Goal: Task Accomplishment & Management: Complete application form

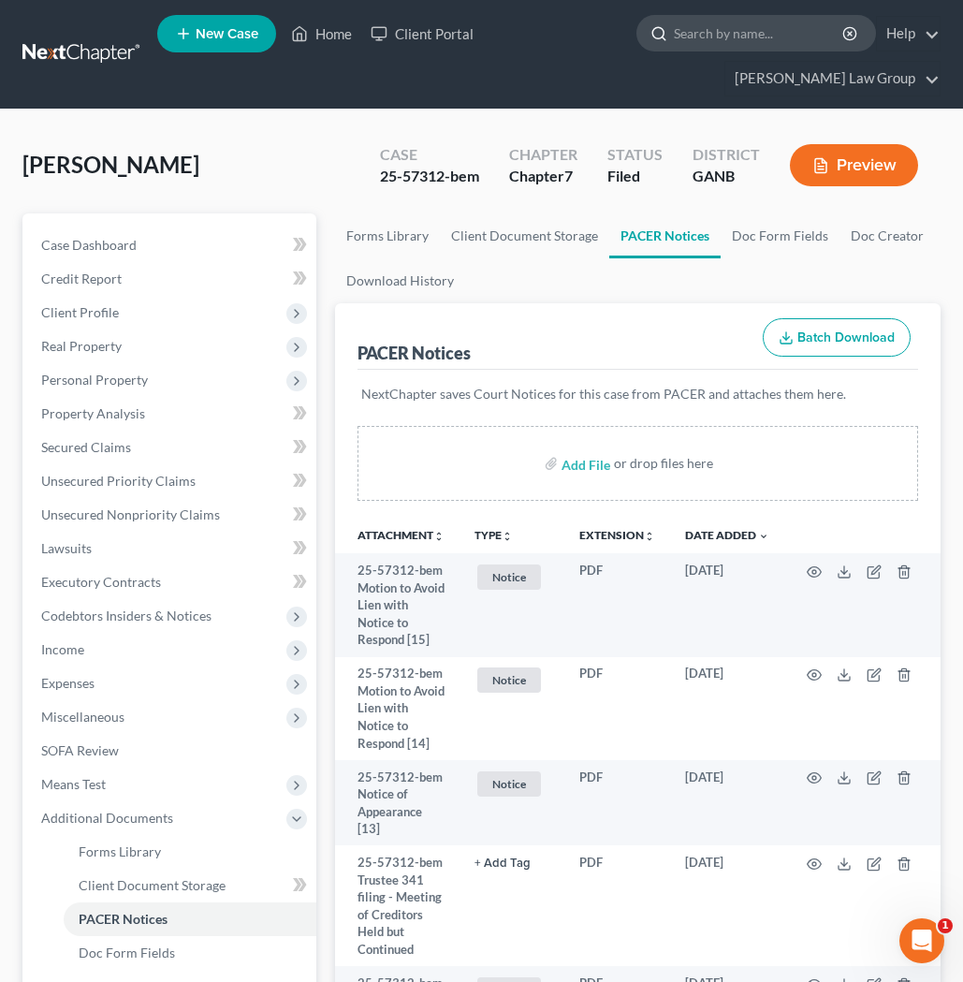
click at [674, 37] on input "search" at bounding box center [759, 33] width 171 height 35
type input "bianca"
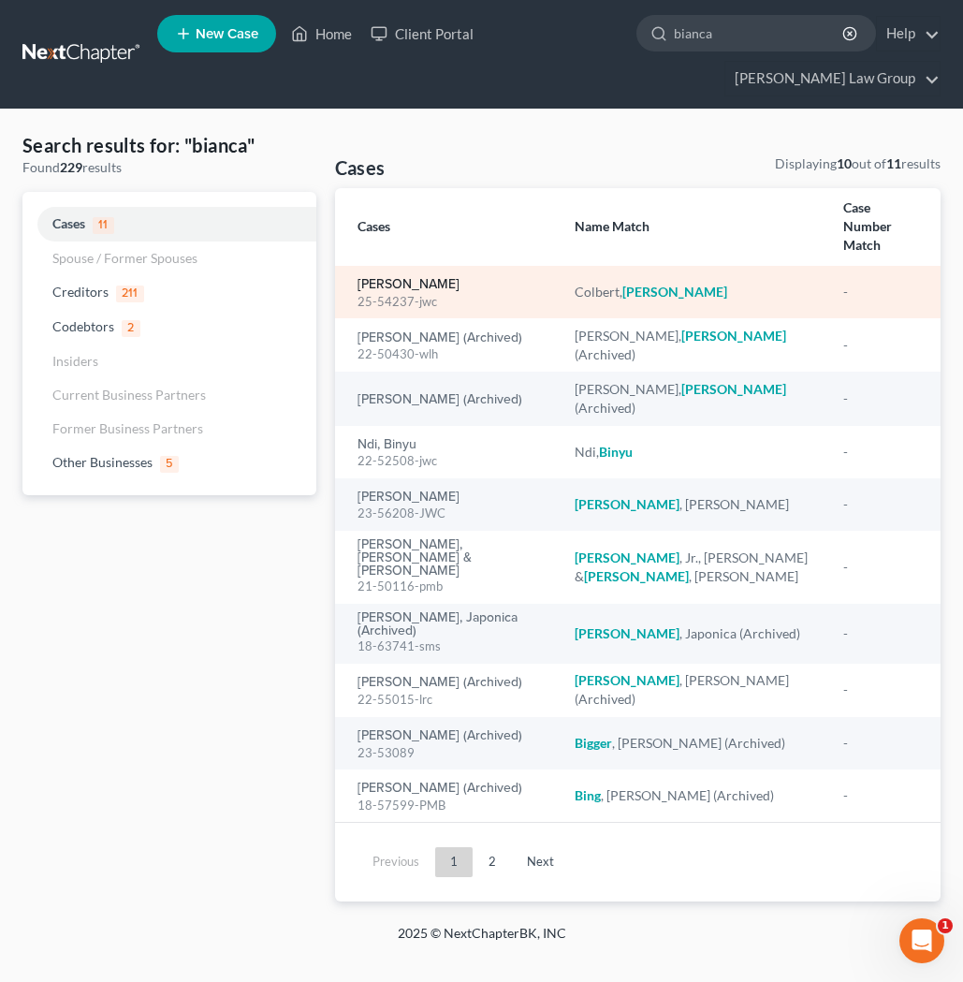
click at [432, 278] on link "[PERSON_NAME]" at bounding box center [409, 284] width 102 height 13
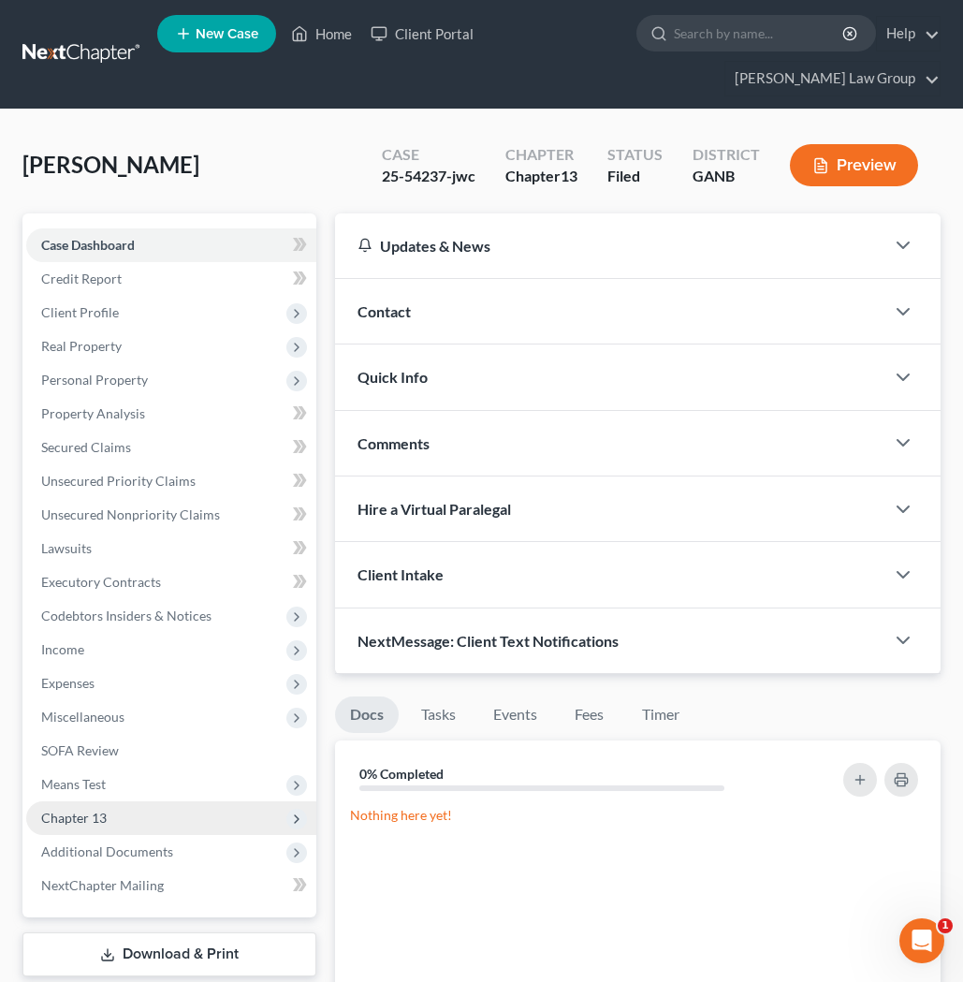
click at [70, 810] on span "Chapter 13" at bounding box center [74, 818] width 66 height 16
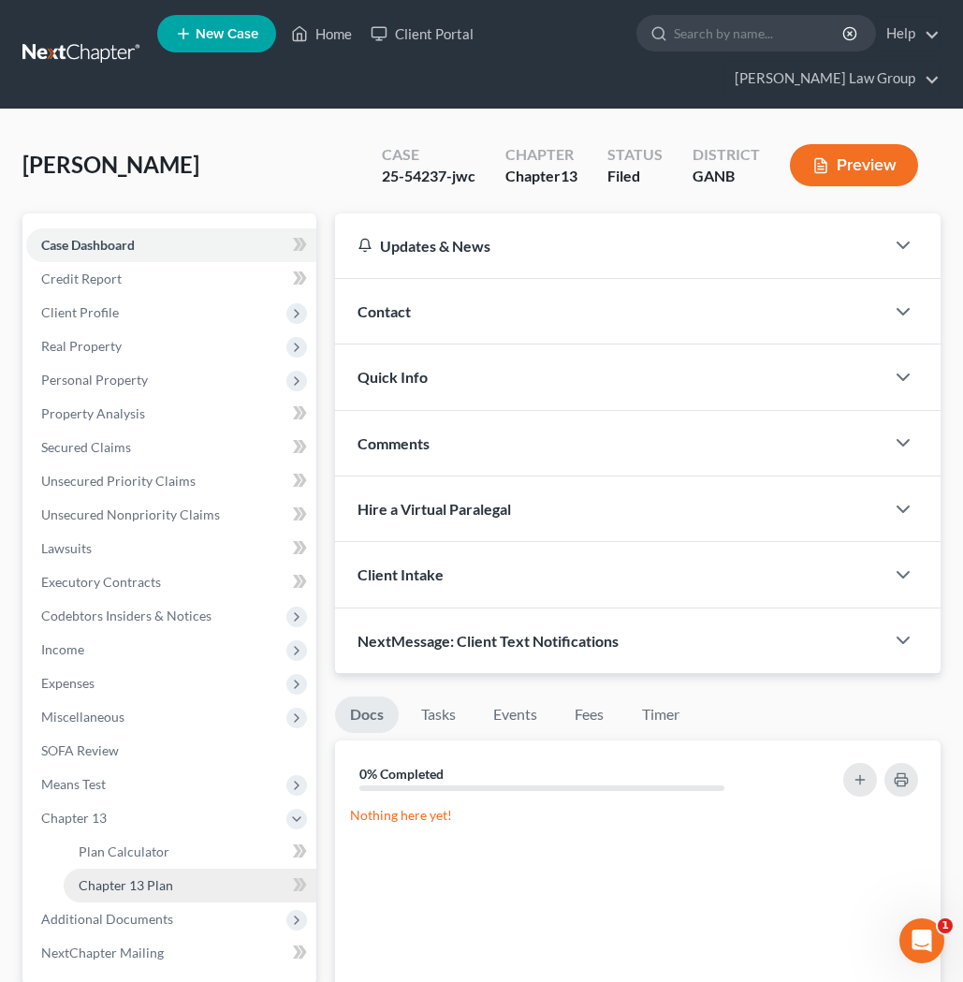
click at [115, 877] on span "Chapter 13 Plan" at bounding box center [126, 885] width 95 height 16
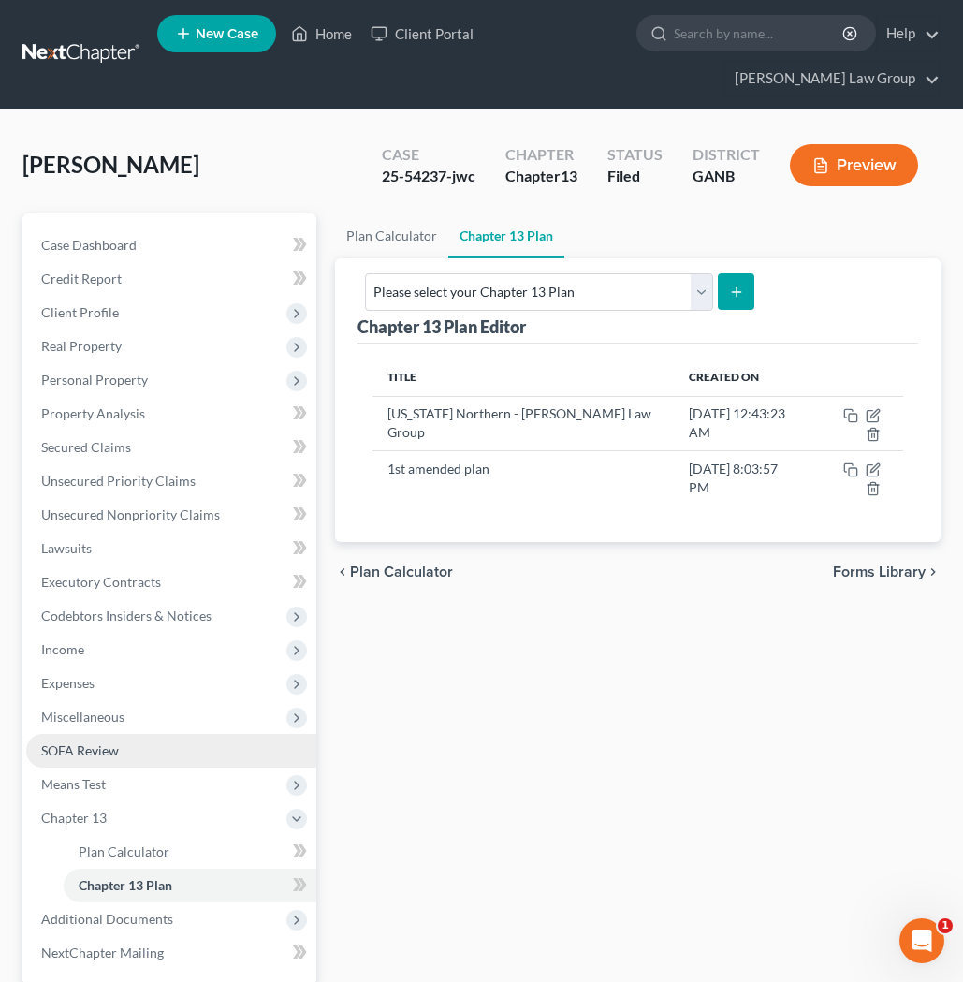
click at [102, 742] on span "SOFA Review" at bounding box center [80, 750] width 78 height 16
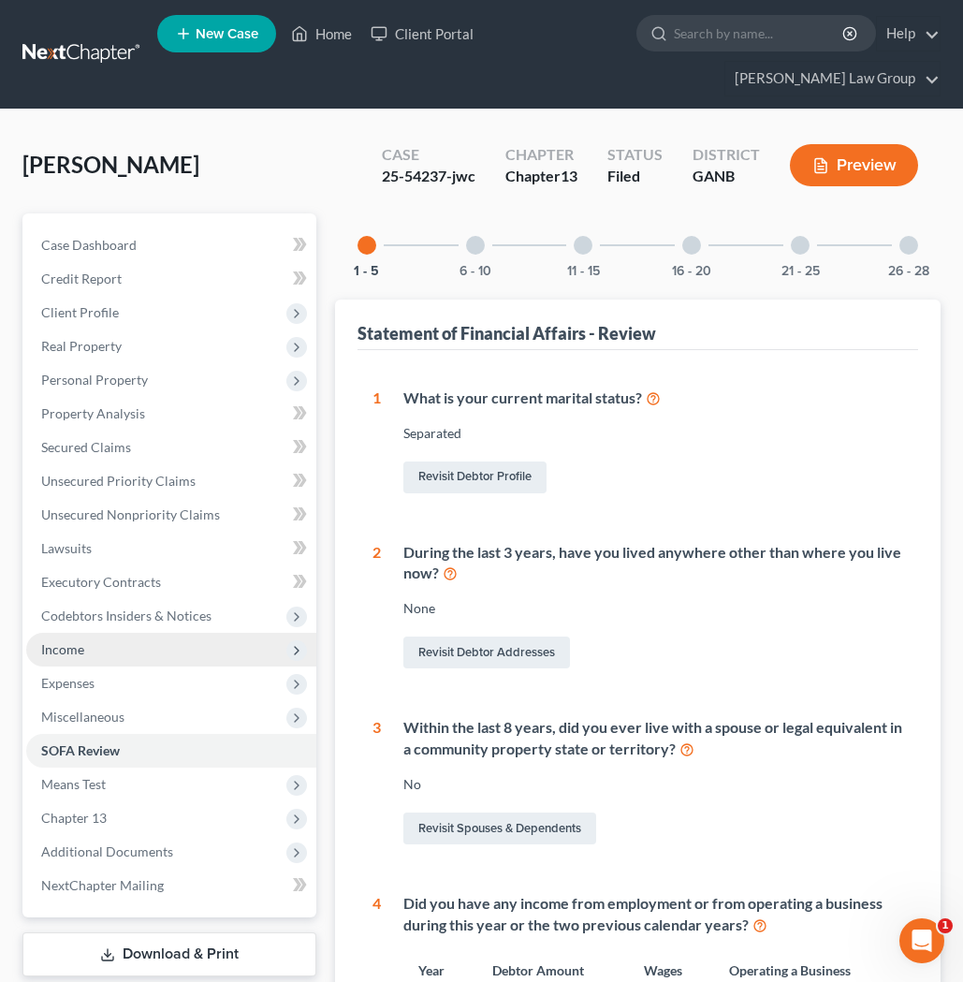
click at [119, 633] on span "Income" at bounding box center [171, 650] width 290 height 34
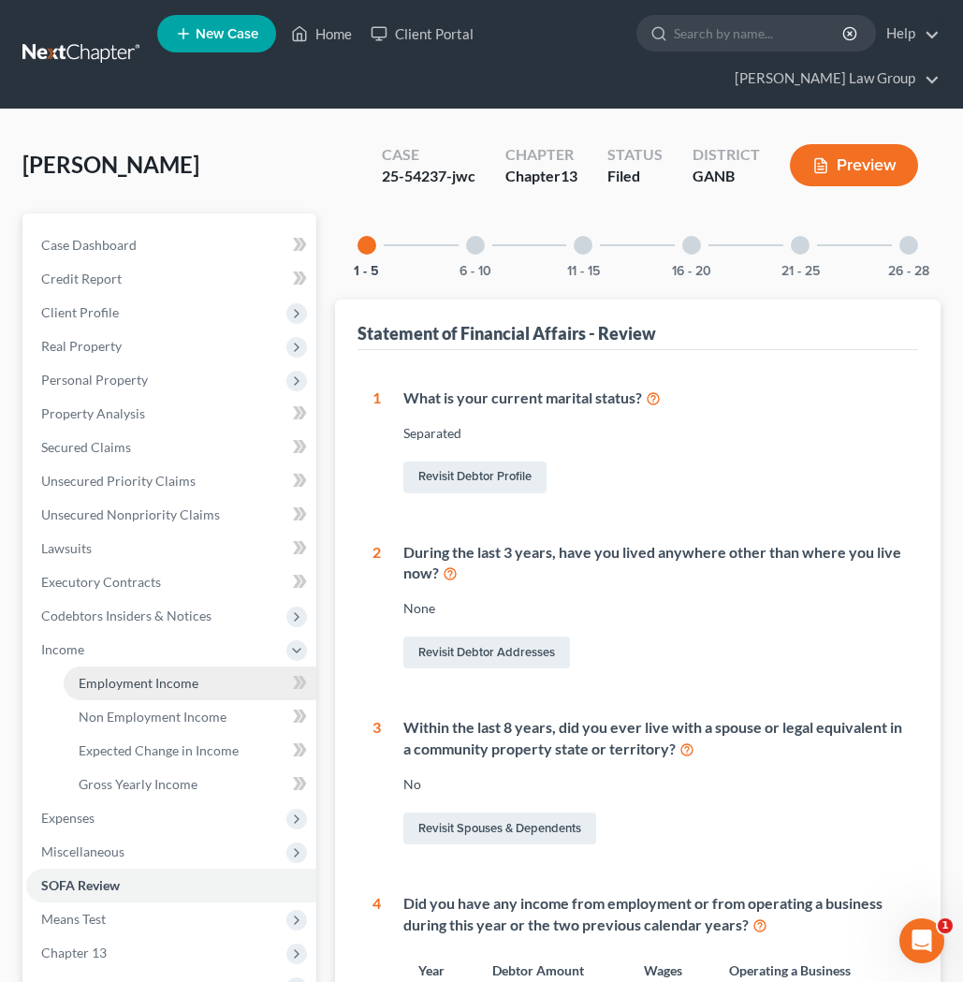
click at [125, 675] on span "Employment Income" at bounding box center [139, 683] width 120 height 16
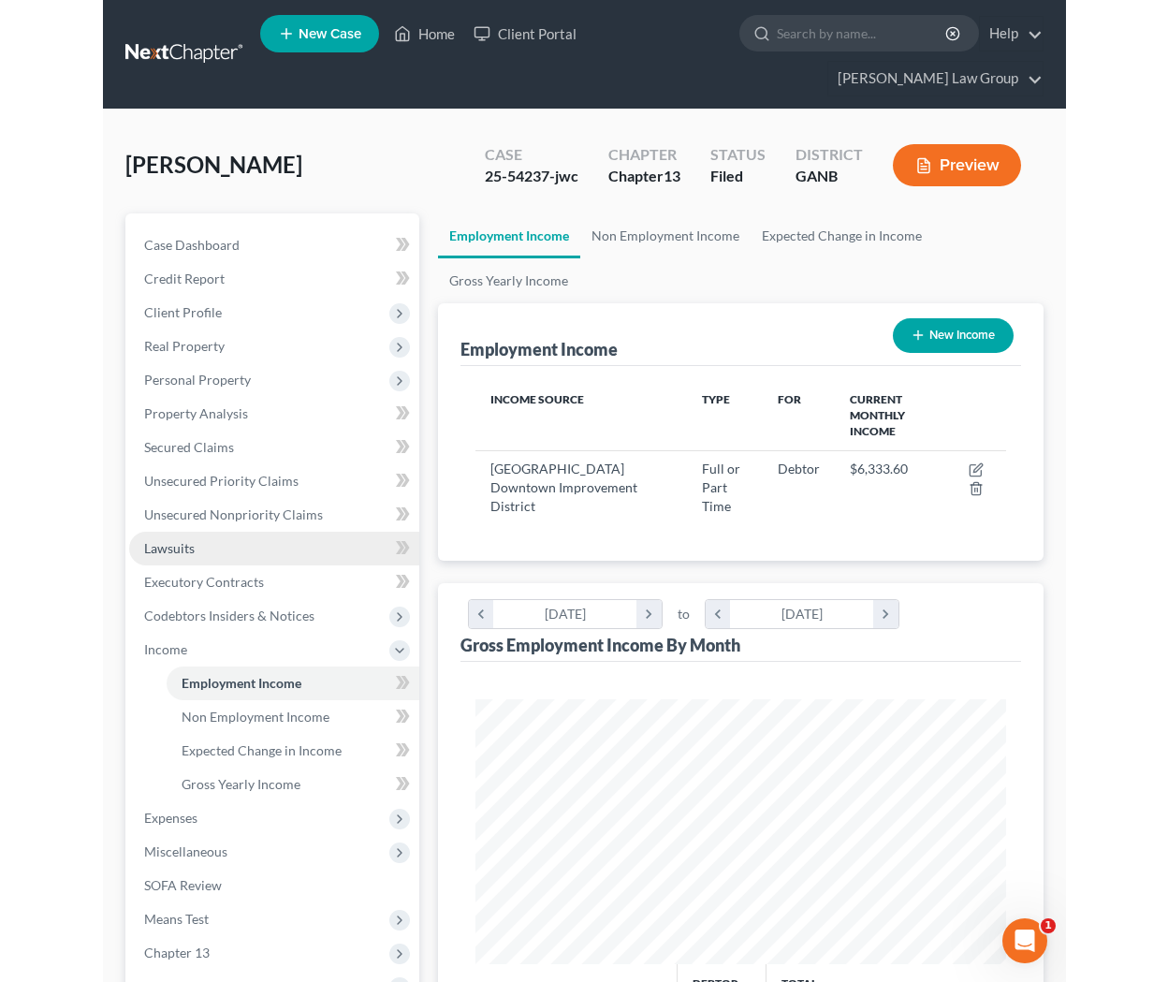
scroll to position [264, 568]
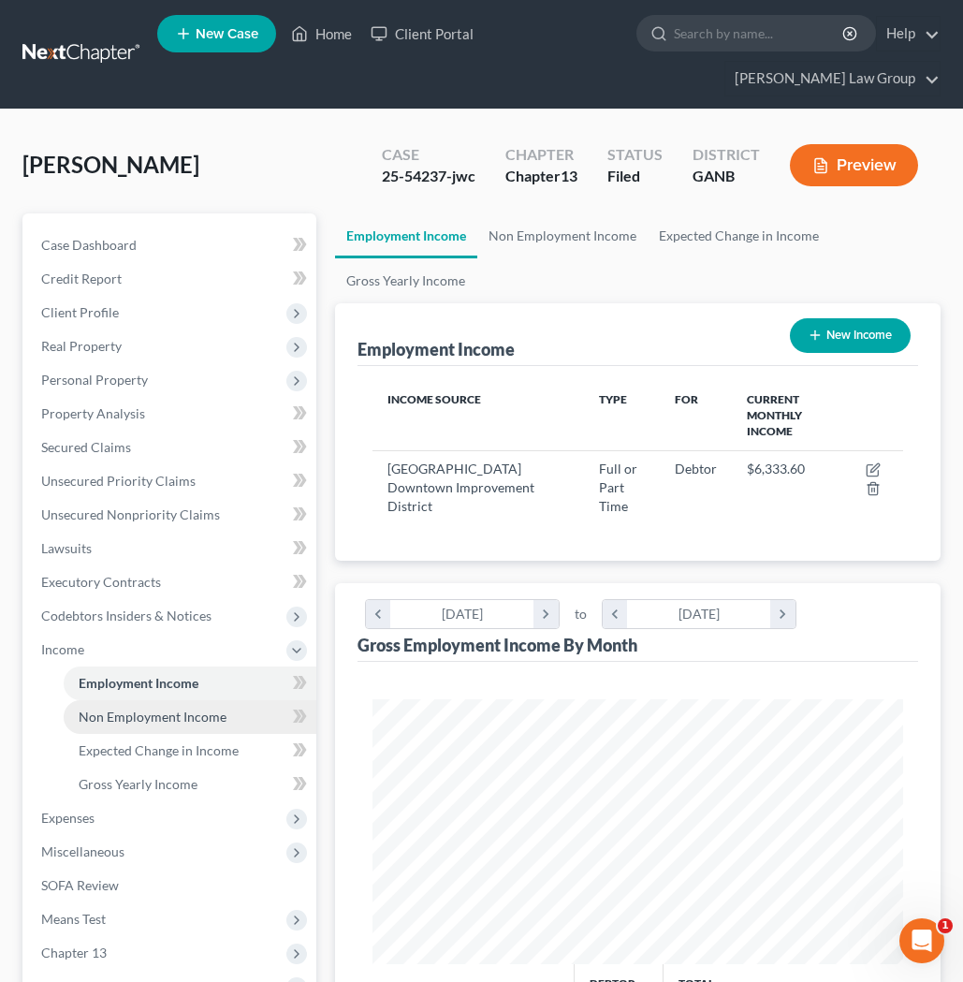
click at [173, 709] on span "Non Employment Income" at bounding box center [153, 717] width 148 height 16
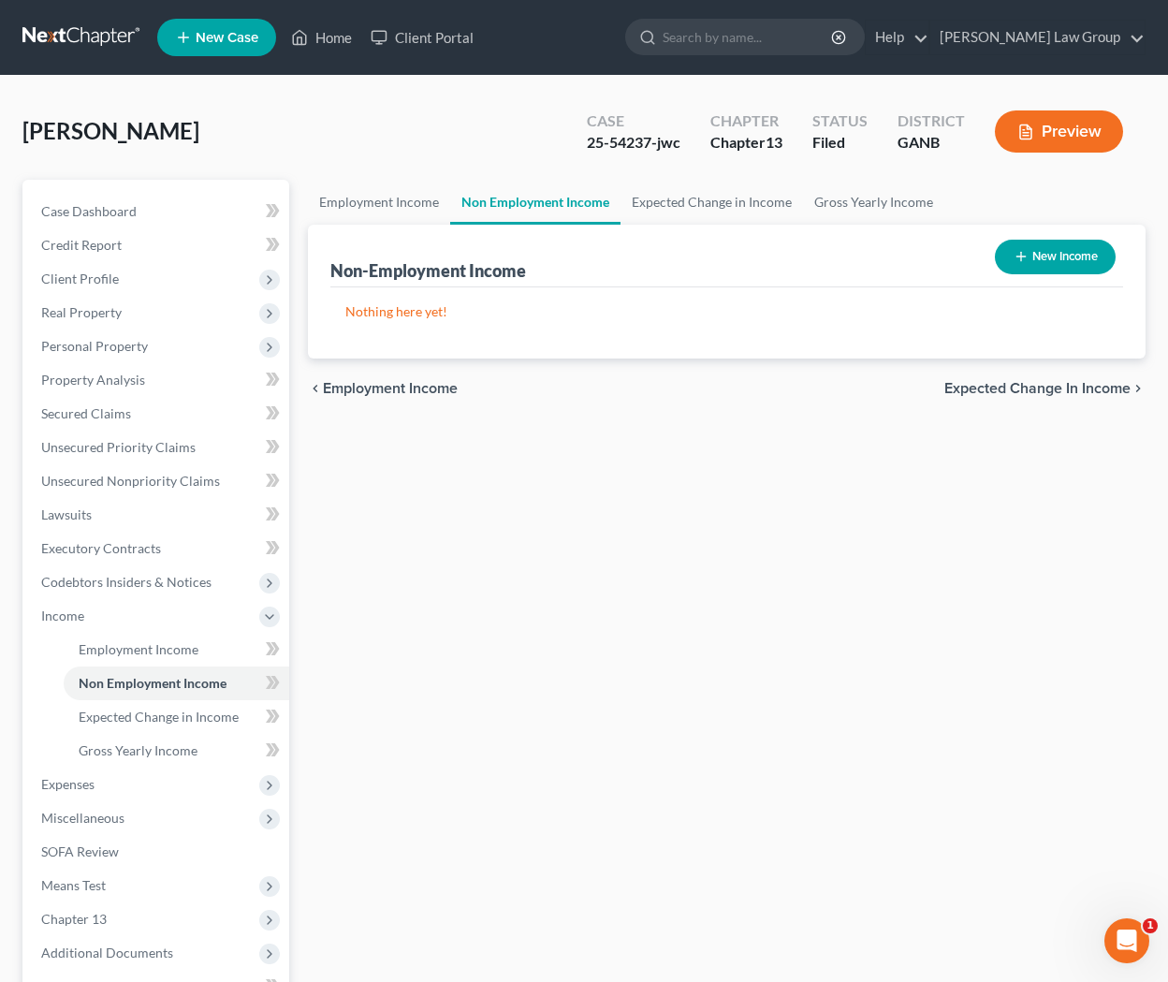
click at [962, 252] on button "New Income" at bounding box center [1055, 257] width 121 height 35
select select "0"
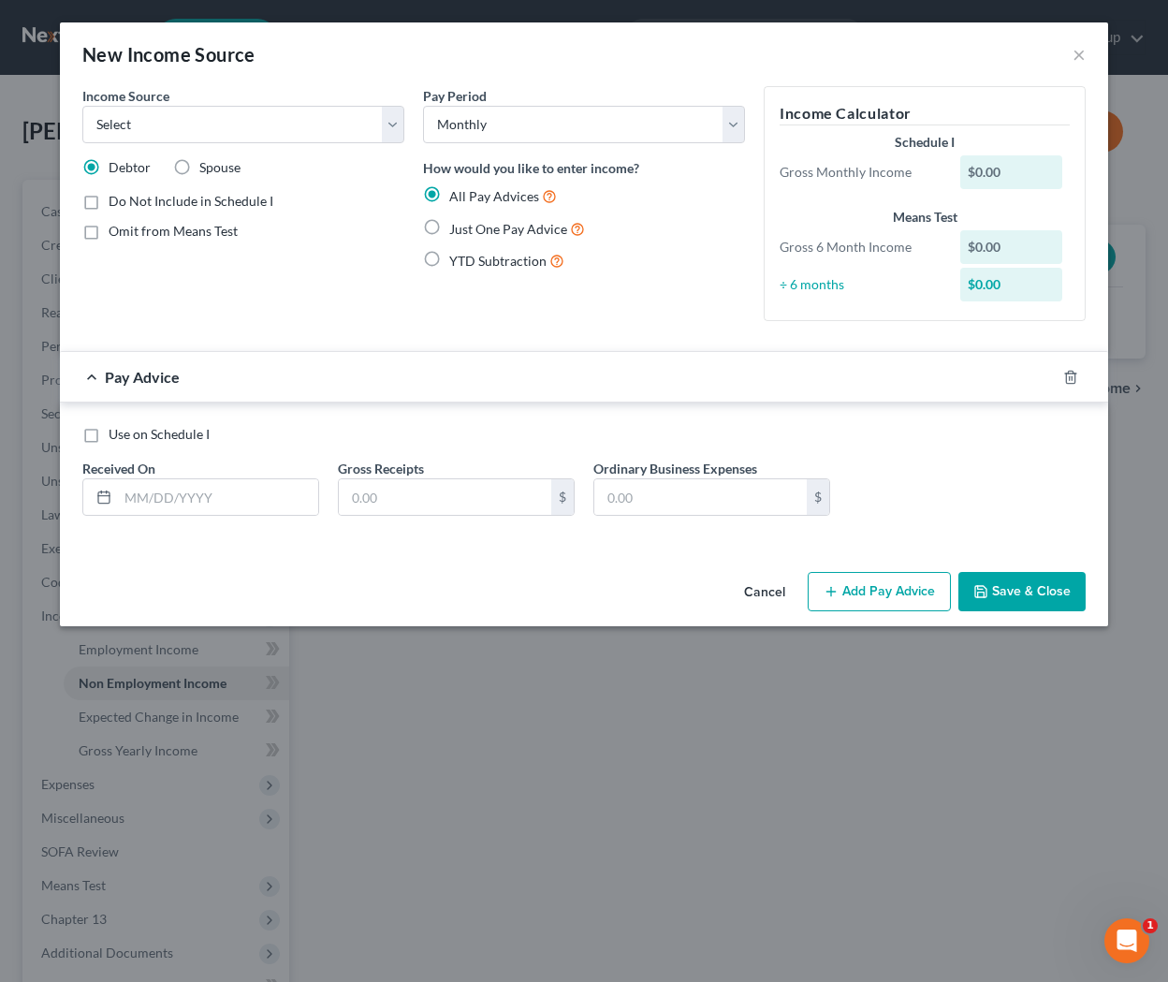
click at [451, 227] on span "Just One Pay Advice" at bounding box center [508, 229] width 118 height 16
click at [457, 227] on input "Just One Pay Advice" at bounding box center [463, 224] width 12 height 12
radio input "true"
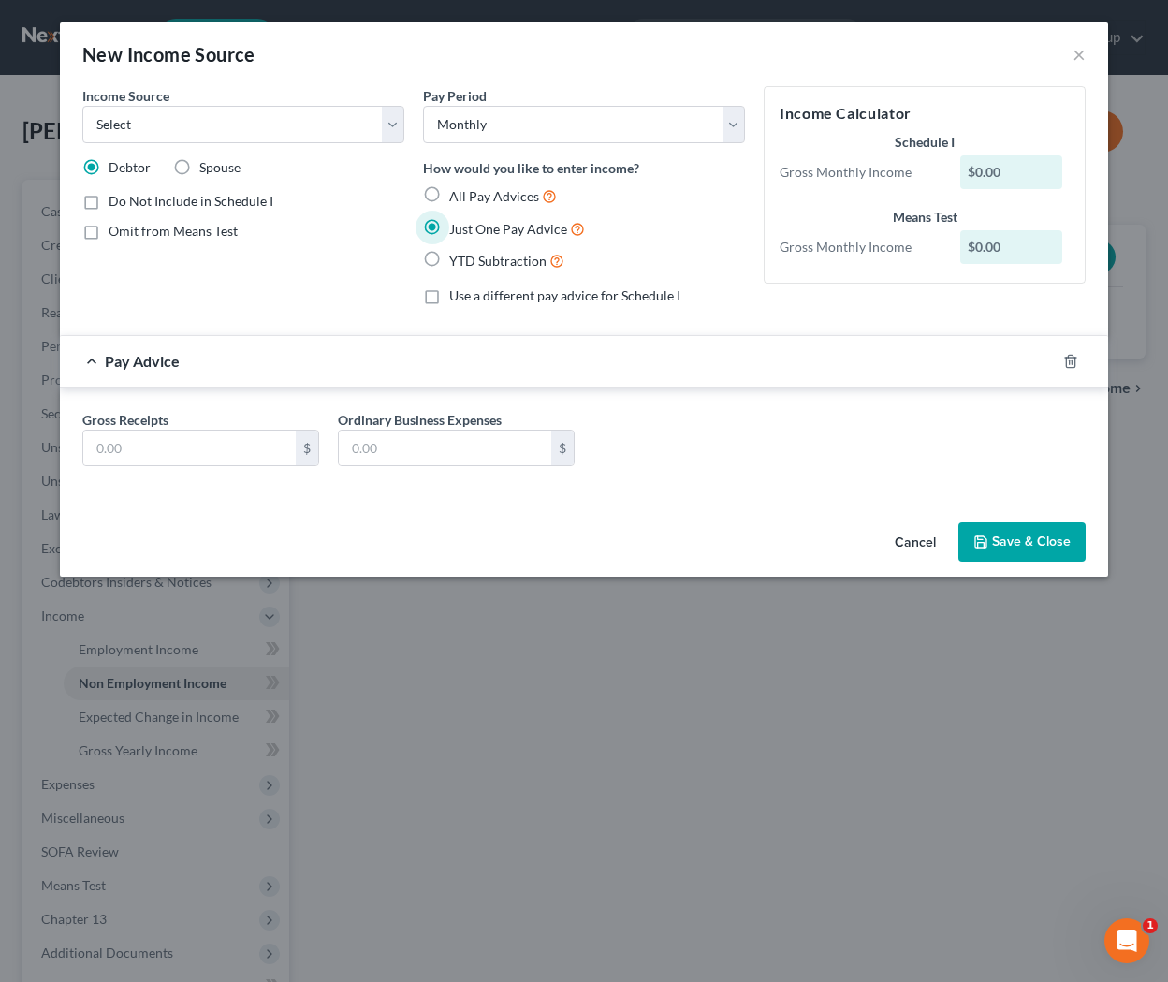
click at [449, 298] on label "Use a different pay advice for Schedule I" at bounding box center [564, 295] width 231 height 19
click at [457, 298] on input "Use a different pay advice for Schedule I" at bounding box center [463, 292] width 12 height 12
checkbox input "true"
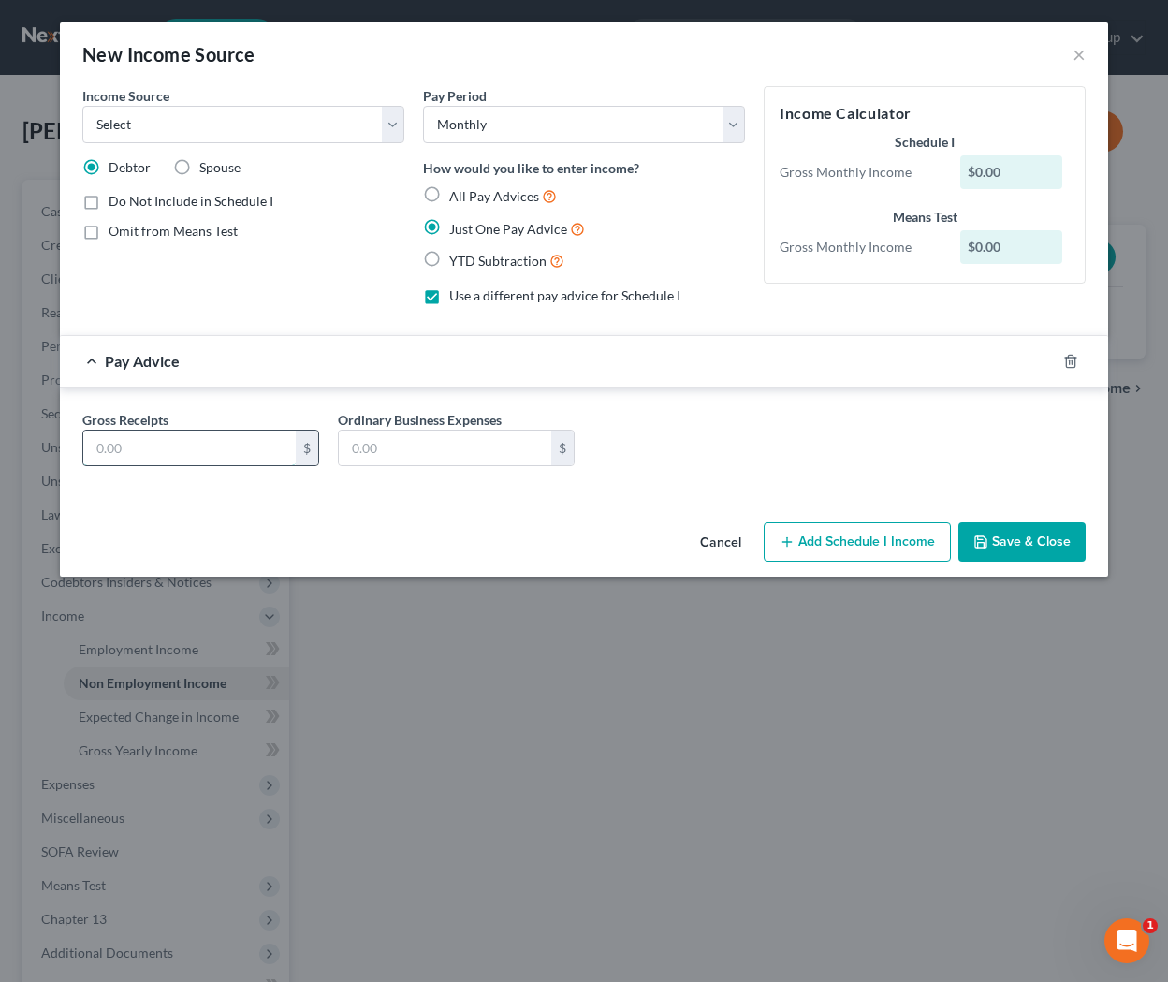
click at [215, 447] on input "text" at bounding box center [189, 449] width 212 height 36
type input "1"
click at [449, 193] on label "All Pay Advices" at bounding box center [503, 196] width 108 height 22
click at [457, 193] on input "All Pay Advices" at bounding box center [463, 191] width 12 height 12
radio input "true"
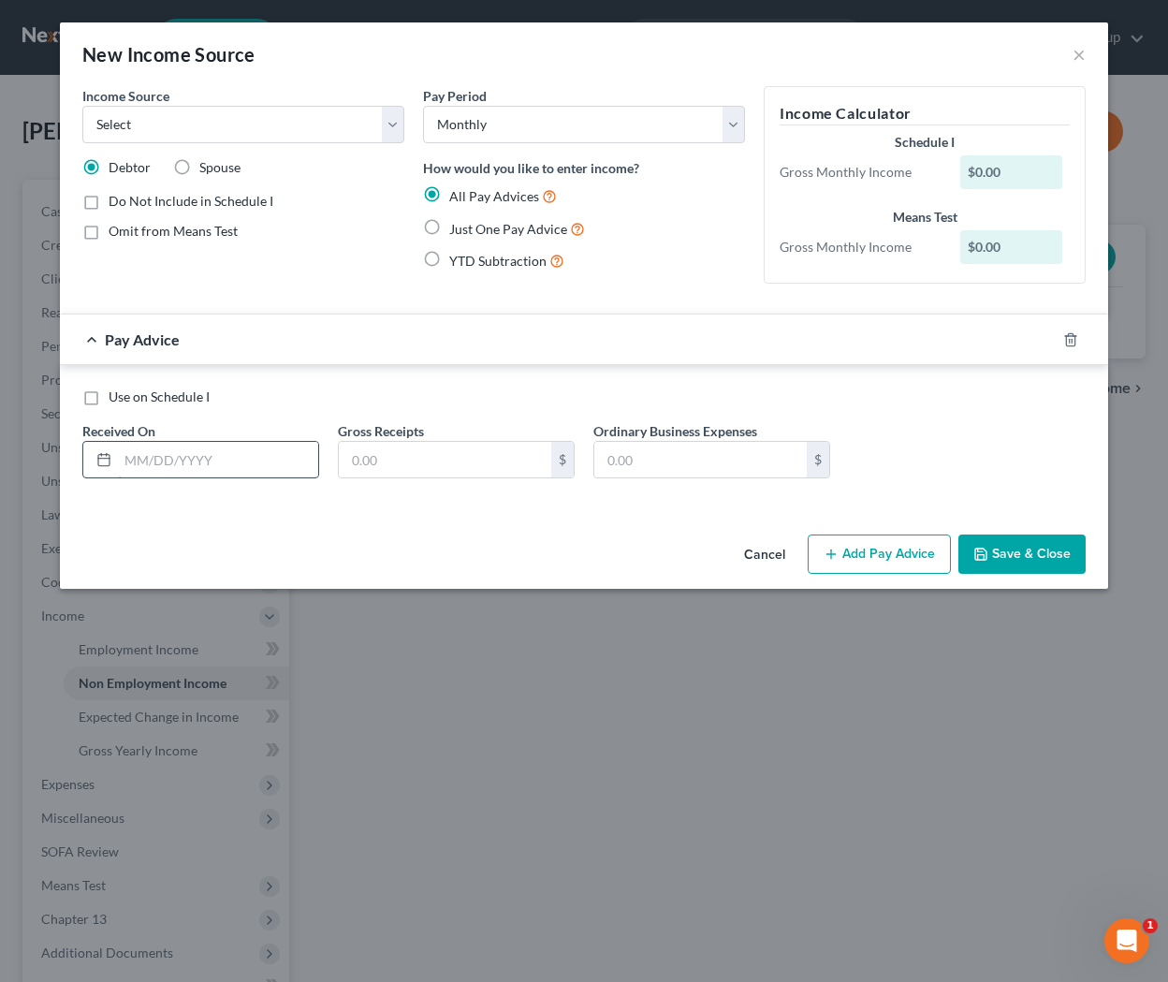
click at [242, 445] on input "text" at bounding box center [218, 460] width 200 height 36
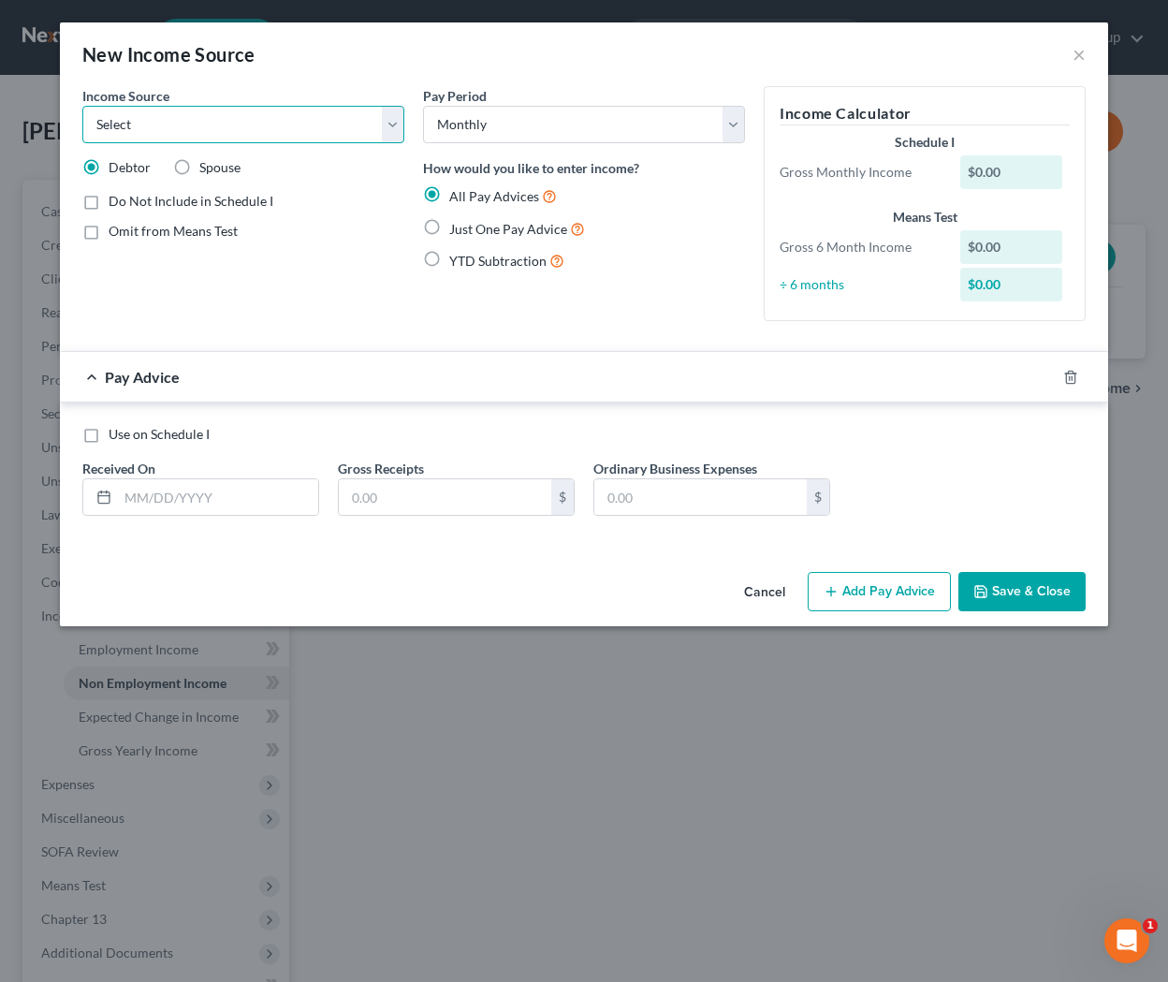
select select "10"
click option "Business, Professional or Farm" at bounding box center [0, 0] width 0 height 0
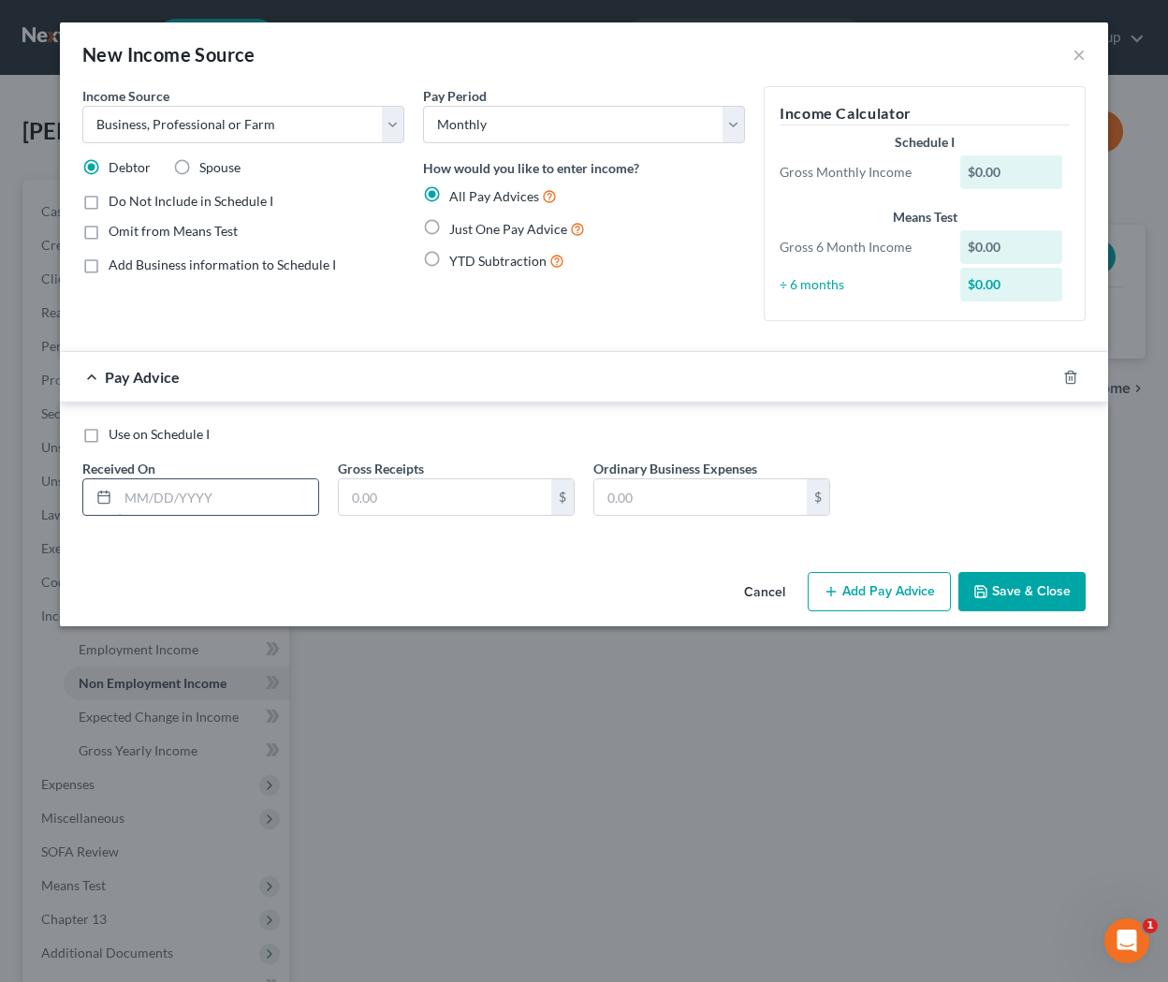
click at [188, 496] on input "text" at bounding box center [218, 497] width 200 height 36
click at [109, 205] on label "Do Not Include in Schedule I" at bounding box center [191, 201] width 165 height 19
click at [116, 204] on input "Do Not Include in Schedule I" at bounding box center [122, 198] width 12 height 12
checkbox input "true"
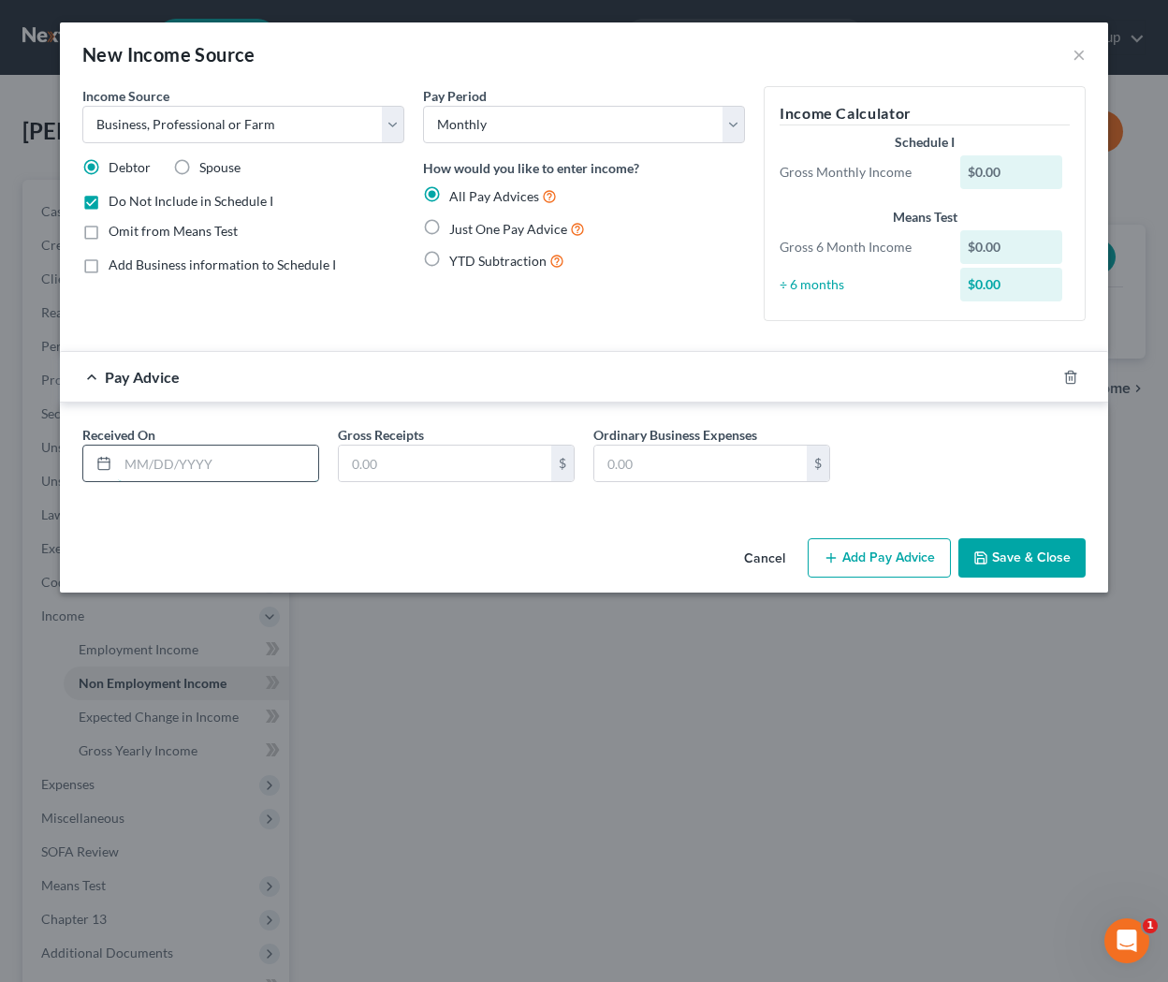
click at [124, 467] on input "text" at bounding box center [218, 464] width 200 height 36
type input "1"
drag, startPoint x: 193, startPoint y: 466, endPoint x: 92, endPoint y: 459, distance: 101.4
click at [118, 461] on input "7544.89" at bounding box center [218, 464] width 200 height 36
type input "[DATE]"
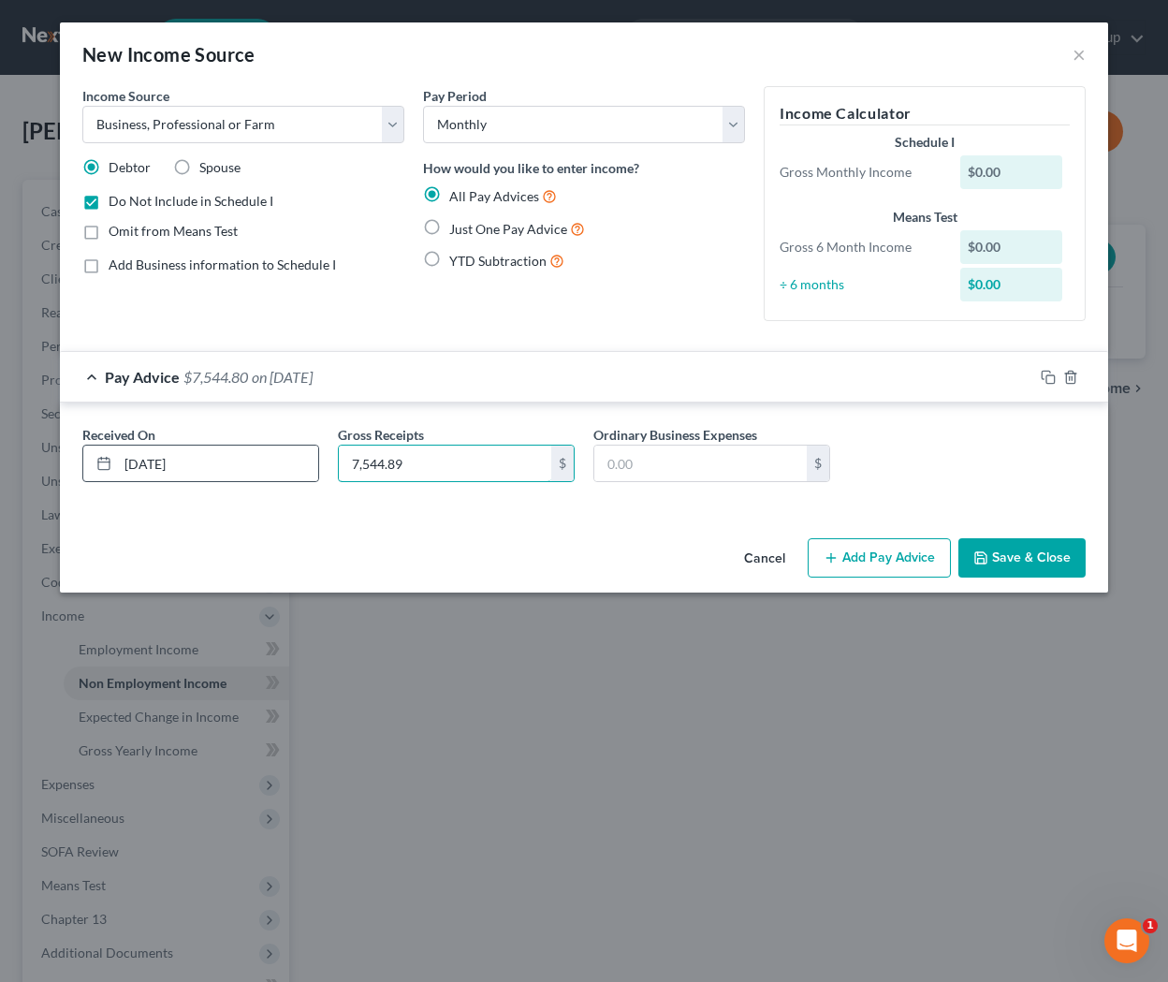
type input "7,544.89"
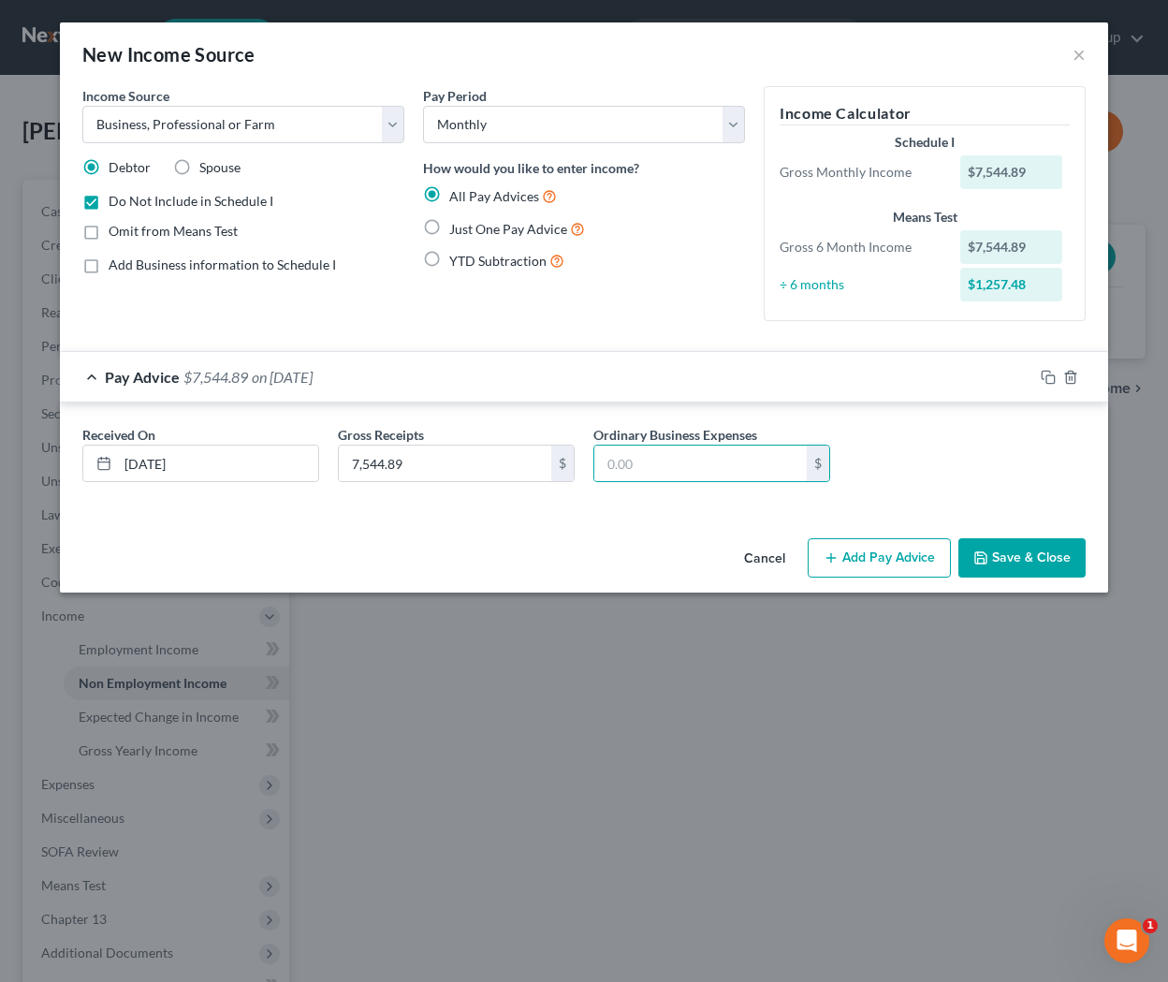
click at [962, 569] on button "Save & Close" at bounding box center [1022, 557] width 127 height 39
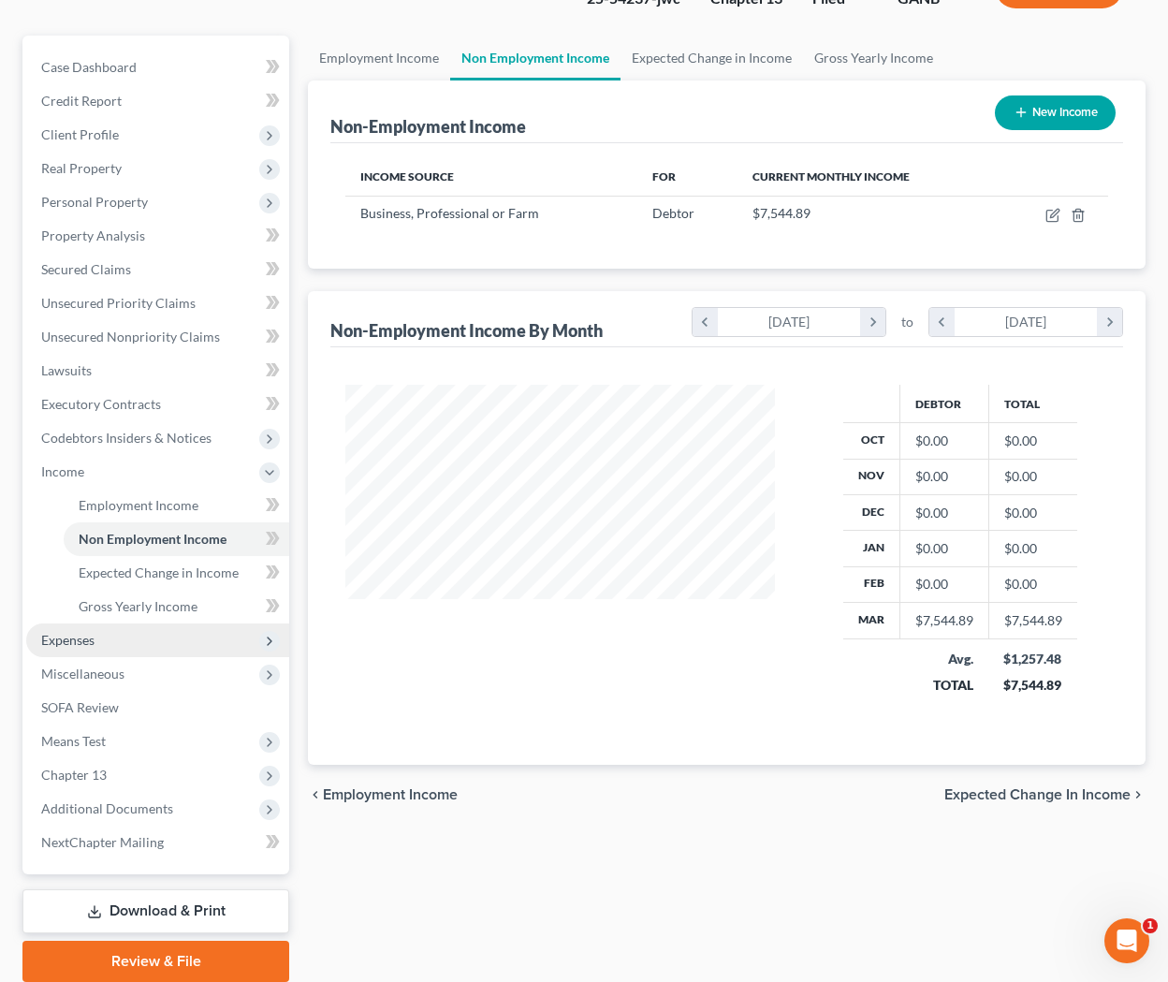
scroll to position [149, 0]
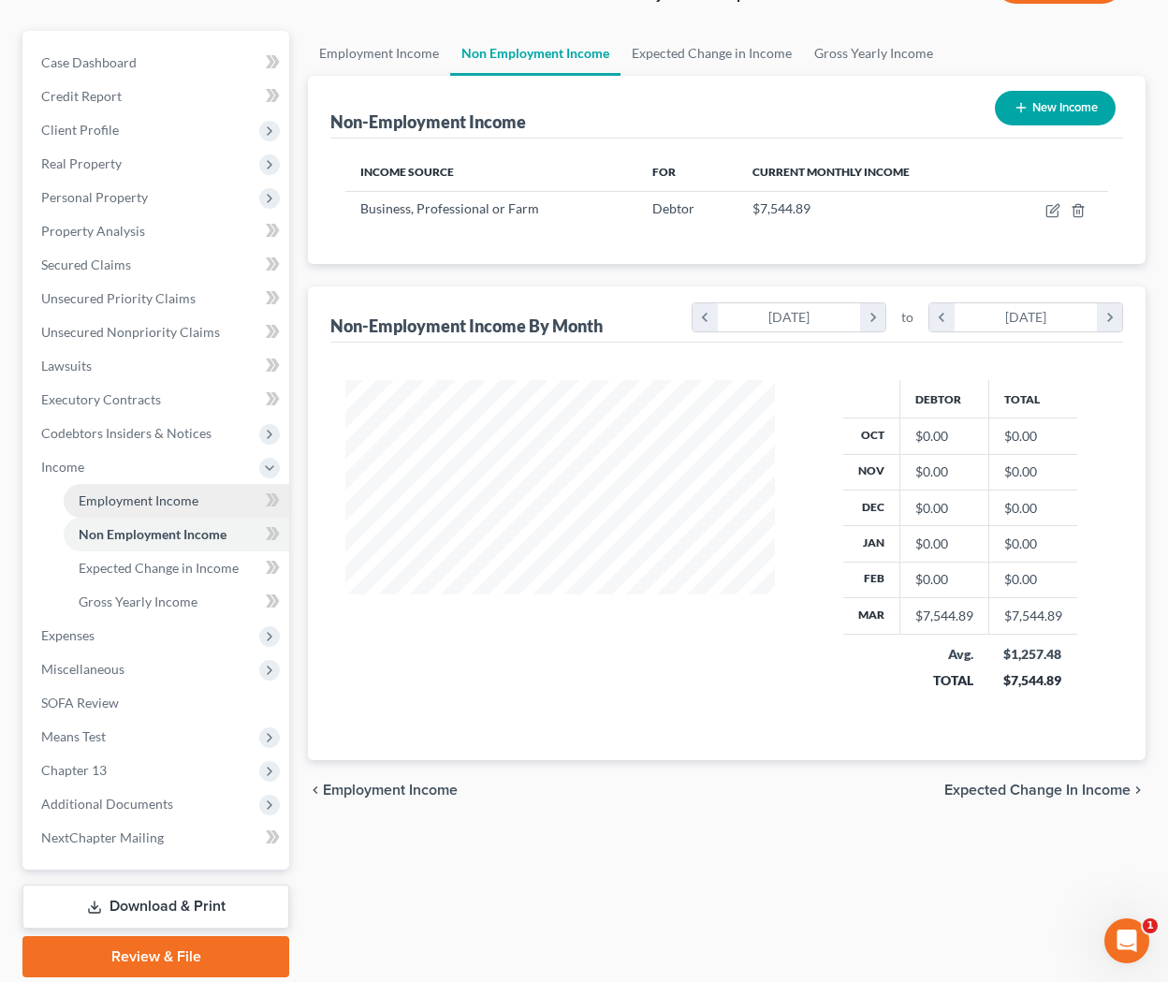
click at [125, 496] on span "Employment Income" at bounding box center [139, 500] width 120 height 16
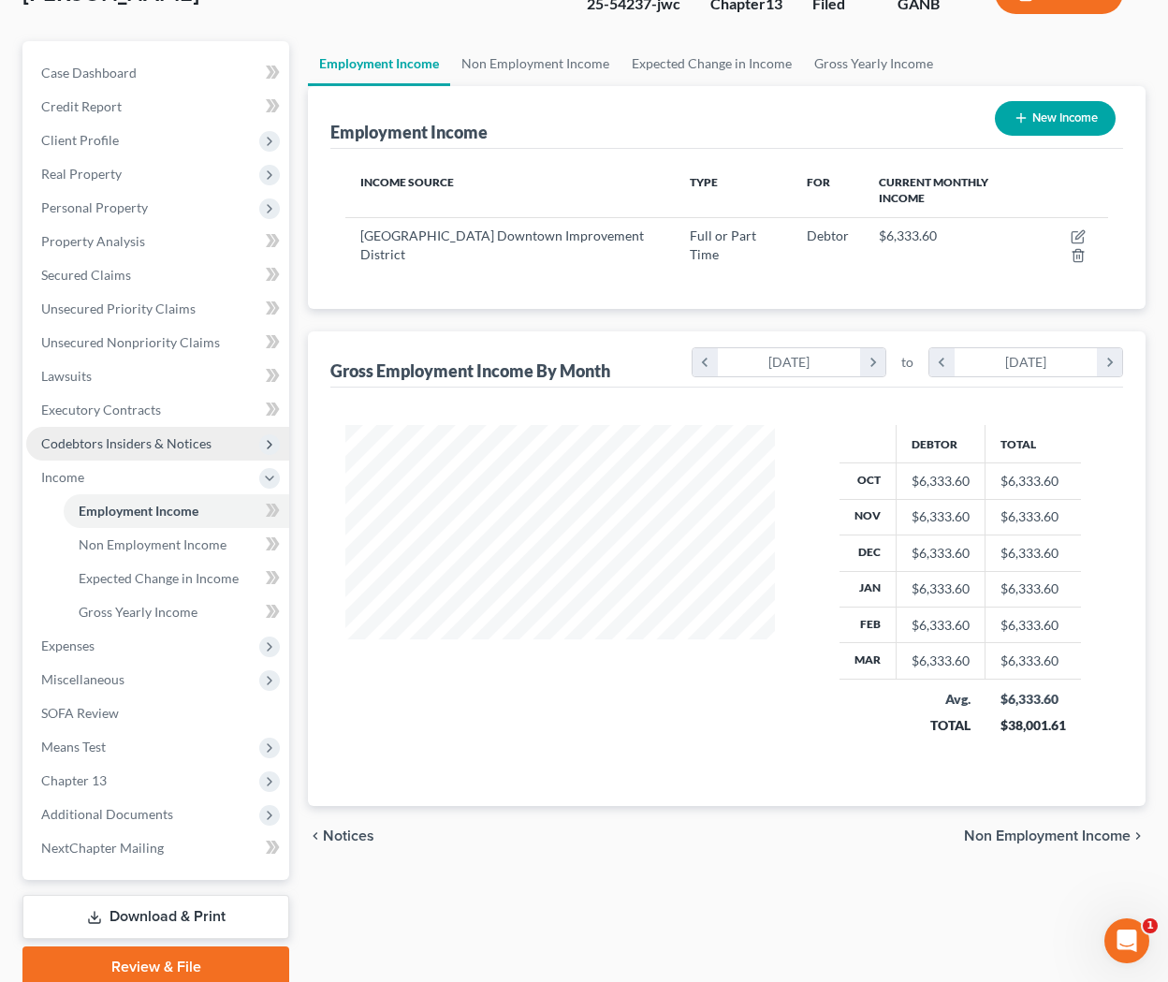
scroll to position [146, 0]
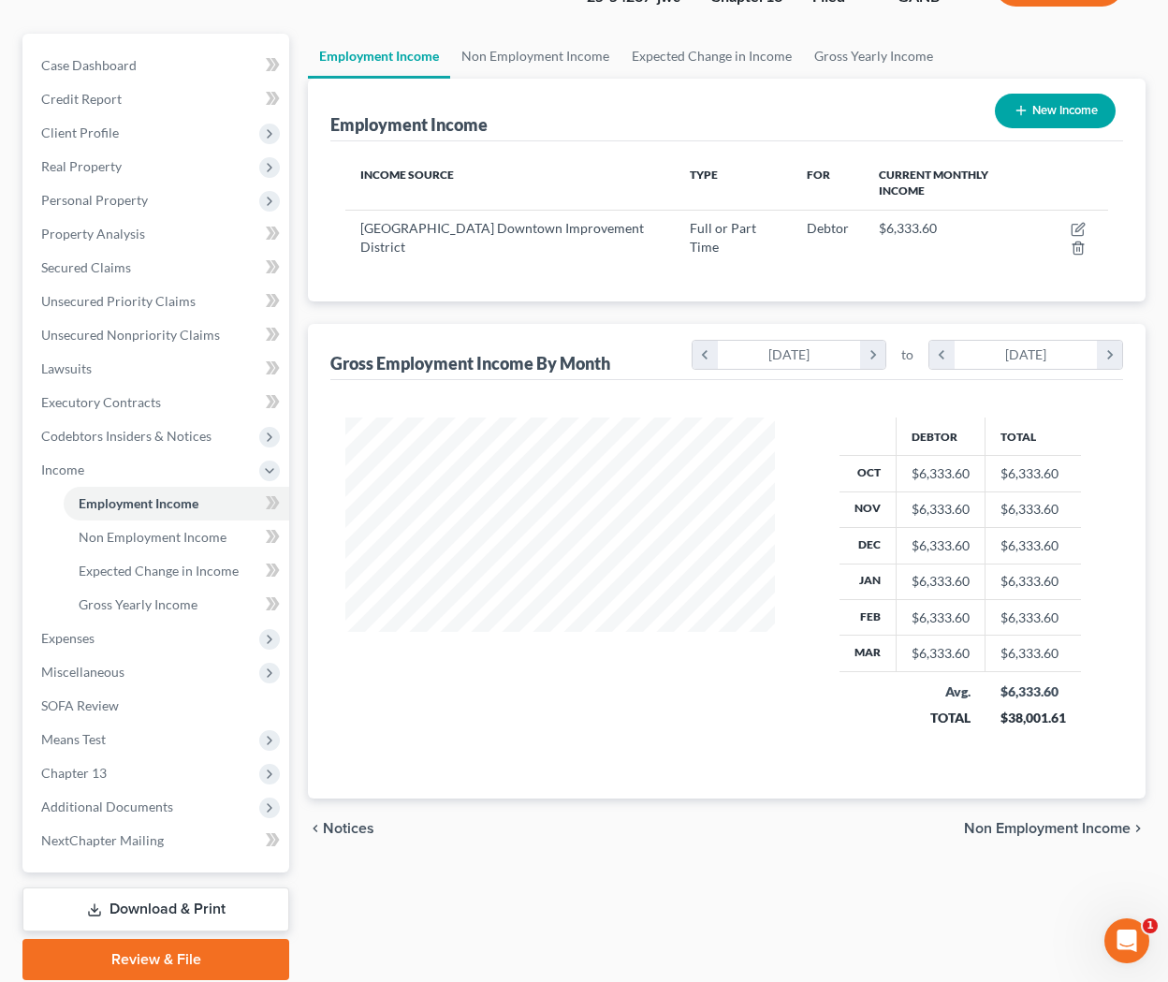
click at [962, 117] on button "New Income" at bounding box center [1055, 111] width 121 height 35
select select "0"
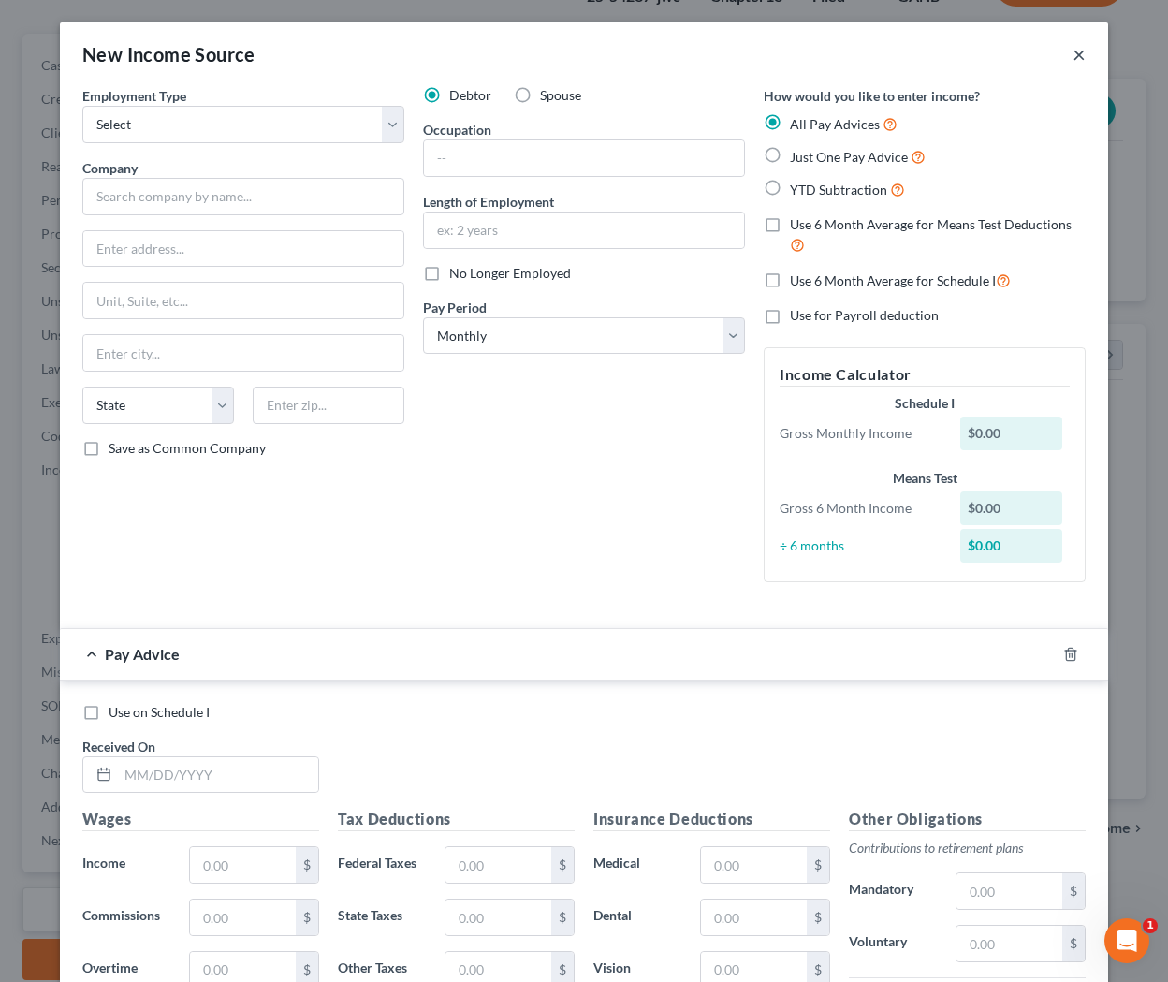
click at [962, 45] on button "×" at bounding box center [1079, 54] width 13 height 22
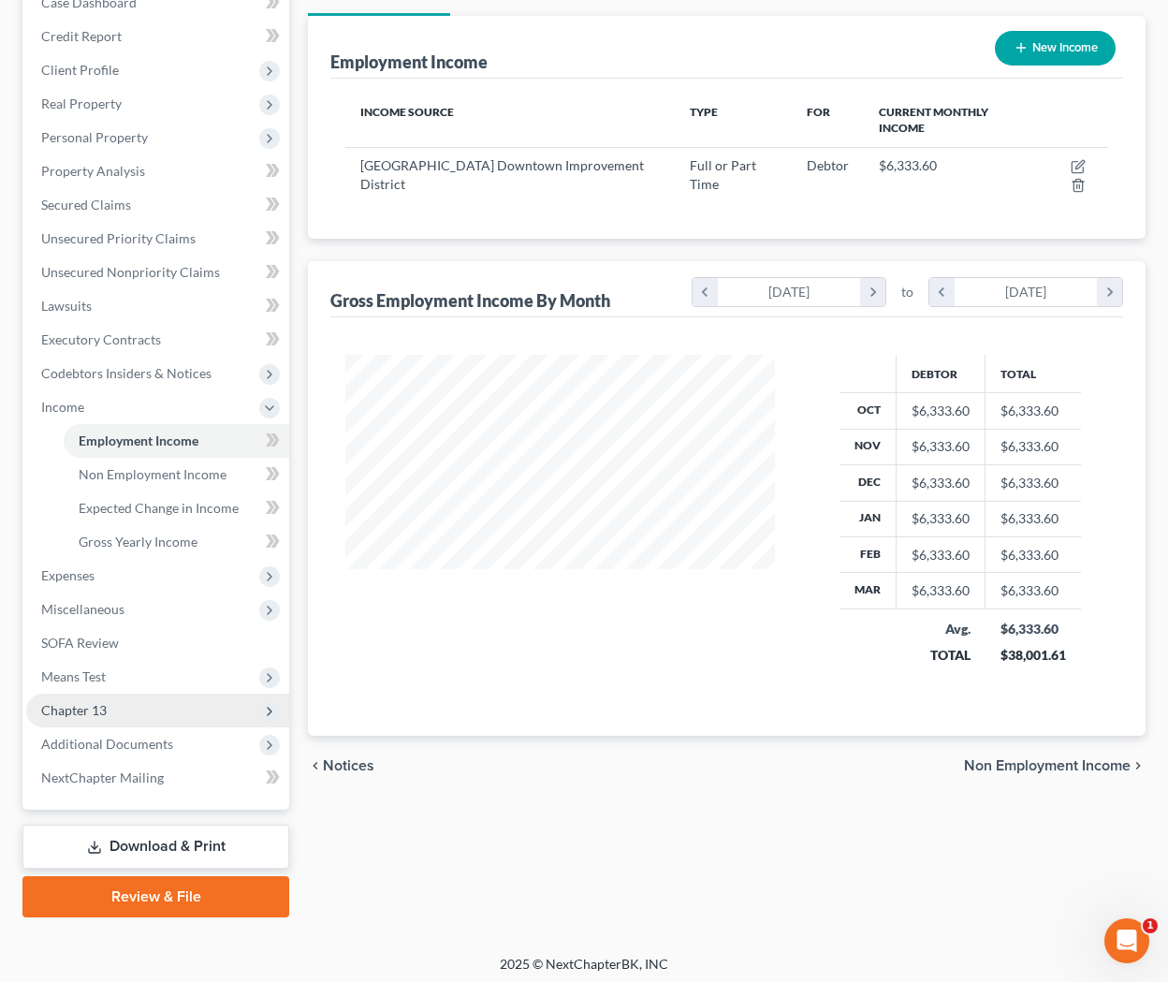
scroll to position [213, 0]
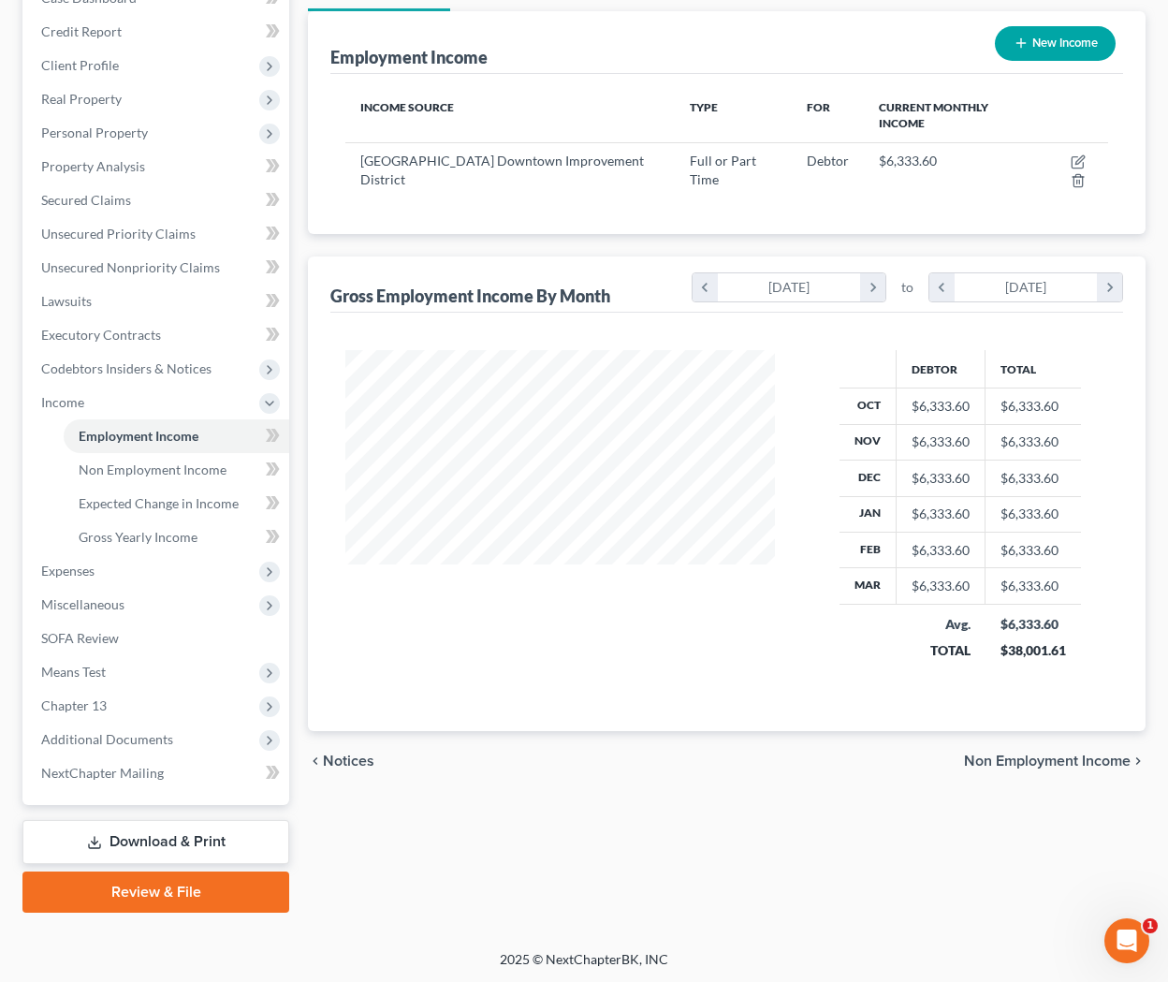
click at [171, 835] on link "Download & Print" at bounding box center [155, 842] width 267 height 44
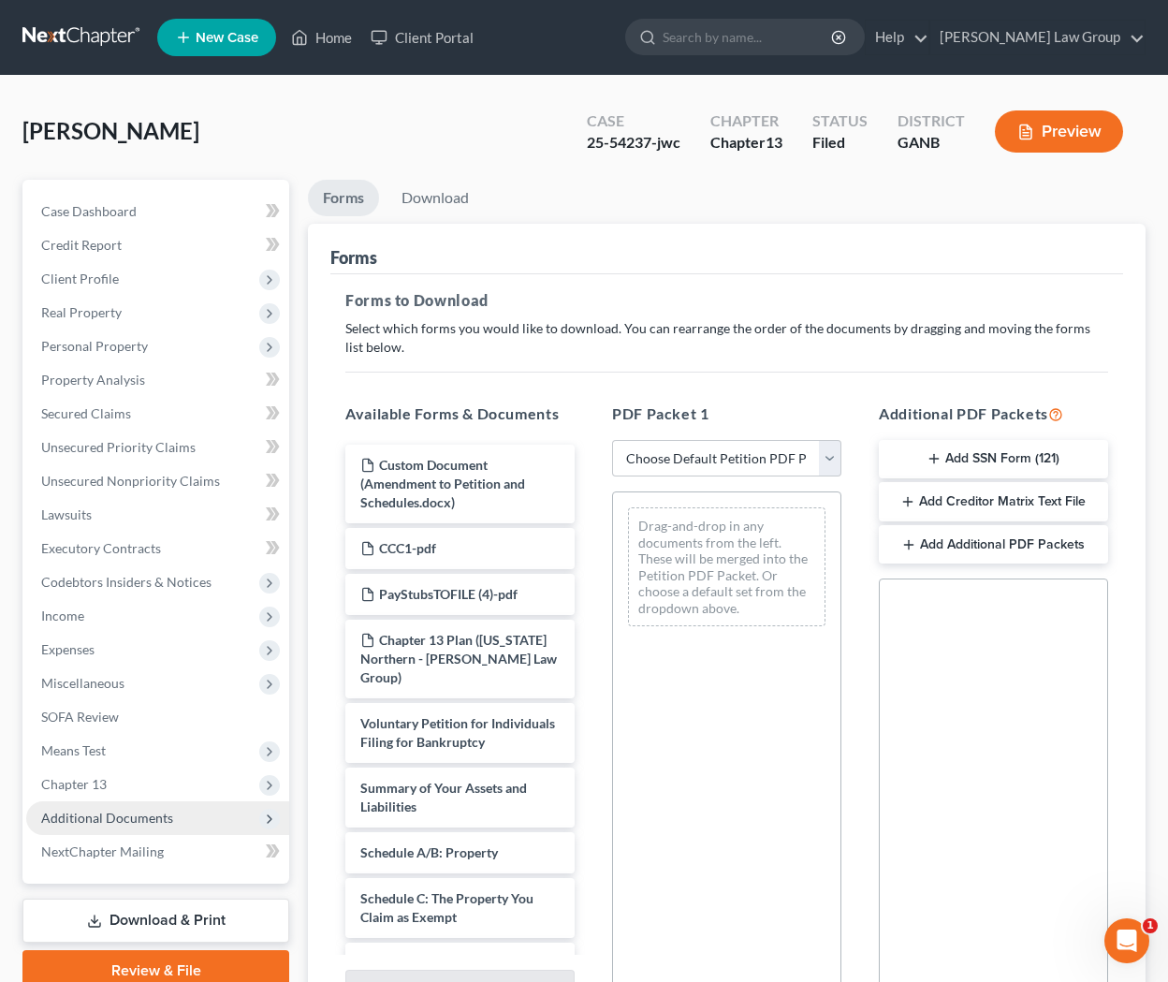
click at [110, 809] on span "Additional Documents" at bounding box center [157, 818] width 263 height 34
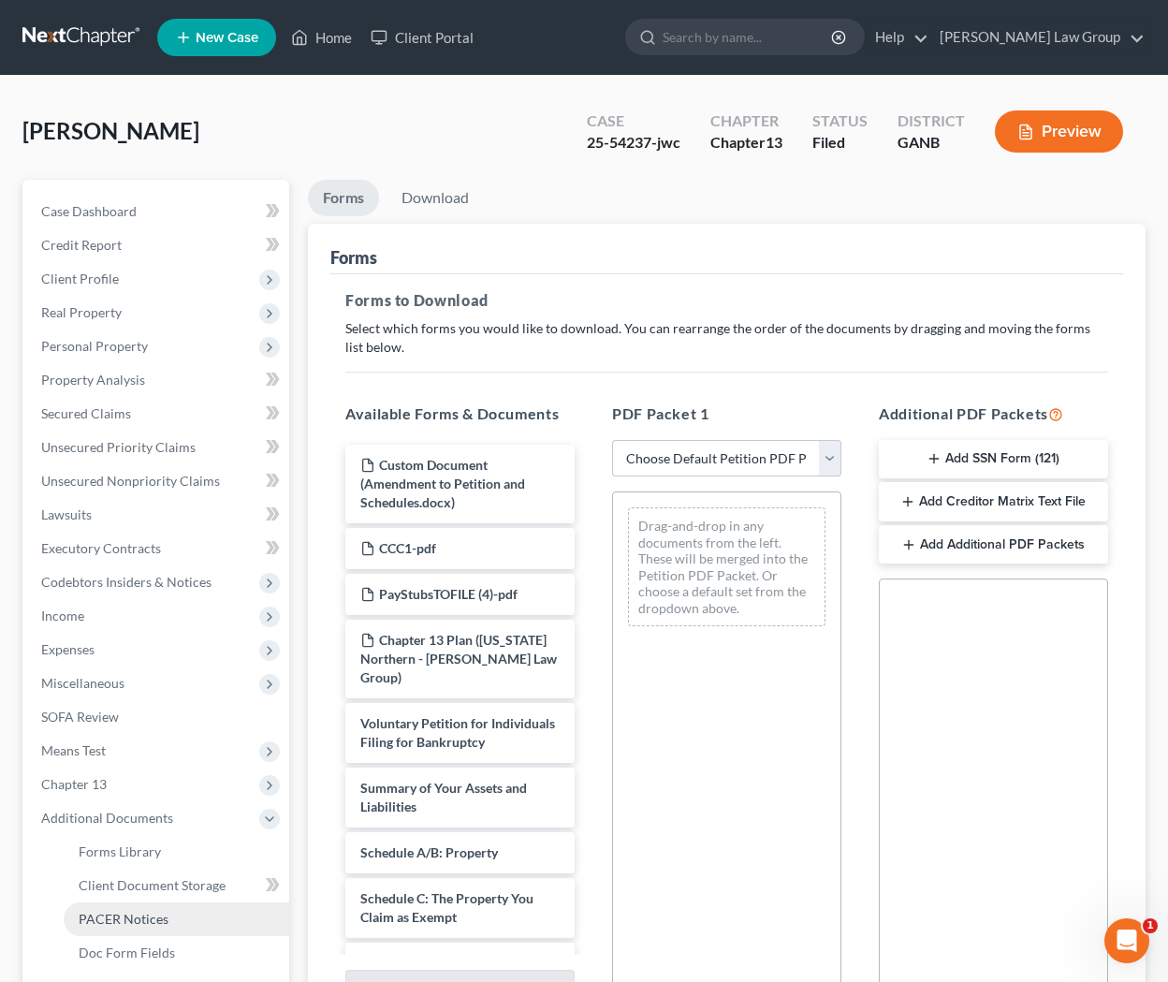
click at [124, 911] on span "PACER Notices" at bounding box center [124, 919] width 90 height 16
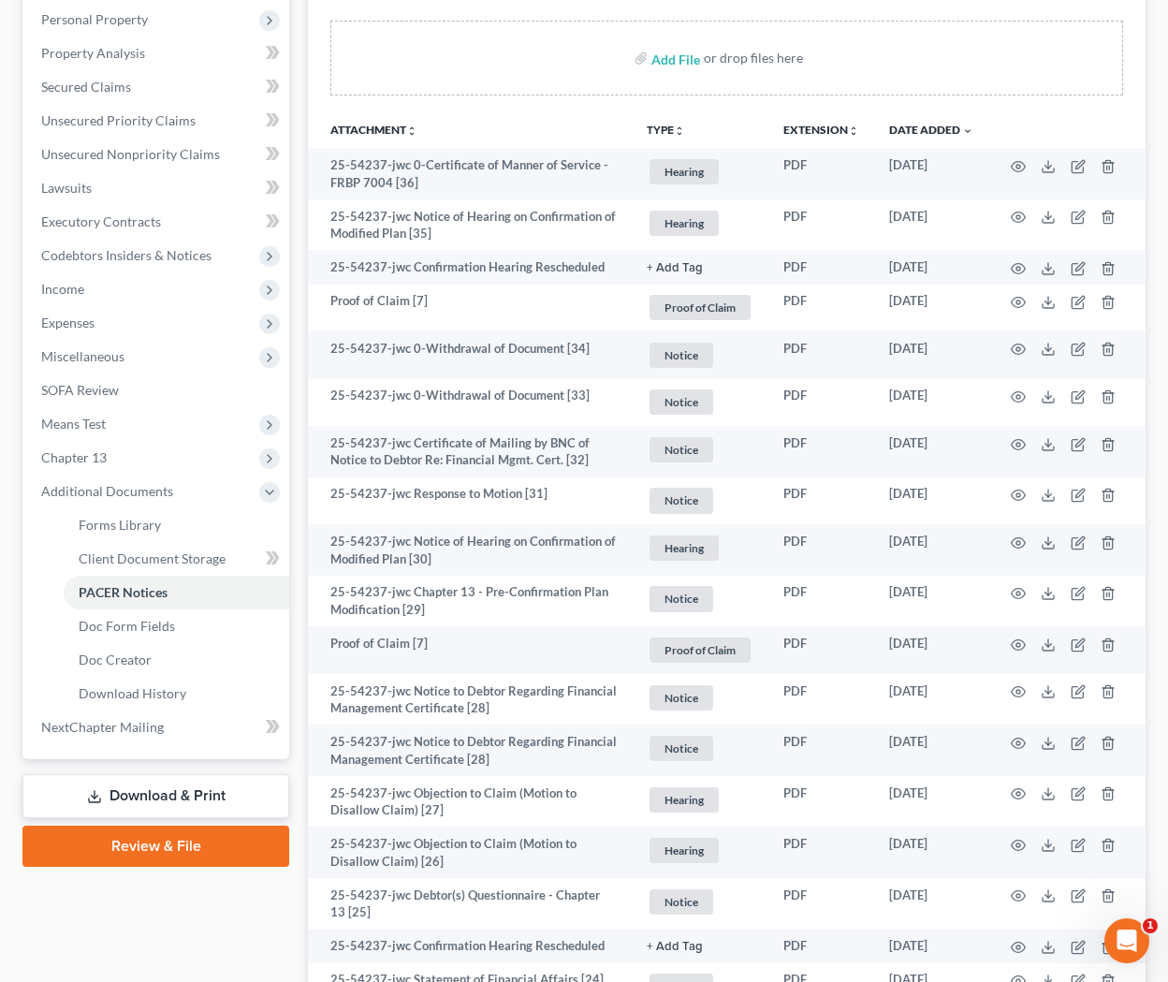
scroll to position [334, 0]
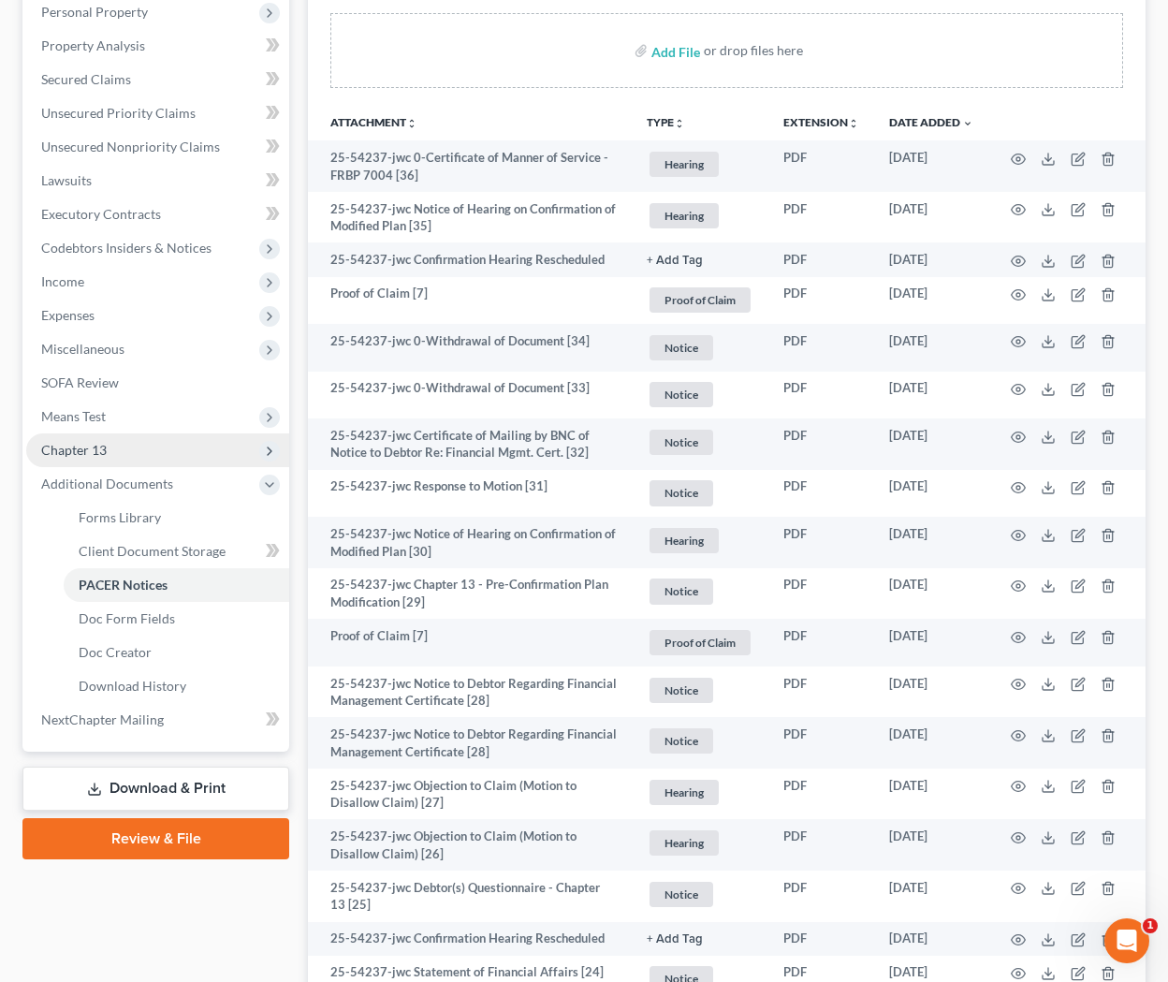
click at [143, 461] on span "Chapter 13" at bounding box center [157, 450] width 263 height 34
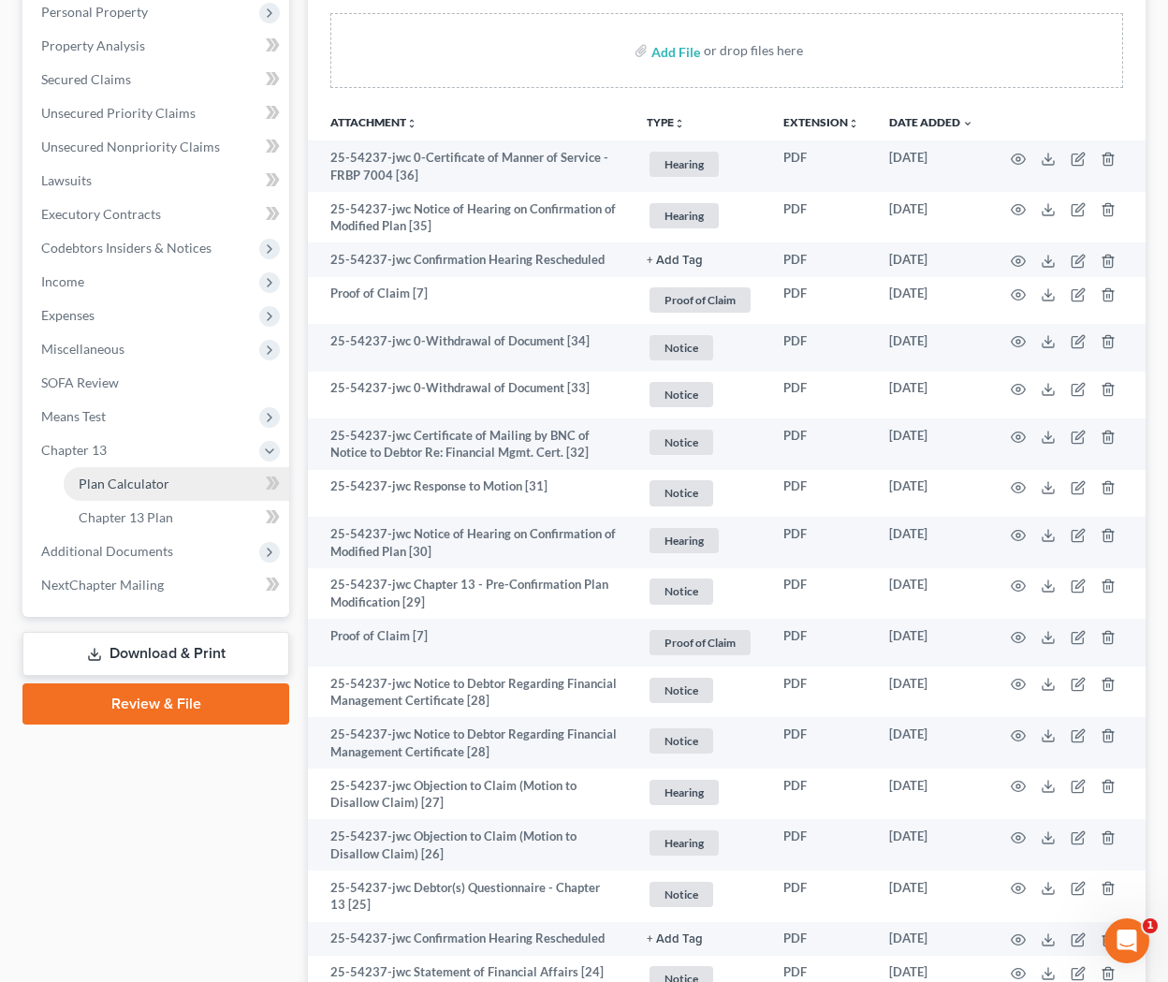
click at [153, 488] on span "Plan Calculator" at bounding box center [124, 484] width 91 height 16
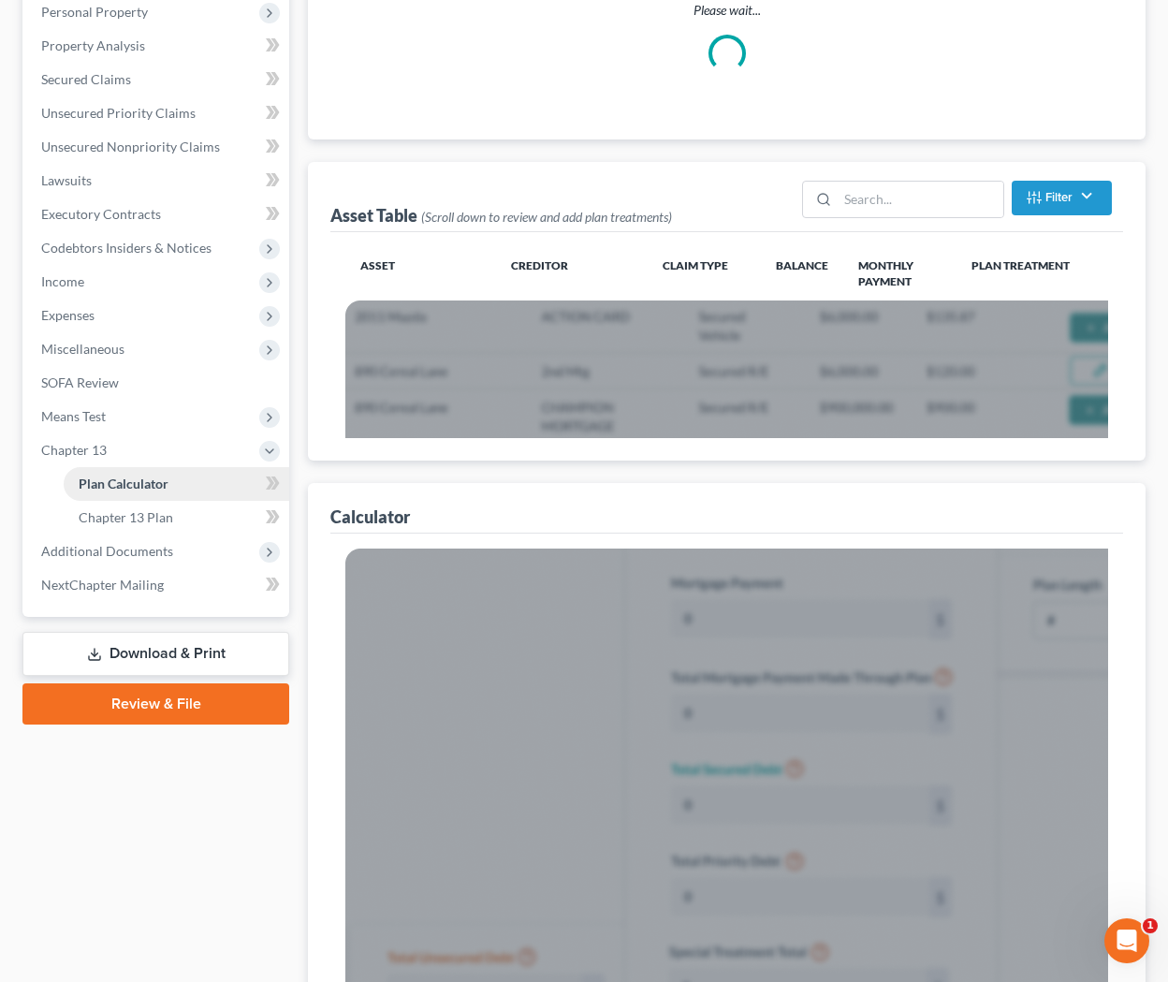
scroll to position [146, 0]
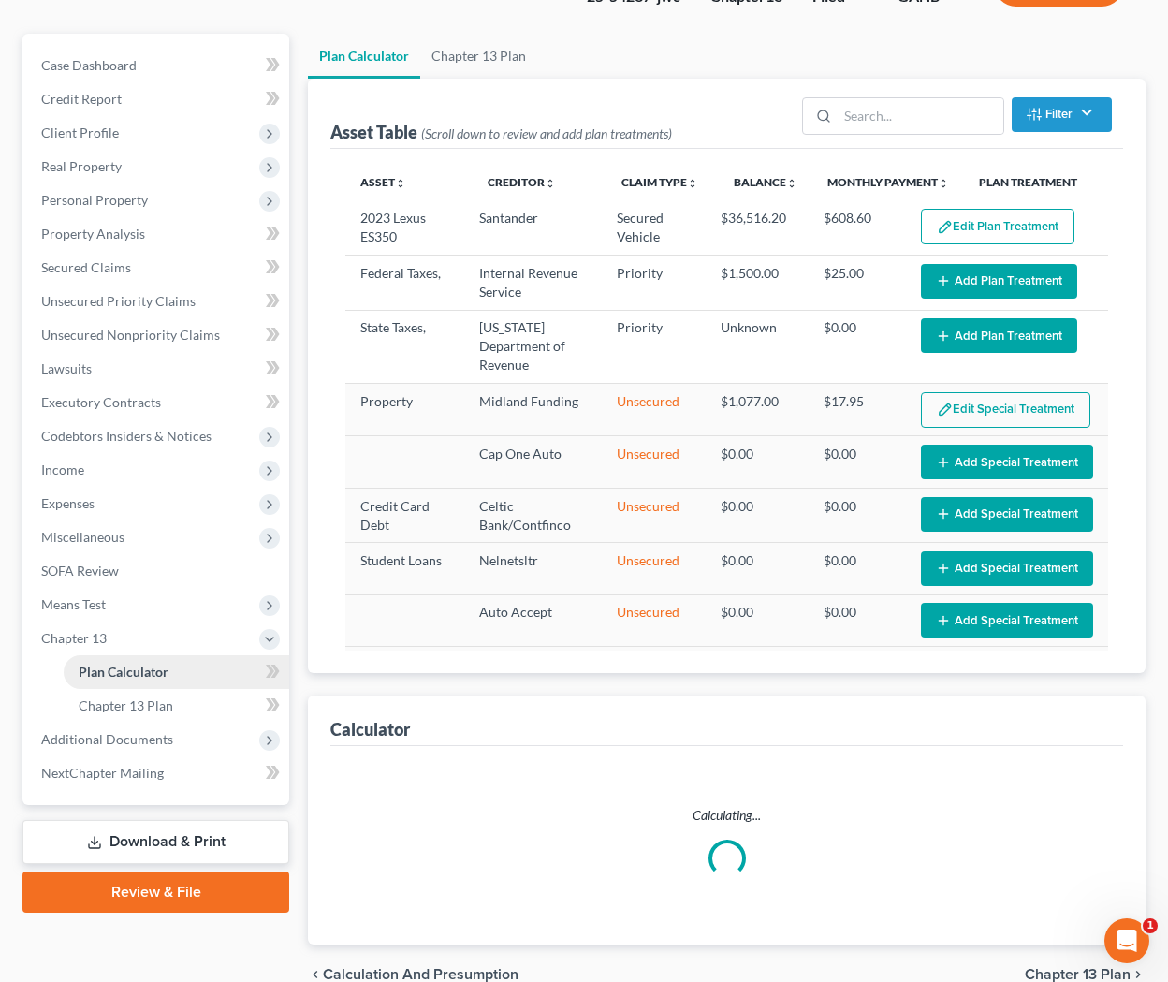
select select "59"
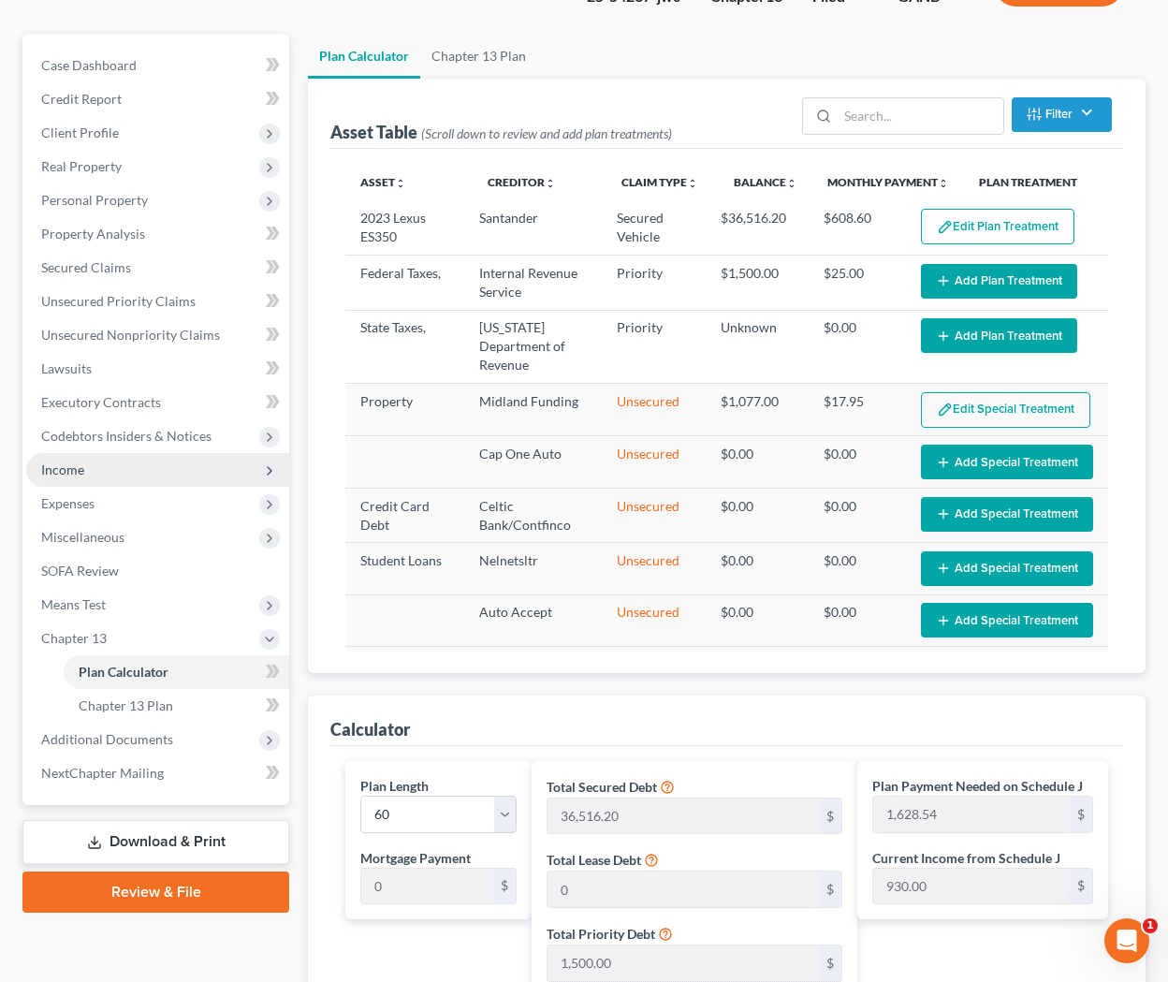
click at [92, 478] on span "Income" at bounding box center [157, 470] width 263 height 34
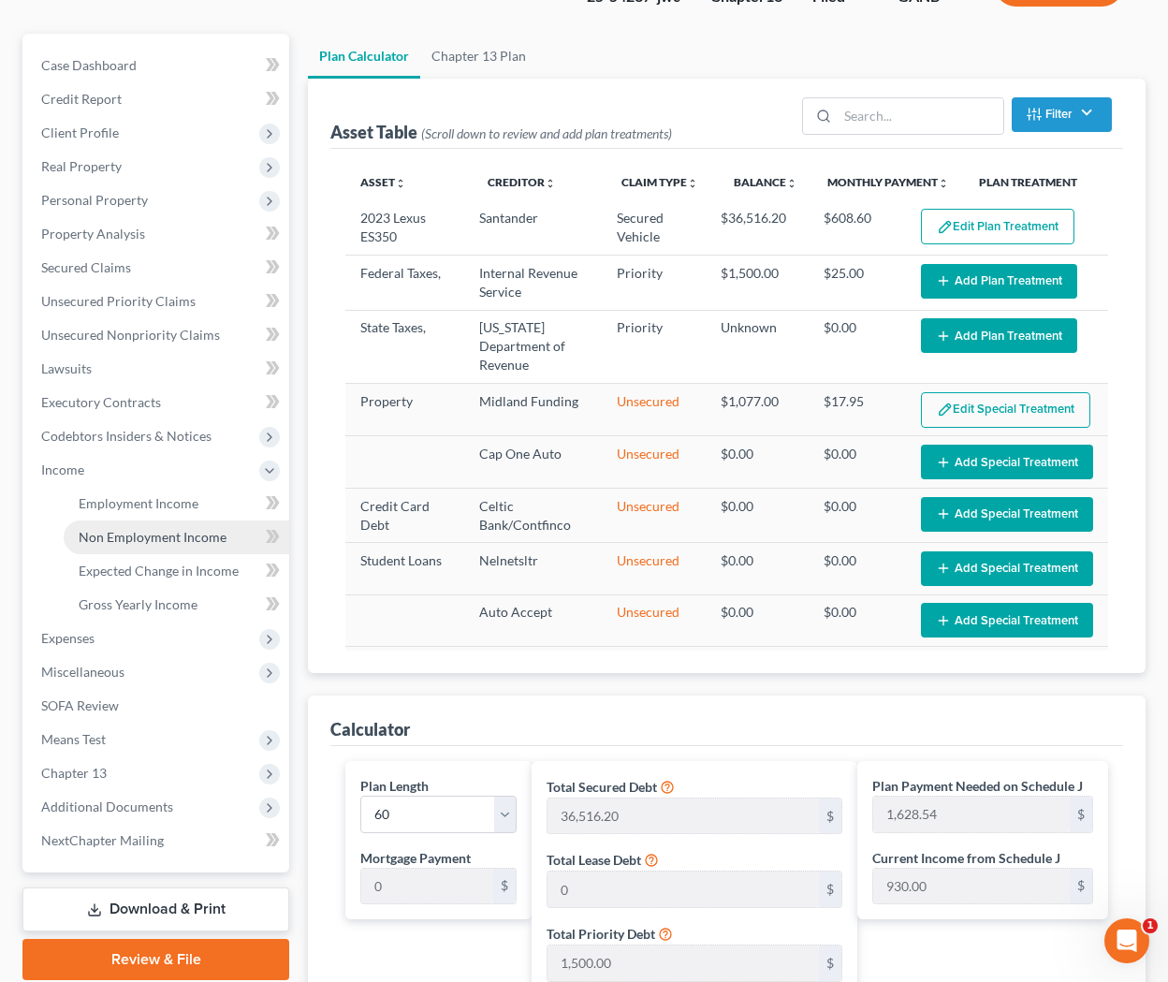
click at [148, 535] on span "Non Employment Income" at bounding box center [153, 537] width 148 height 16
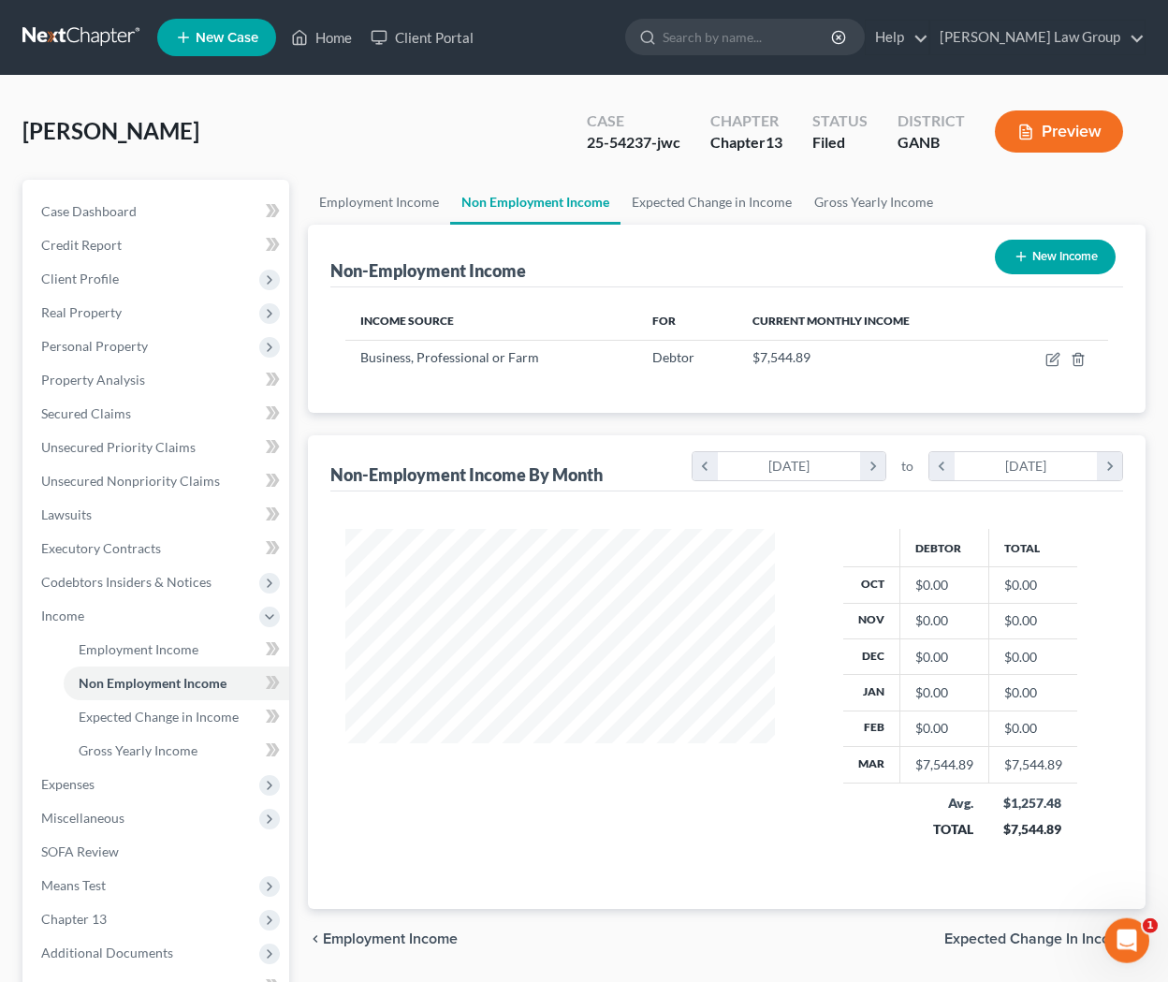
scroll to position [334, 466]
click at [962, 266] on button "New Income" at bounding box center [1055, 257] width 121 height 35
select select "0"
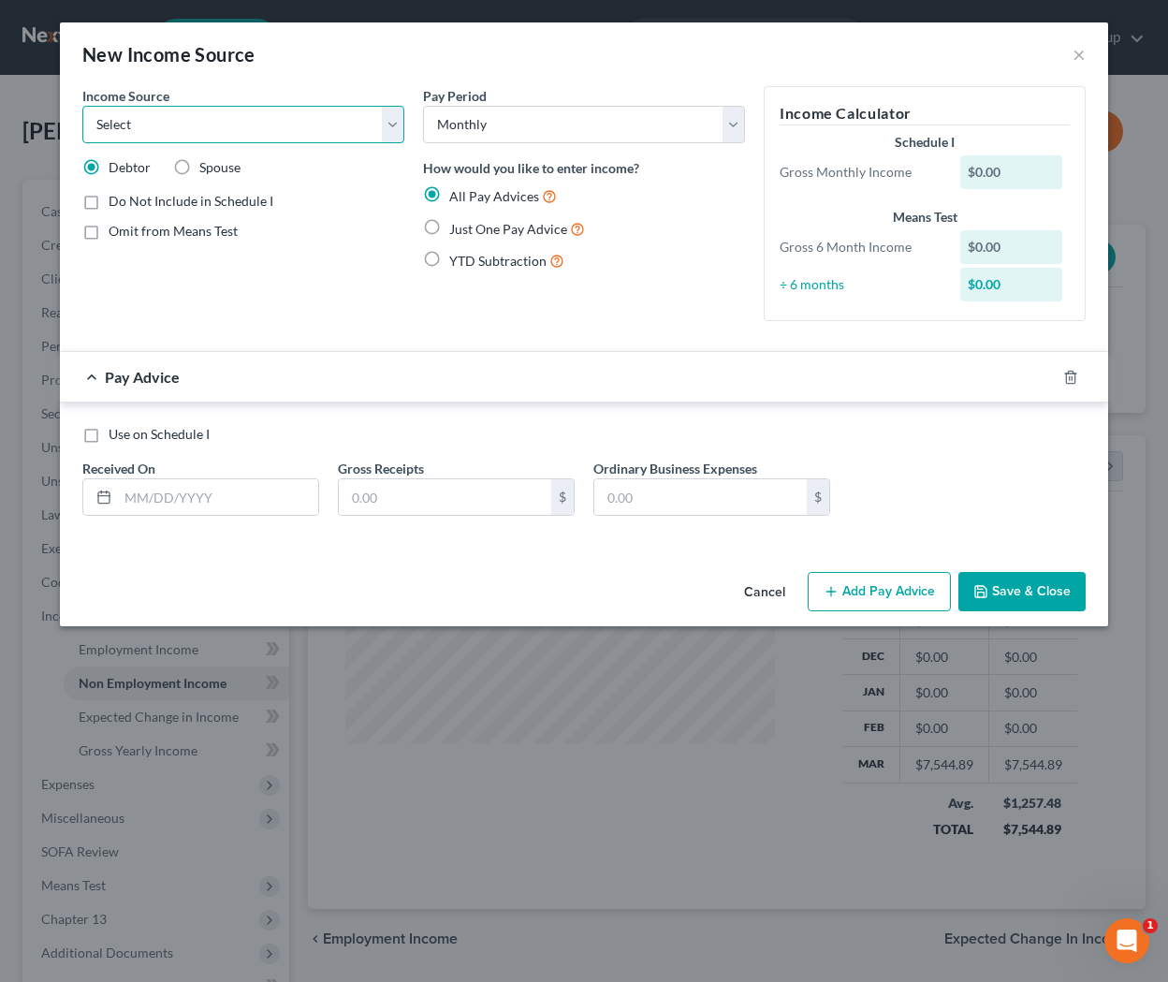
select select "10"
click option "Business, Professional or Farm" at bounding box center [0, 0] width 0 height 0
click at [109, 230] on label "Omit from Means Test" at bounding box center [173, 231] width 129 height 19
click at [116, 230] on input "Omit from Means Test" at bounding box center [122, 228] width 12 height 12
checkbox input "true"
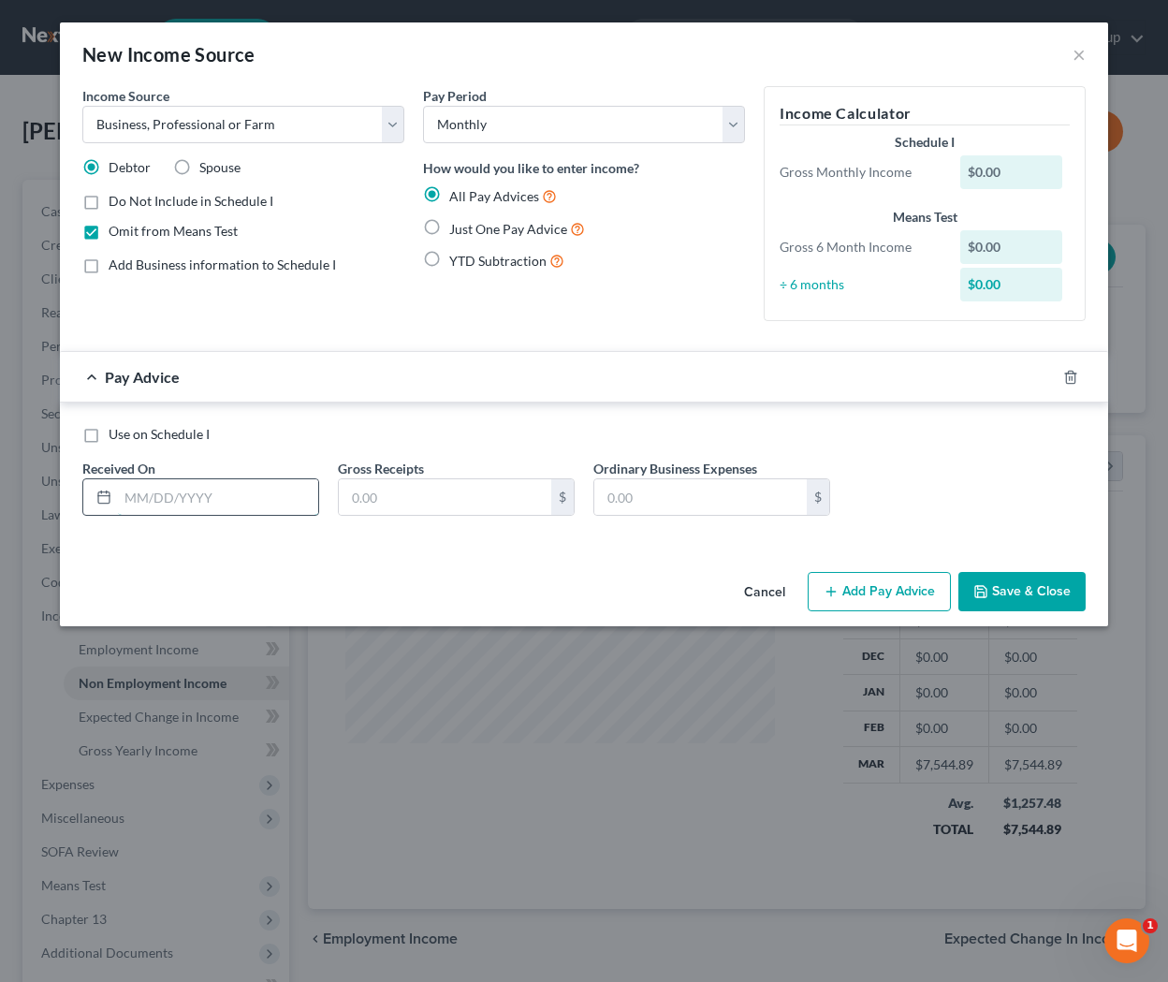
click at [281, 499] on input "text" at bounding box center [218, 497] width 200 height 36
click at [962, 587] on button "Save & Close" at bounding box center [1022, 591] width 127 height 39
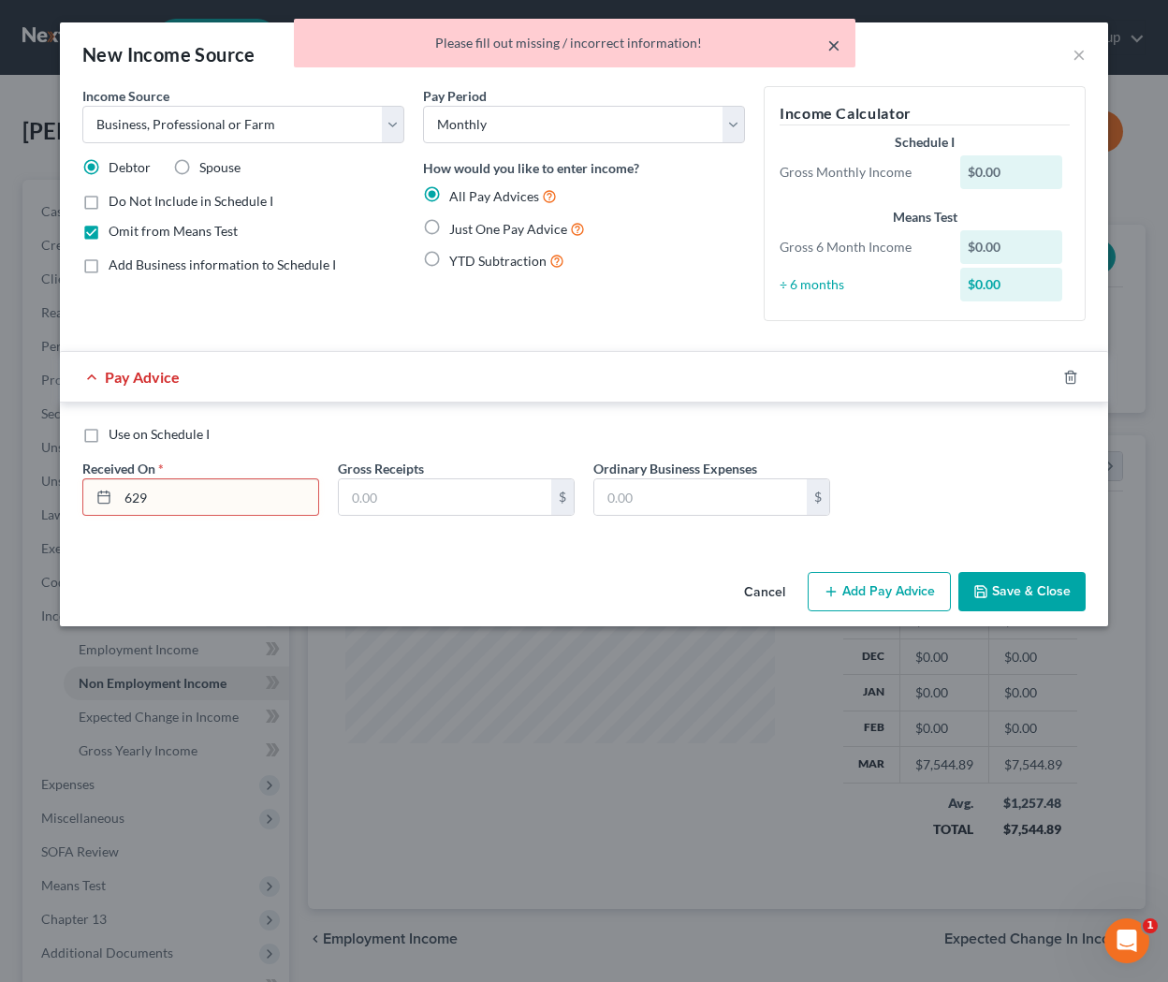
click at [831, 50] on button "×" at bounding box center [833, 45] width 13 height 22
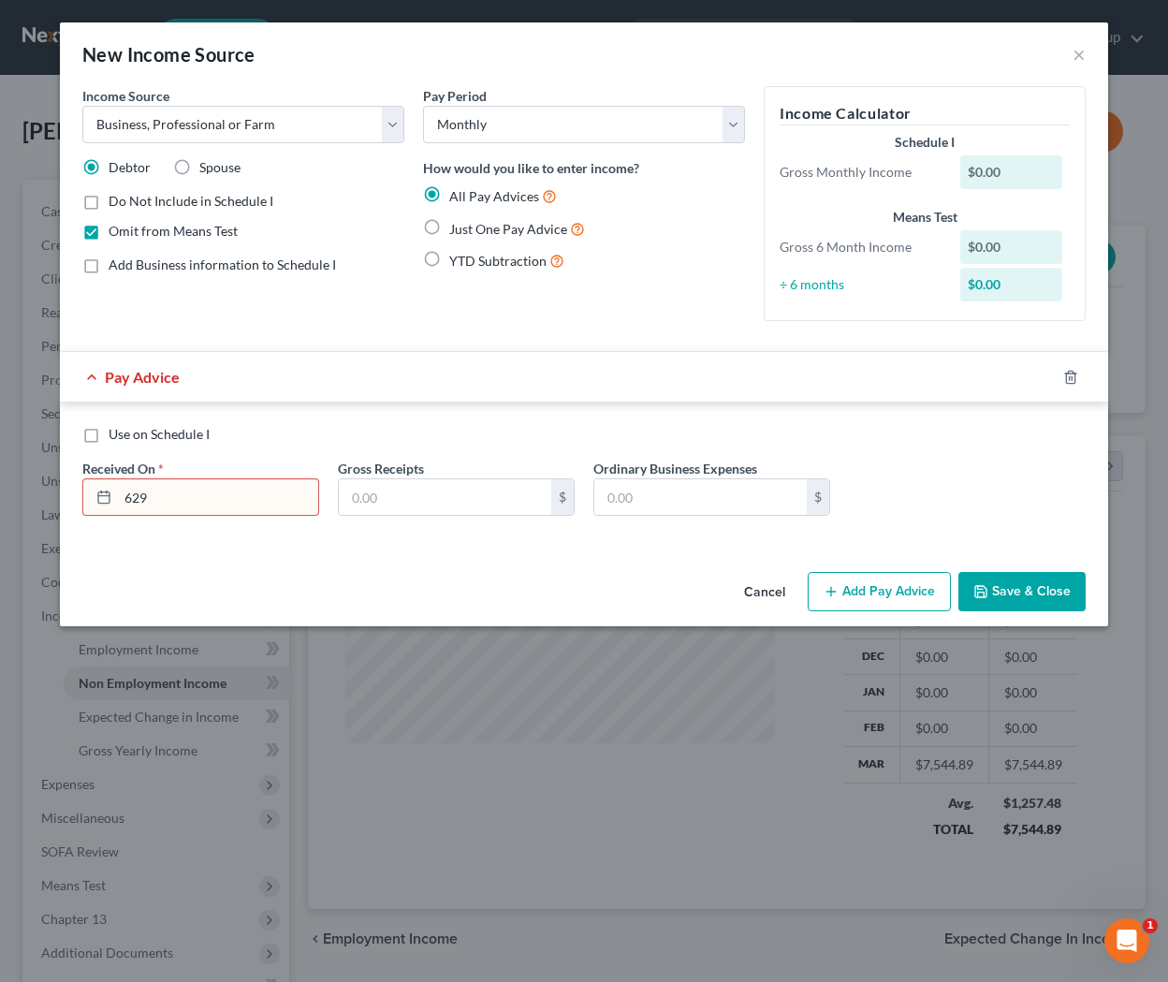
click at [218, 513] on input "629" at bounding box center [218, 497] width 200 height 36
type input "6"
type input "[DATE]"
click at [449, 231] on label "Just One Pay Advice" at bounding box center [517, 229] width 136 height 22
click at [457, 230] on input "Just One Pay Advice" at bounding box center [463, 224] width 12 height 12
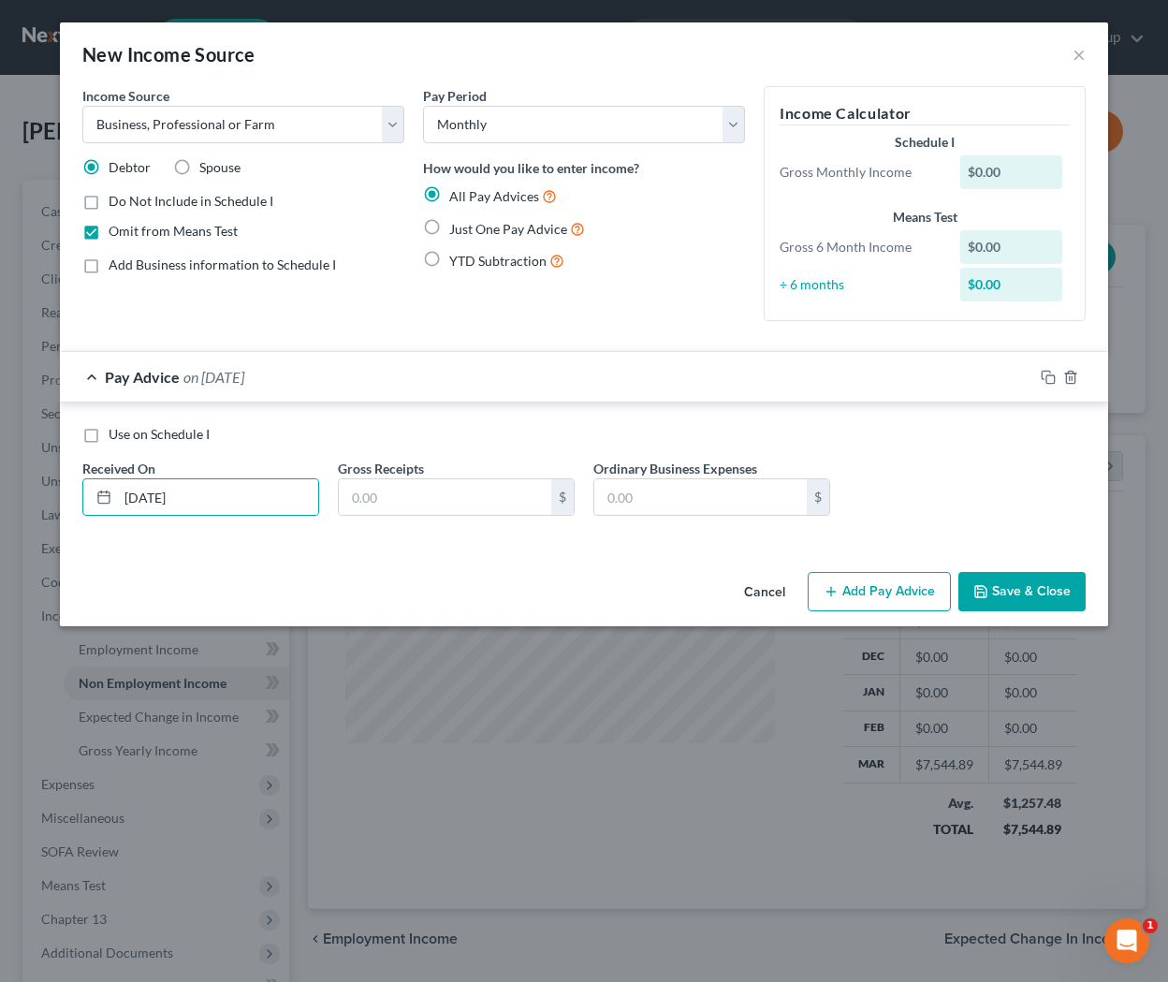
radio input "true"
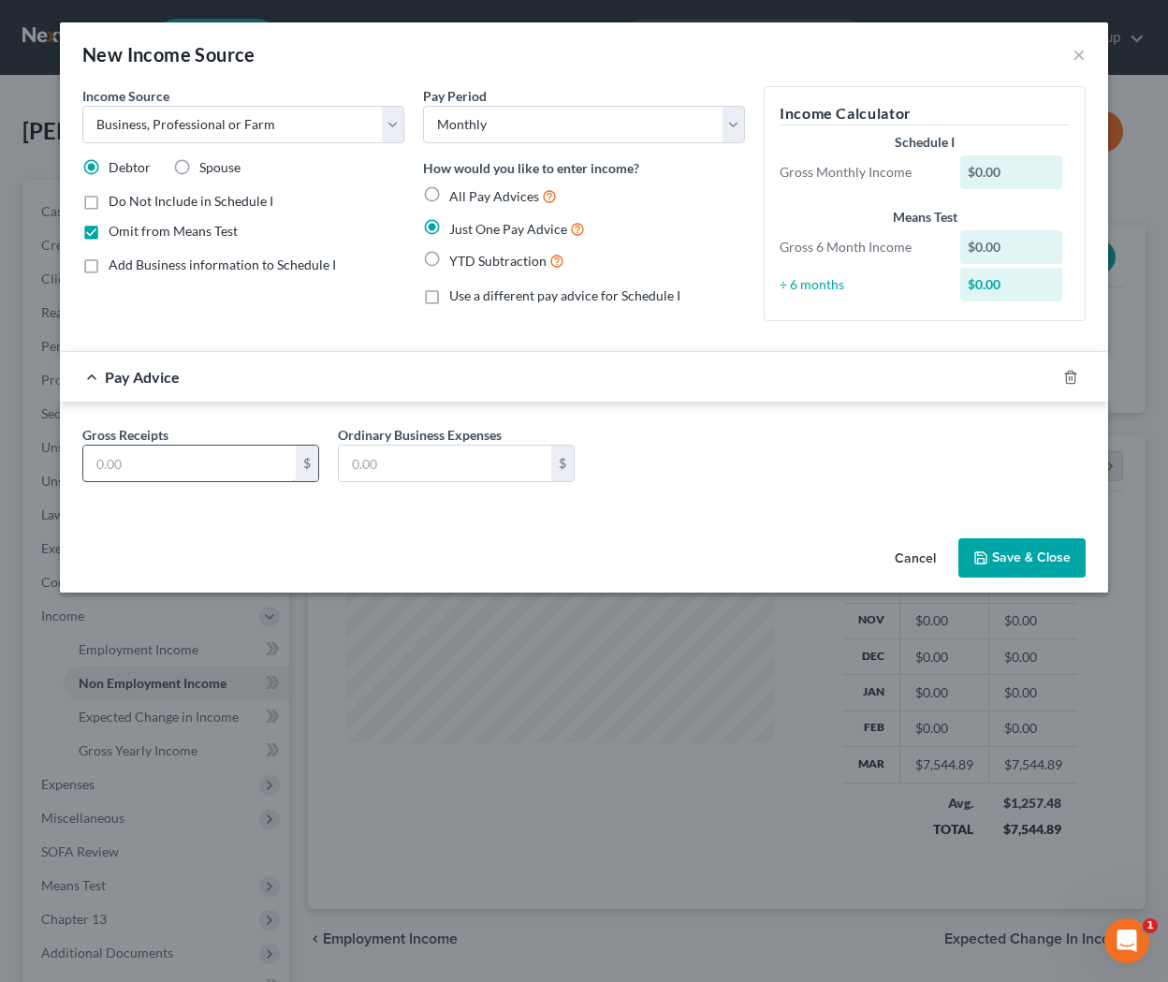
click at [205, 460] on input "text" at bounding box center [189, 464] width 212 height 36
type input "629"
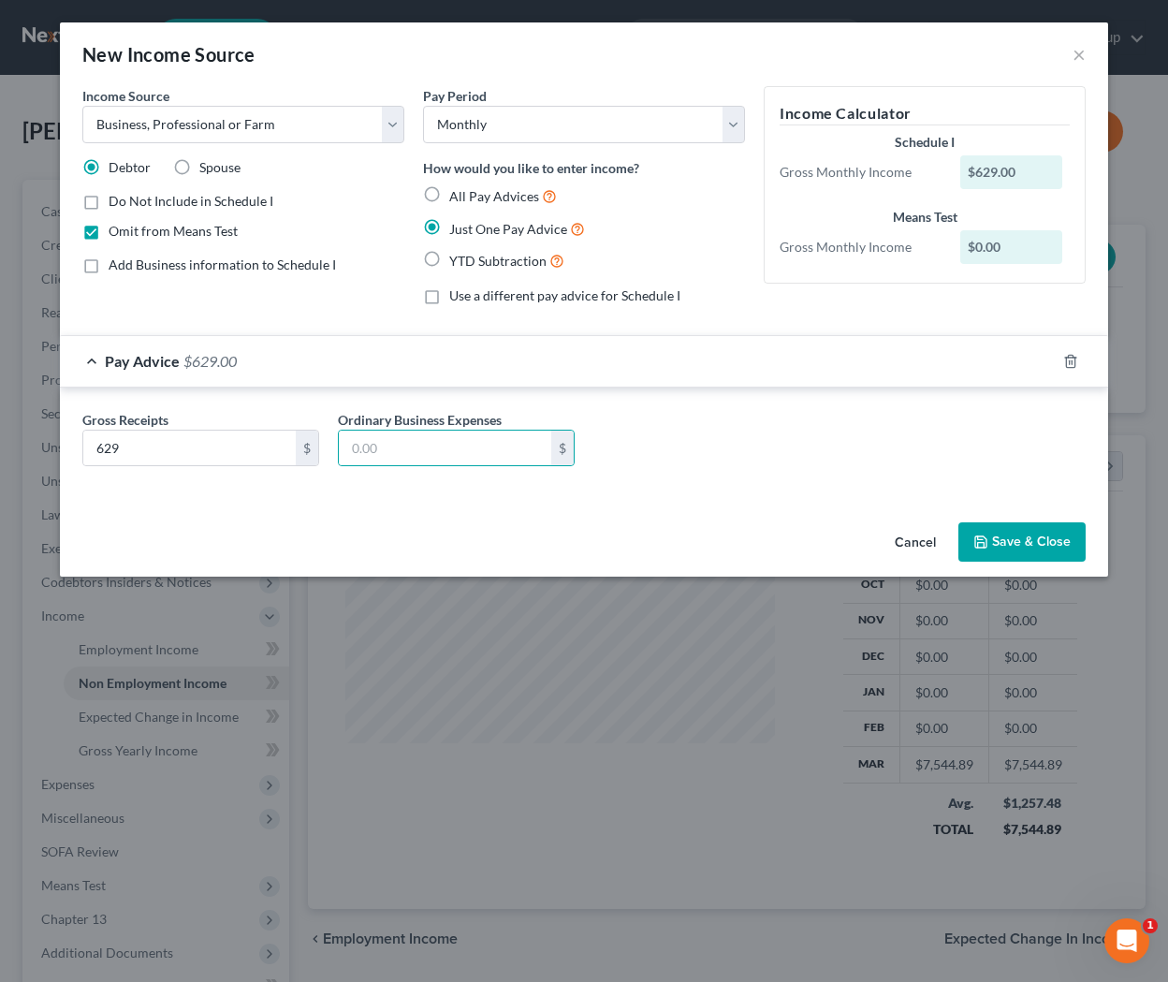
click at [962, 564] on div "Cancel Save & Close" at bounding box center [584, 546] width 1048 height 62
click at [962, 544] on button "Save & Close" at bounding box center [1022, 541] width 127 height 39
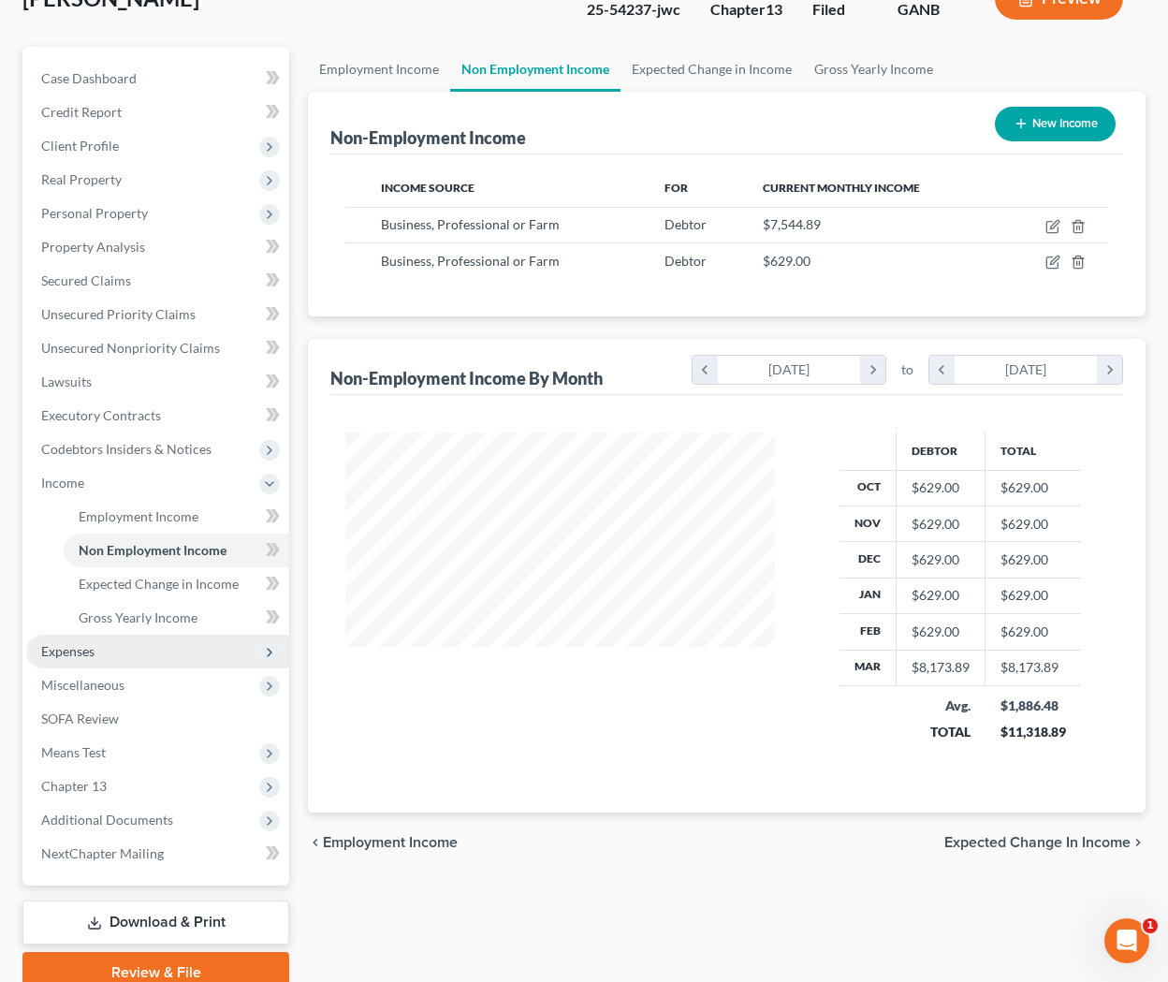
scroll to position [136, 0]
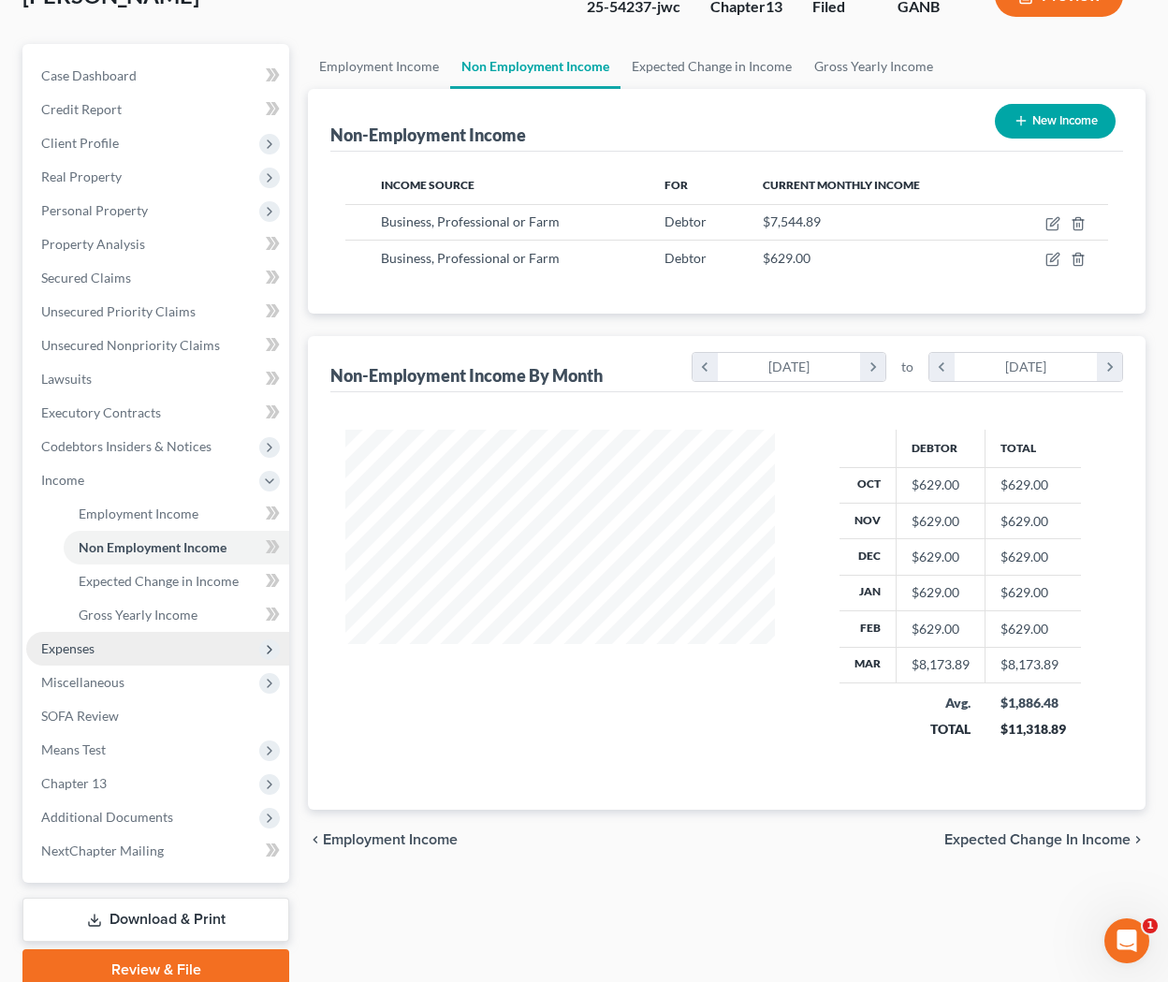
click at [151, 659] on span "Expenses" at bounding box center [157, 649] width 263 height 34
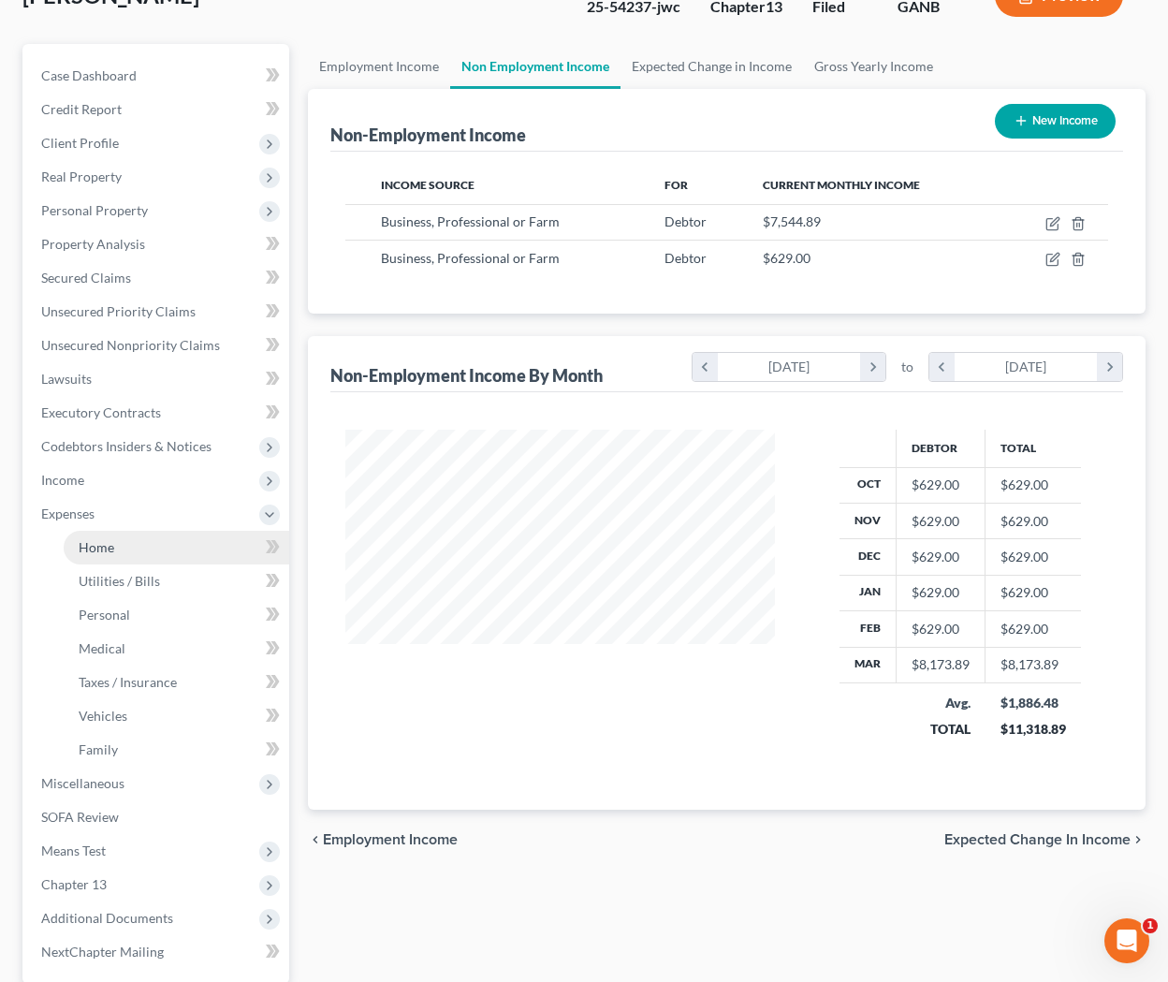
click at [134, 557] on link "Home" at bounding box center [177, 548] width 226 height 34
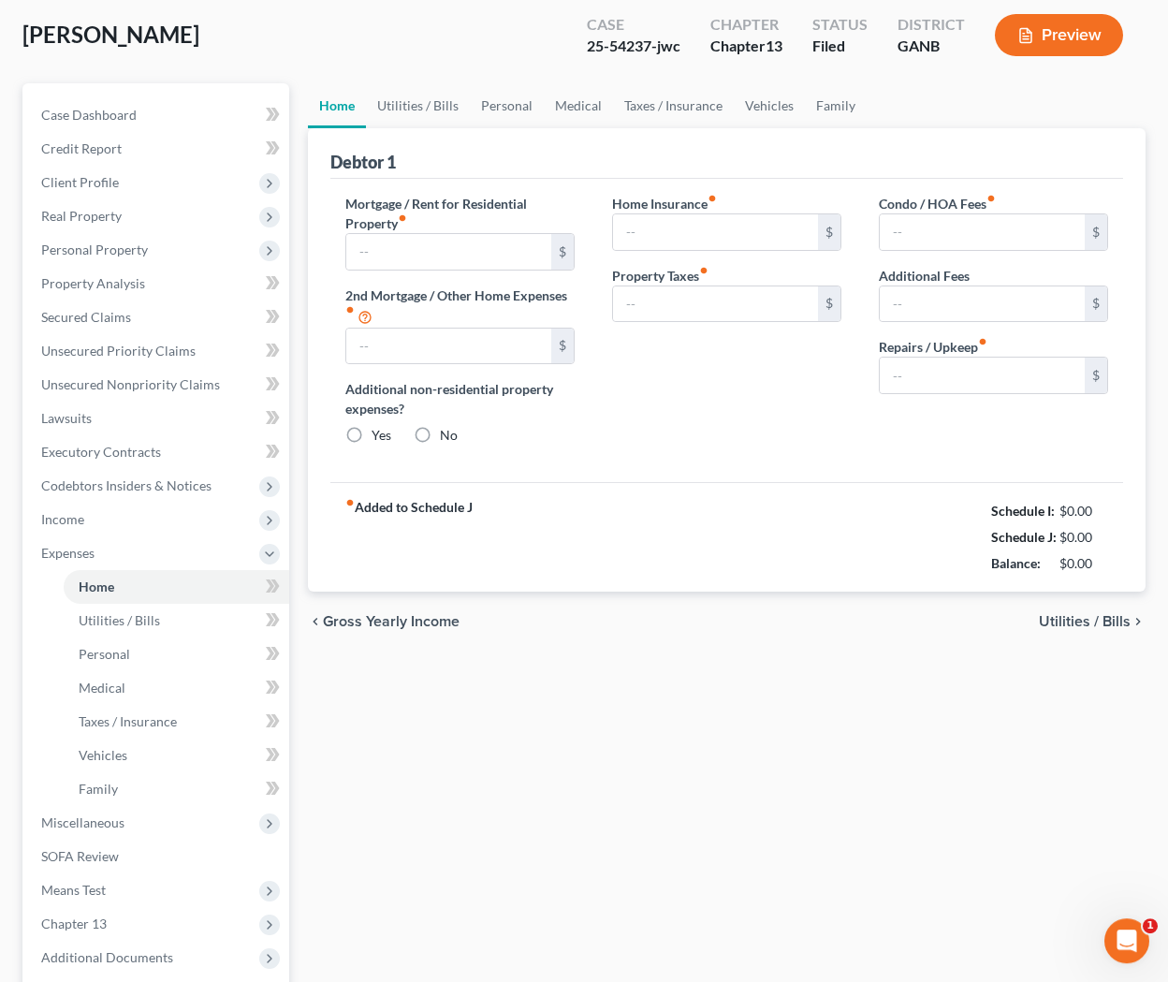
type input "2,683.00"
type input "0.00"
radio input "true"
type input "0.00"
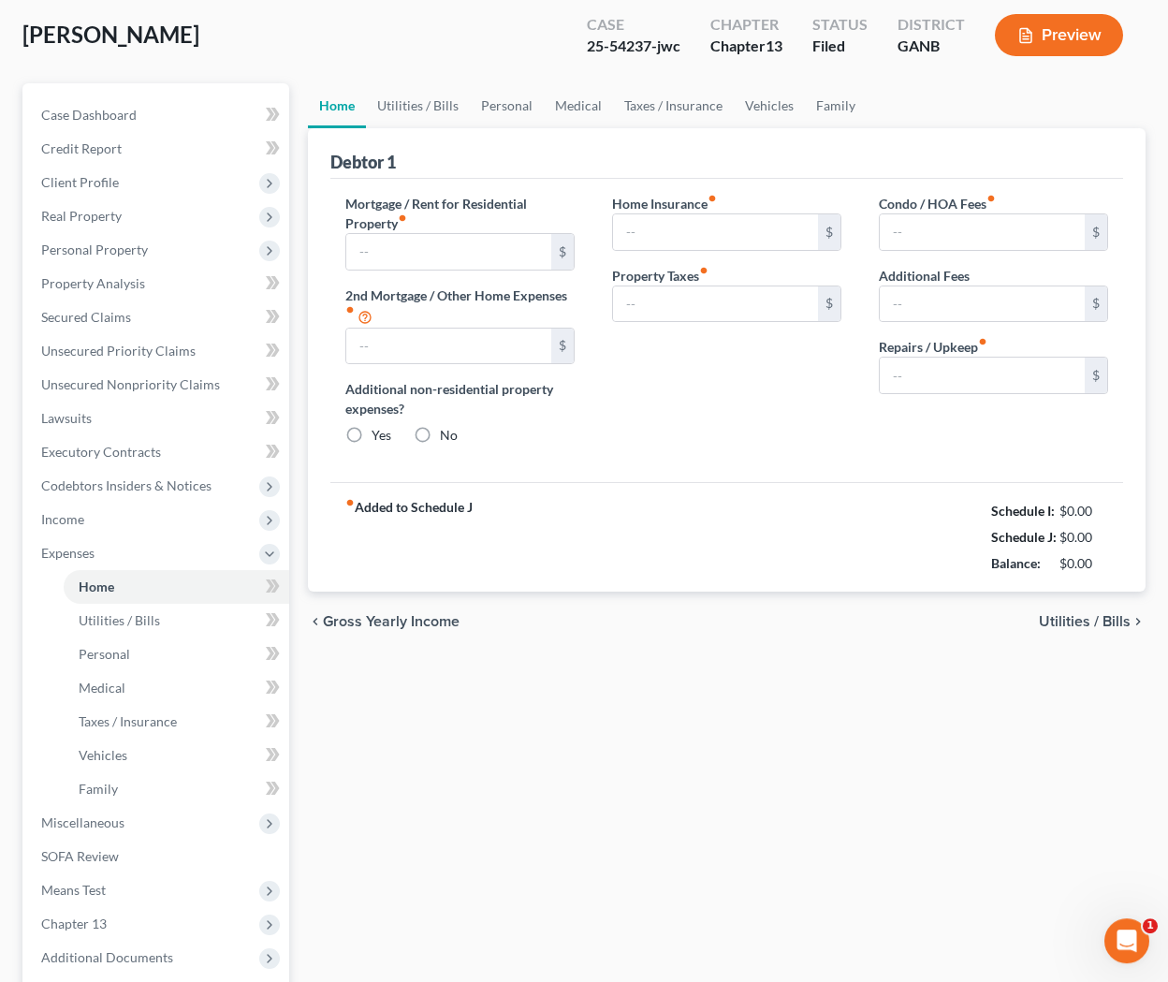
type input "0.00"
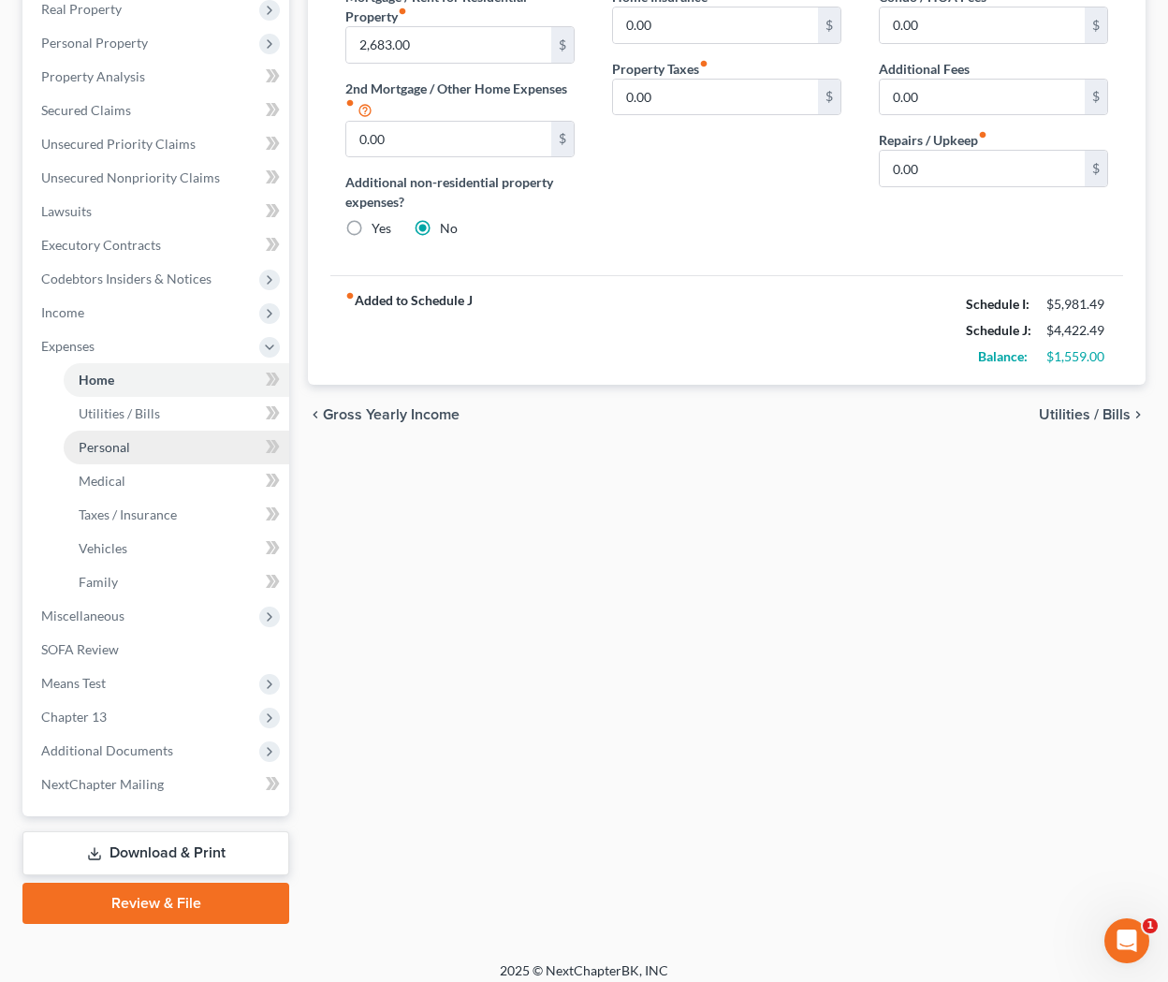
scroll to position [315, 0]
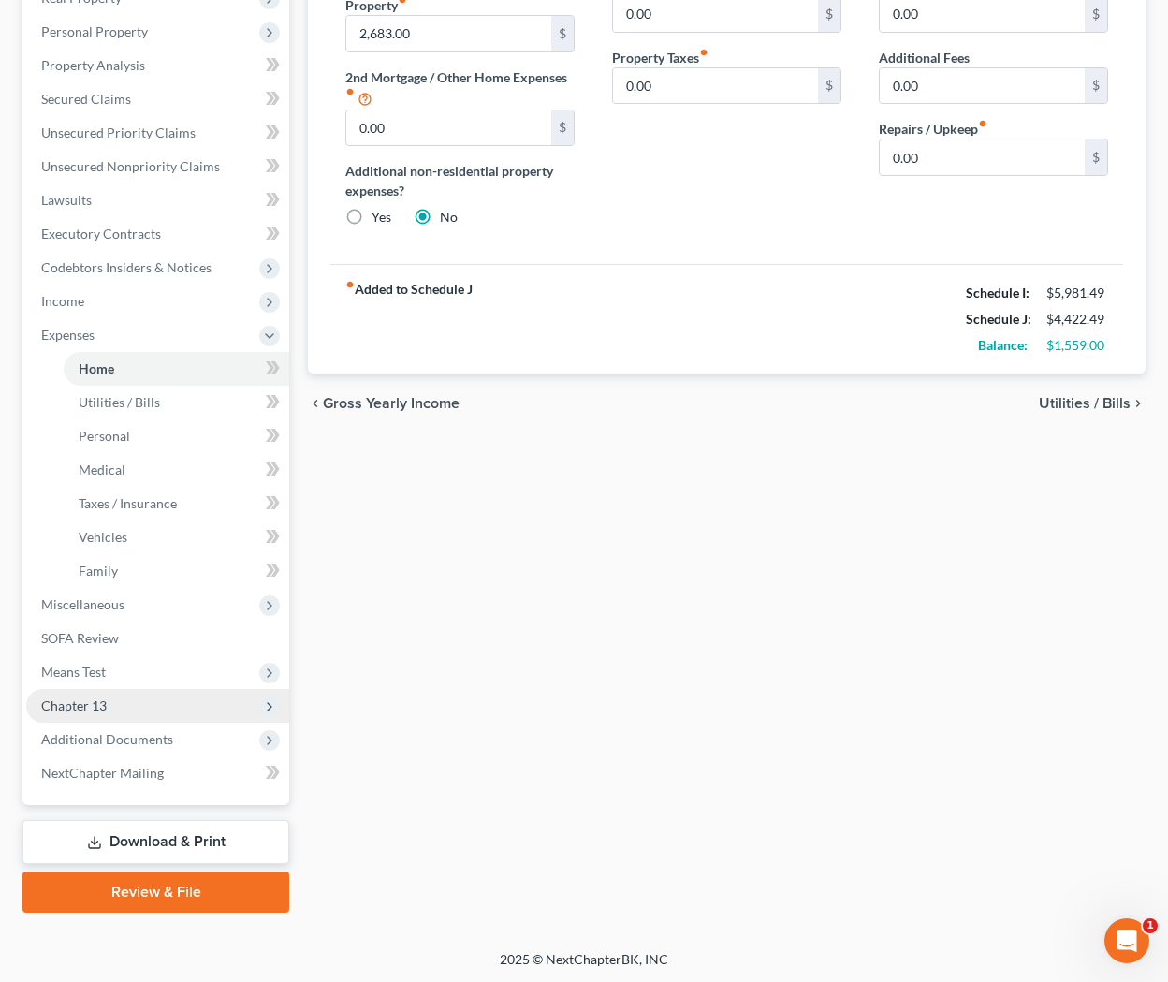
click at [119, 705] on span "Chapter 13" at bounding box center [157, 706] width 263 height 34
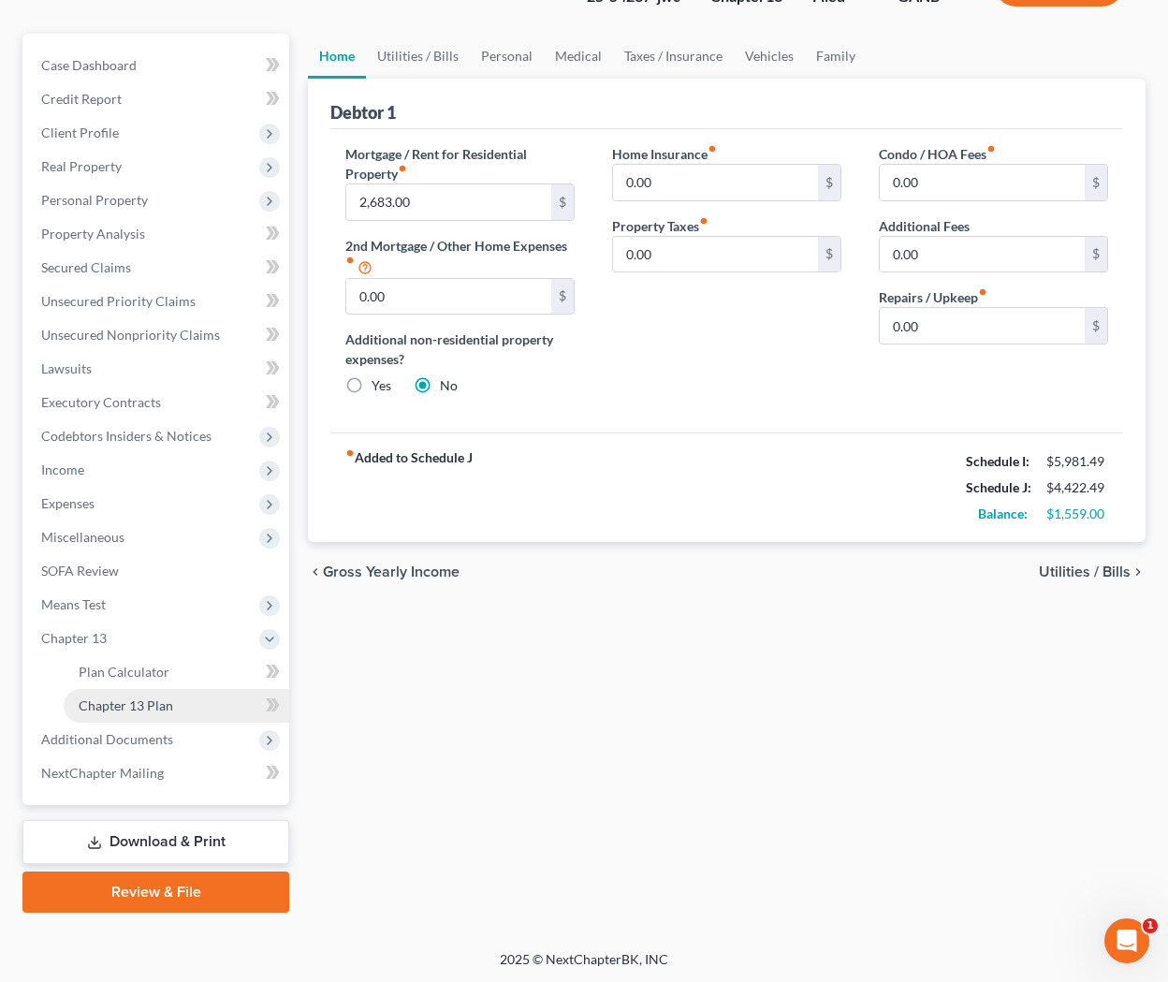
click at [124, 715] on link "Chapter 13 Plan" at bounding box center [177, 706] width 226 height 34
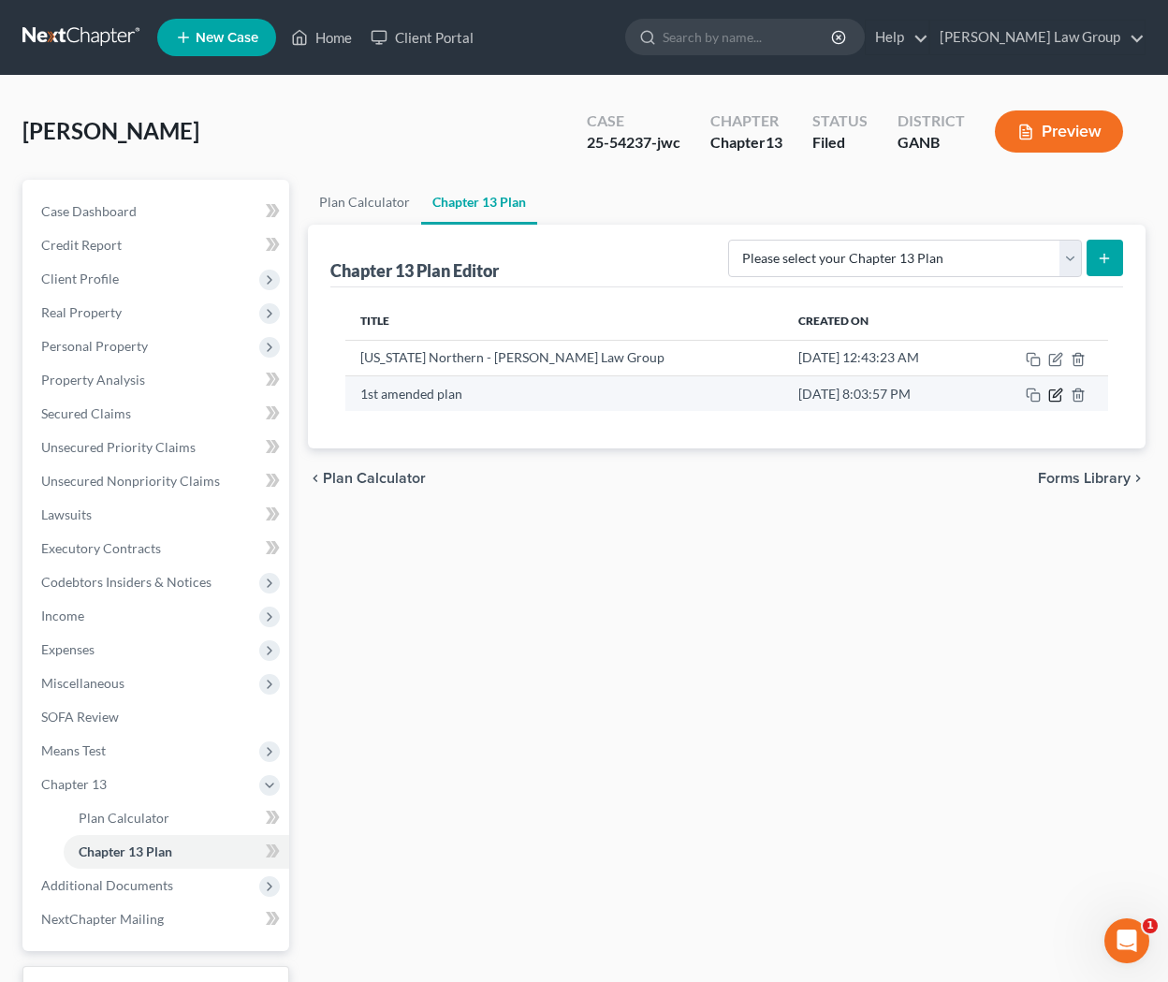
click at [962, 394] on icon "button" at bounding box center [1055, 395] width 15 height 15
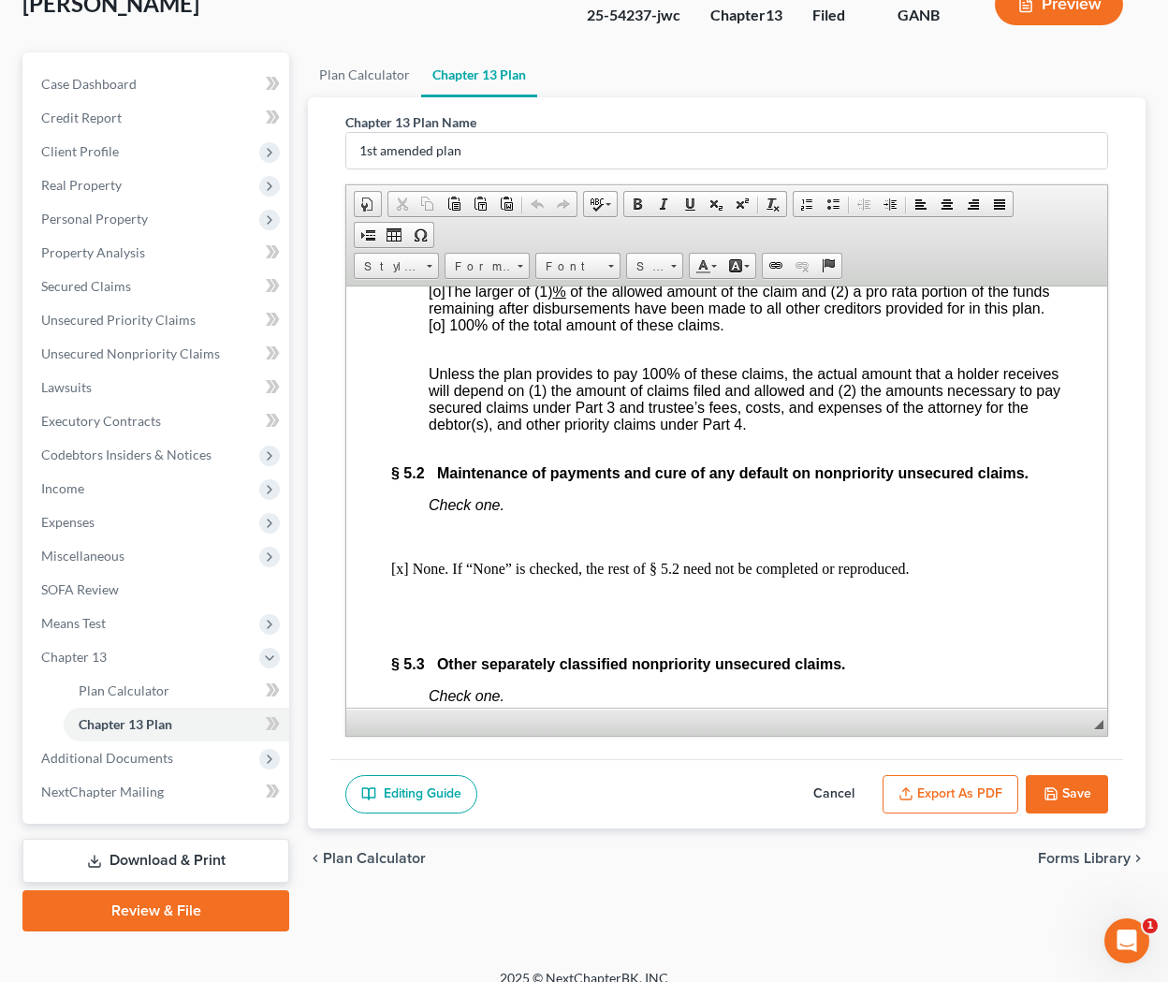
scroll to position [7766, 3]
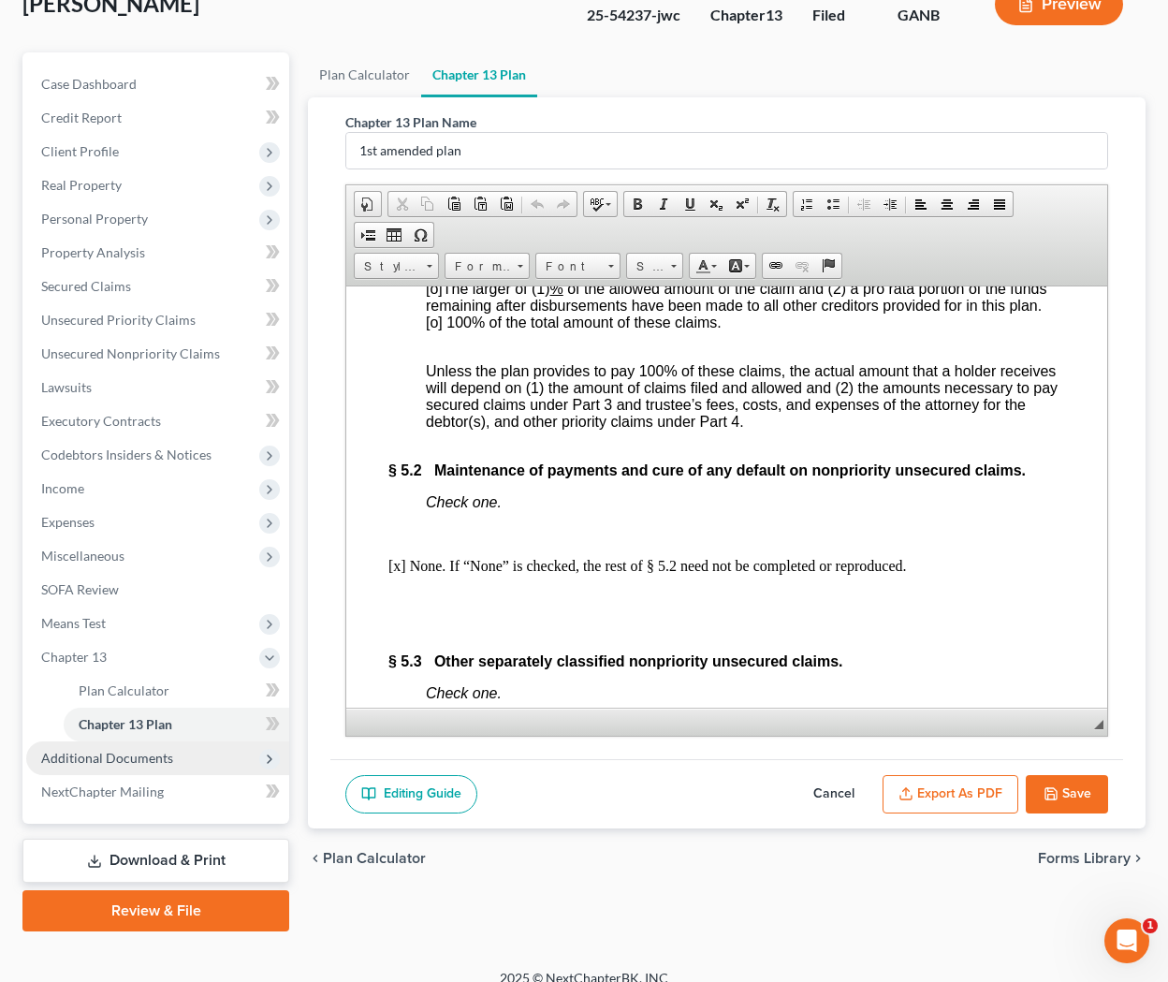
click at [103, 766] on span "Additional Documents" at bounding box center [157, 758] width 263 height 34
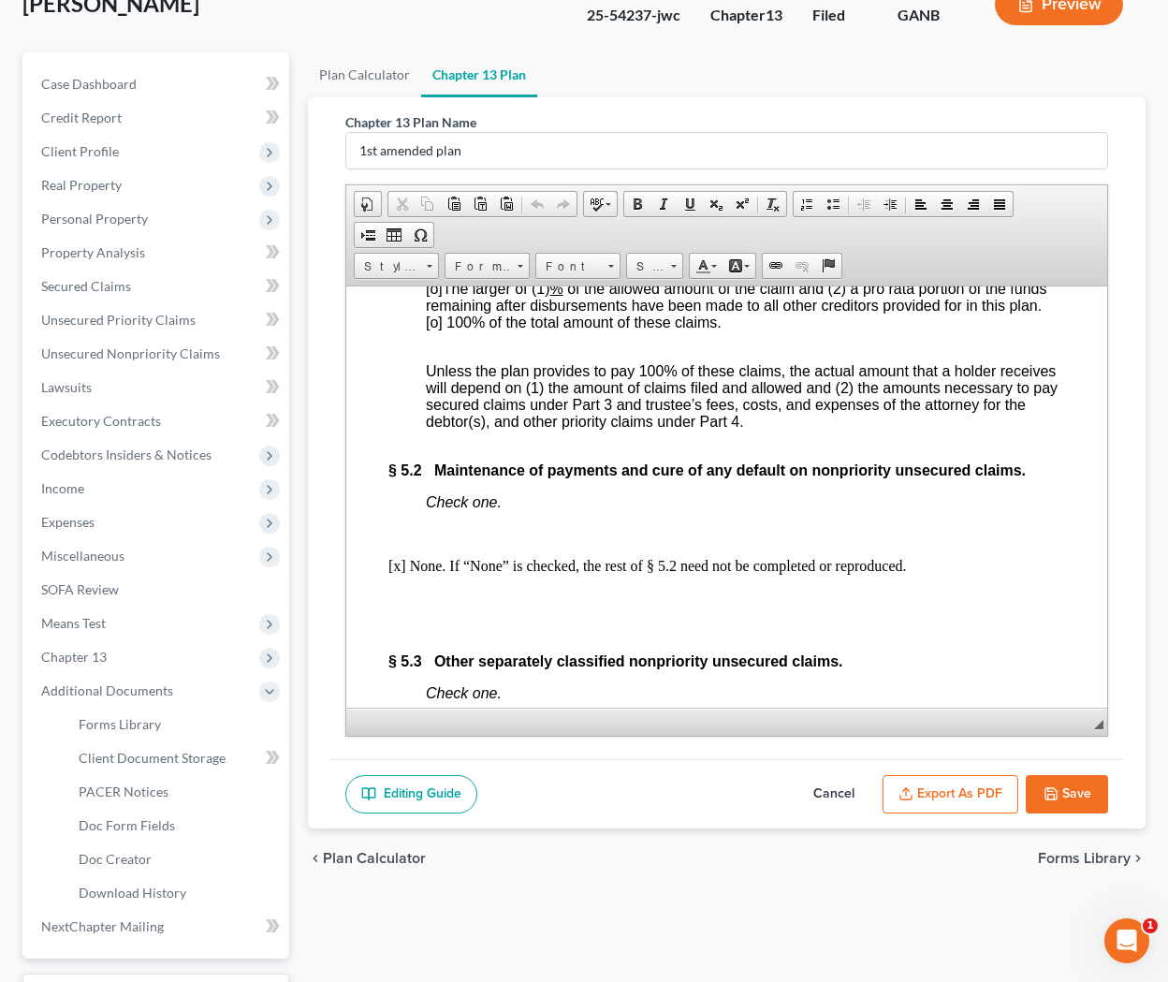
click at [962, 852] on span "Forms Library" at bounding box center [1084, 858] width 93 height 15
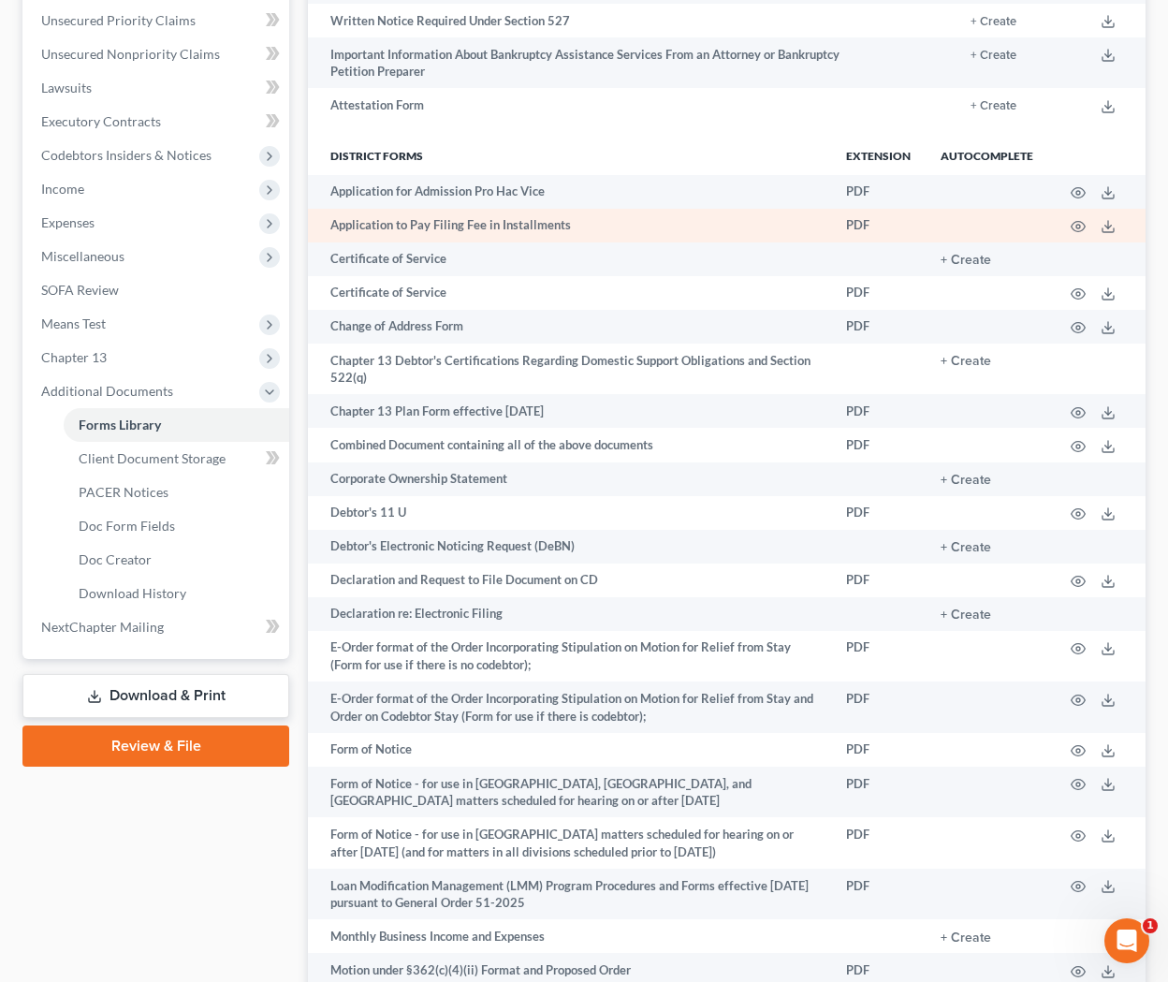
scroll to position [473, 0]
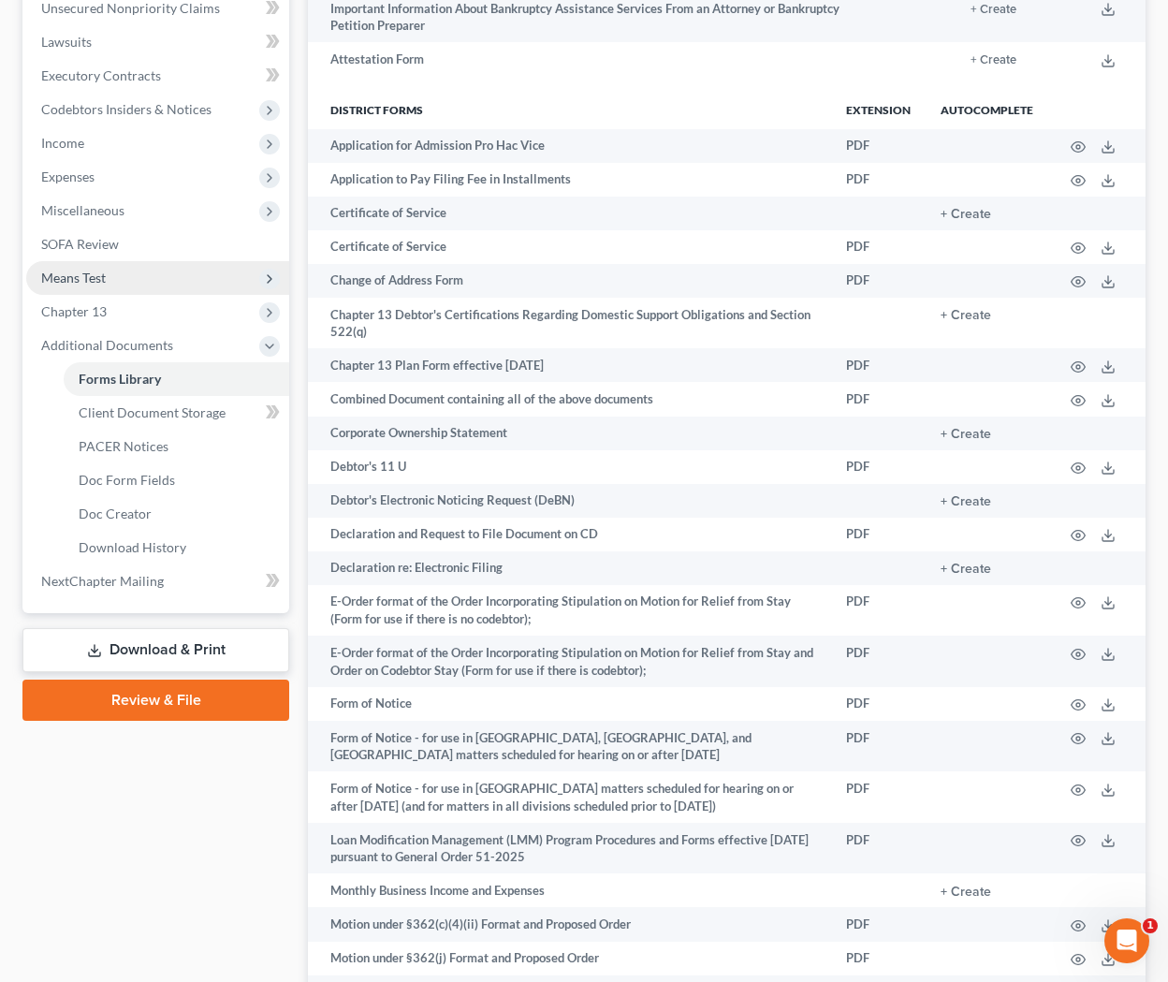
click at [128, 291] on span "Means Test" at bounding box center [157, 278] width 263 height 34
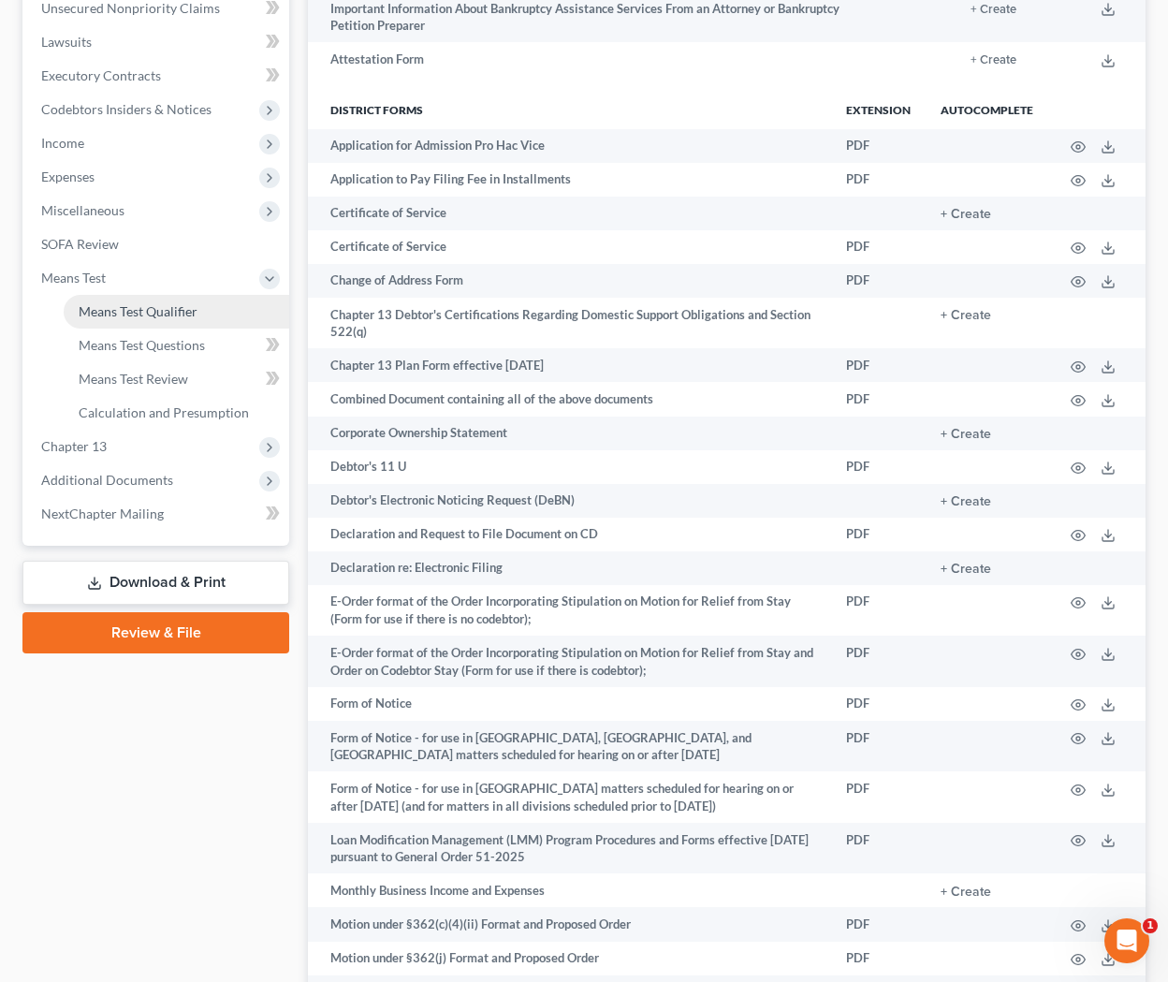
click at [142, 312] on span "Means Test Qualifier" at bounding box center [138, 311] width 119 height 16
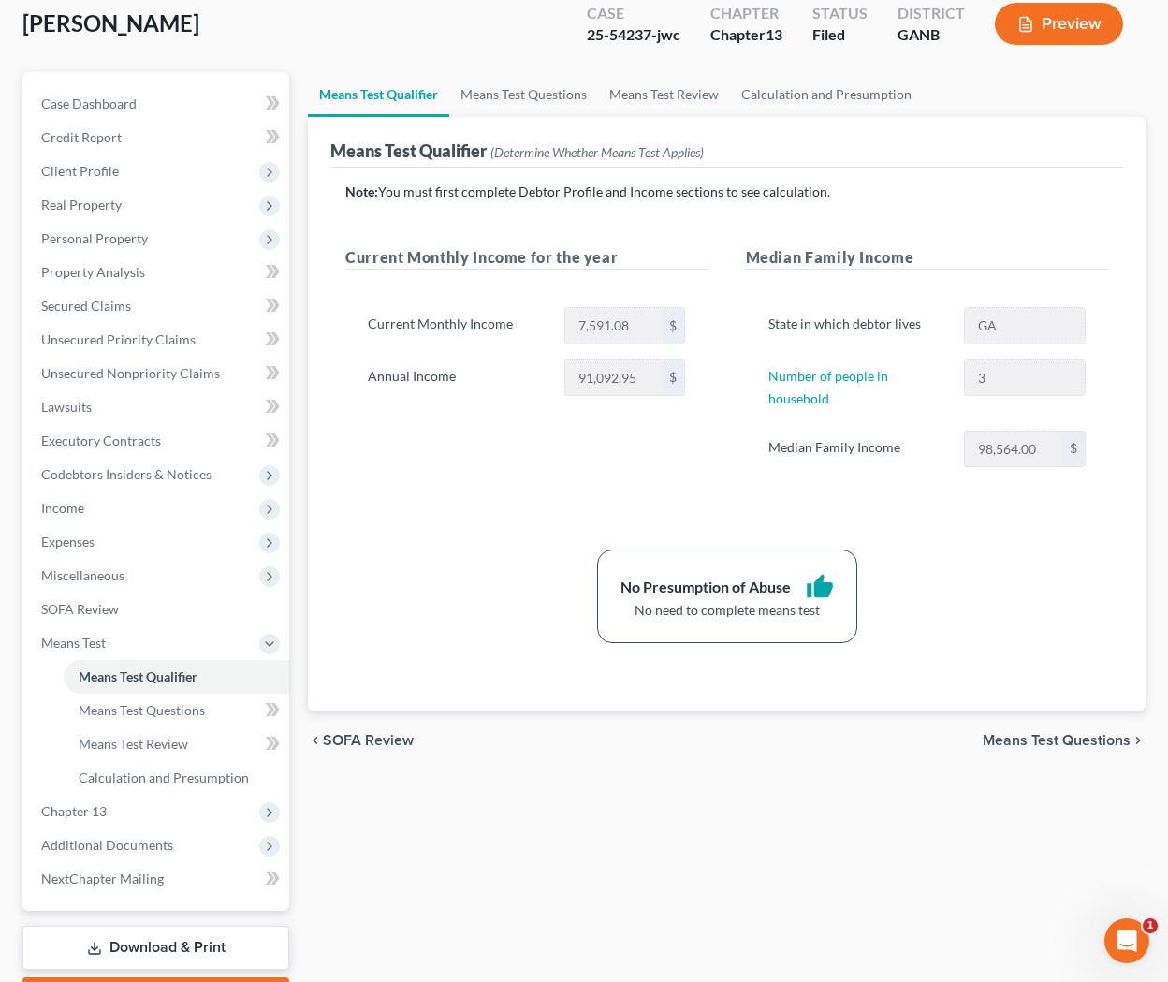
scroll to position [105, 0]
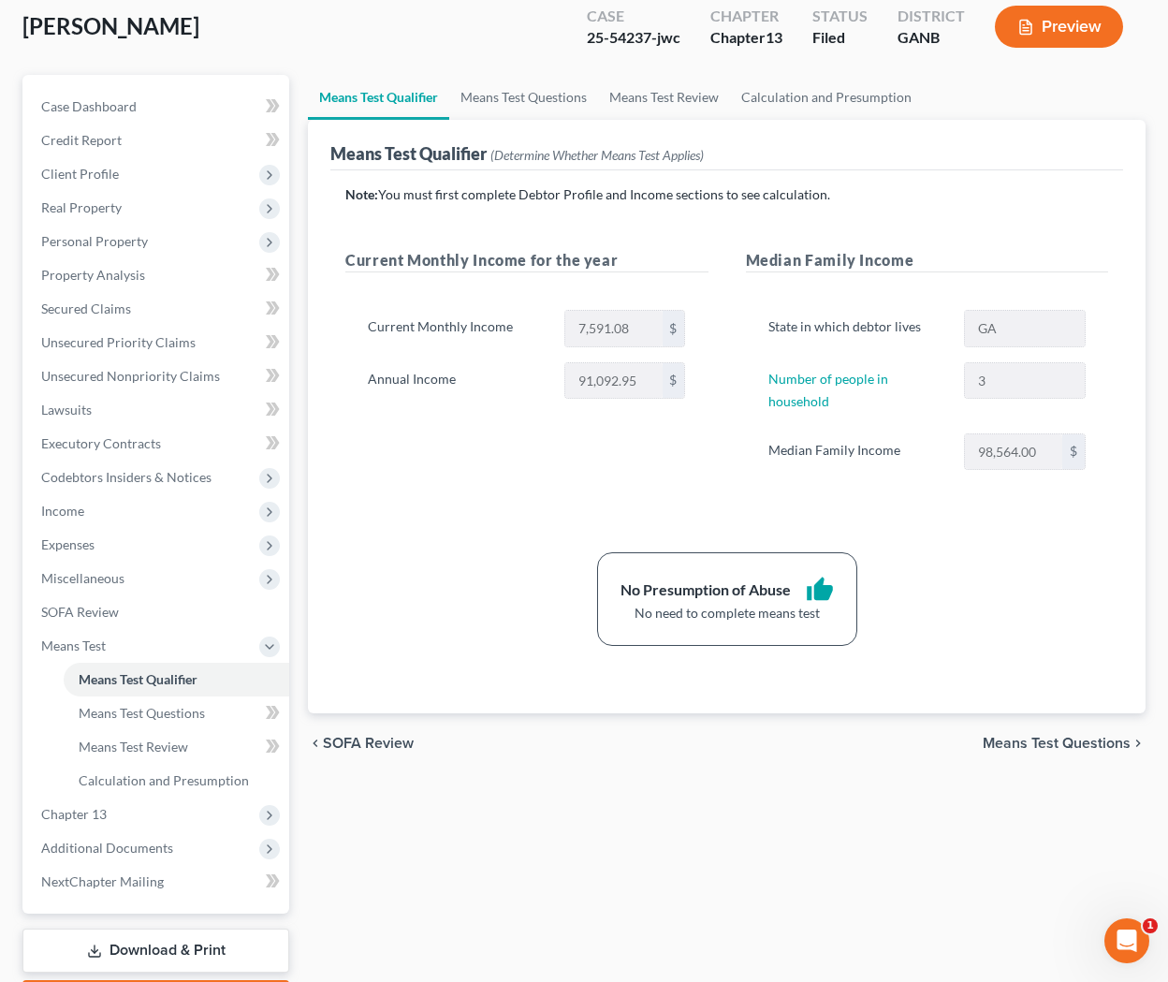
click at [962, 739] on span "Means Test Questions" at bounding box center [1057, 743] width 148 height 15
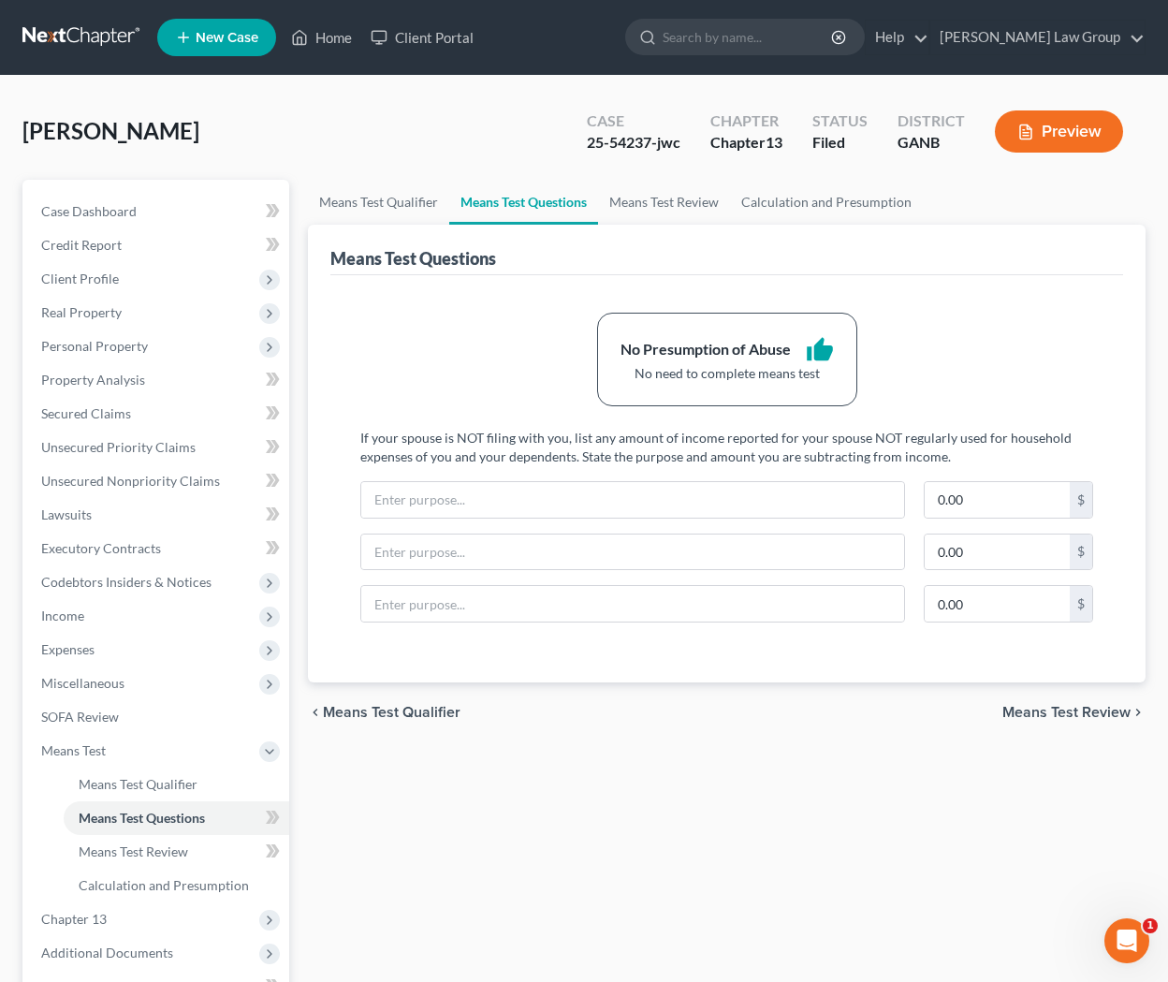
click at [962, 131] on button "Preview" at bounding box center [1059, 131] width 128 height 42
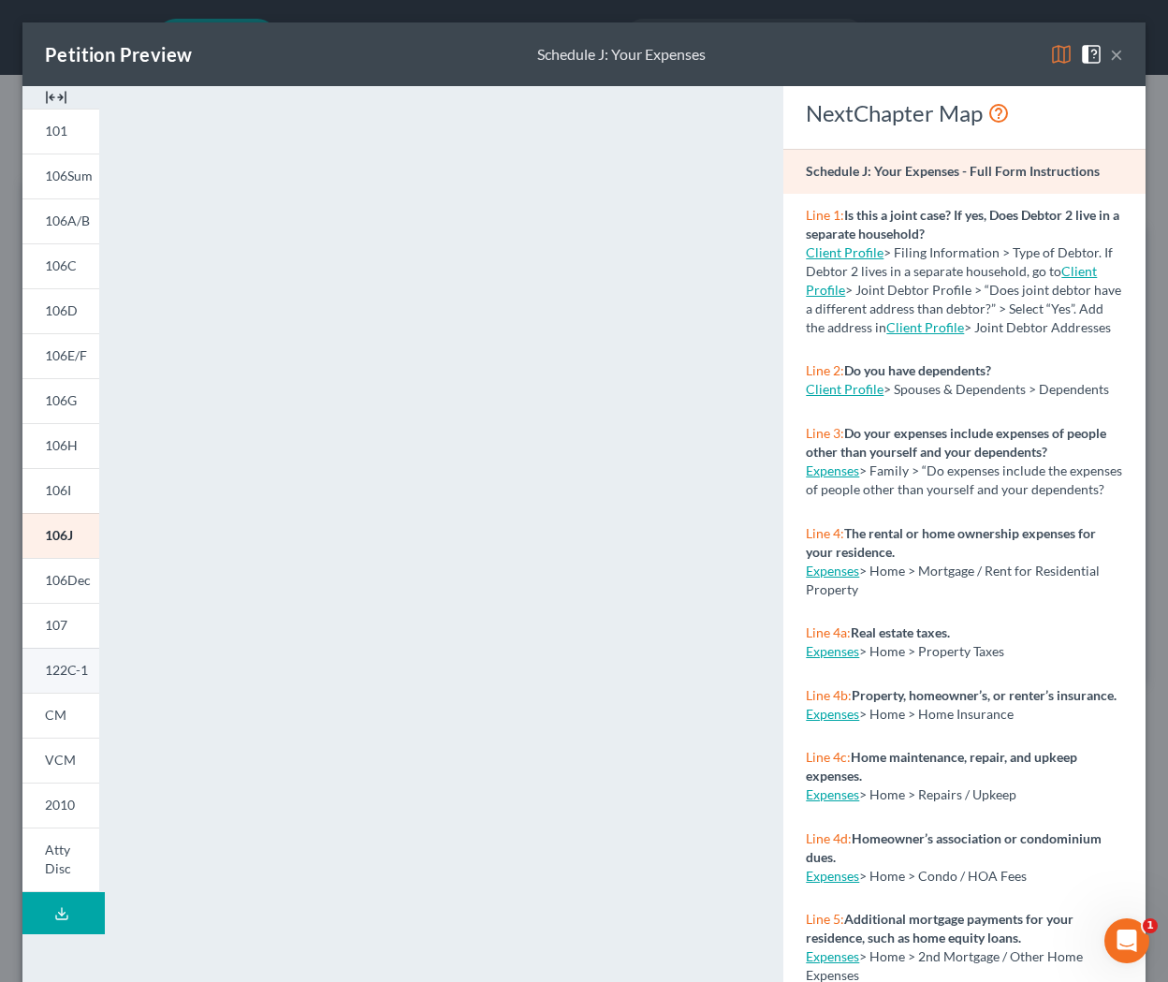
click at [72, 675] on span "122C-1" at bounding box center [66, 670] width 43 height 16
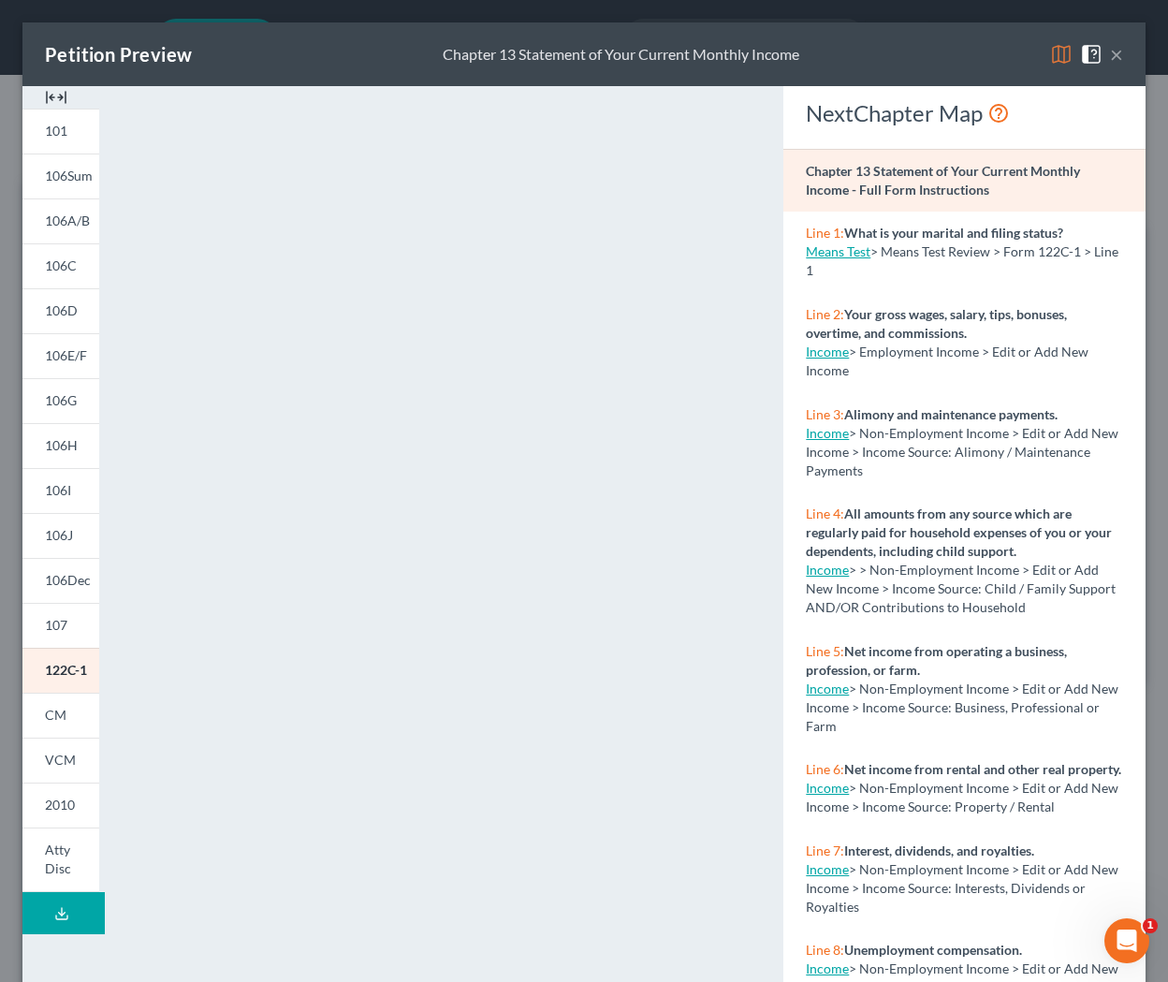
click at [962, 50] on button "×" at bounding box center [1116, 54] width 13 height 22
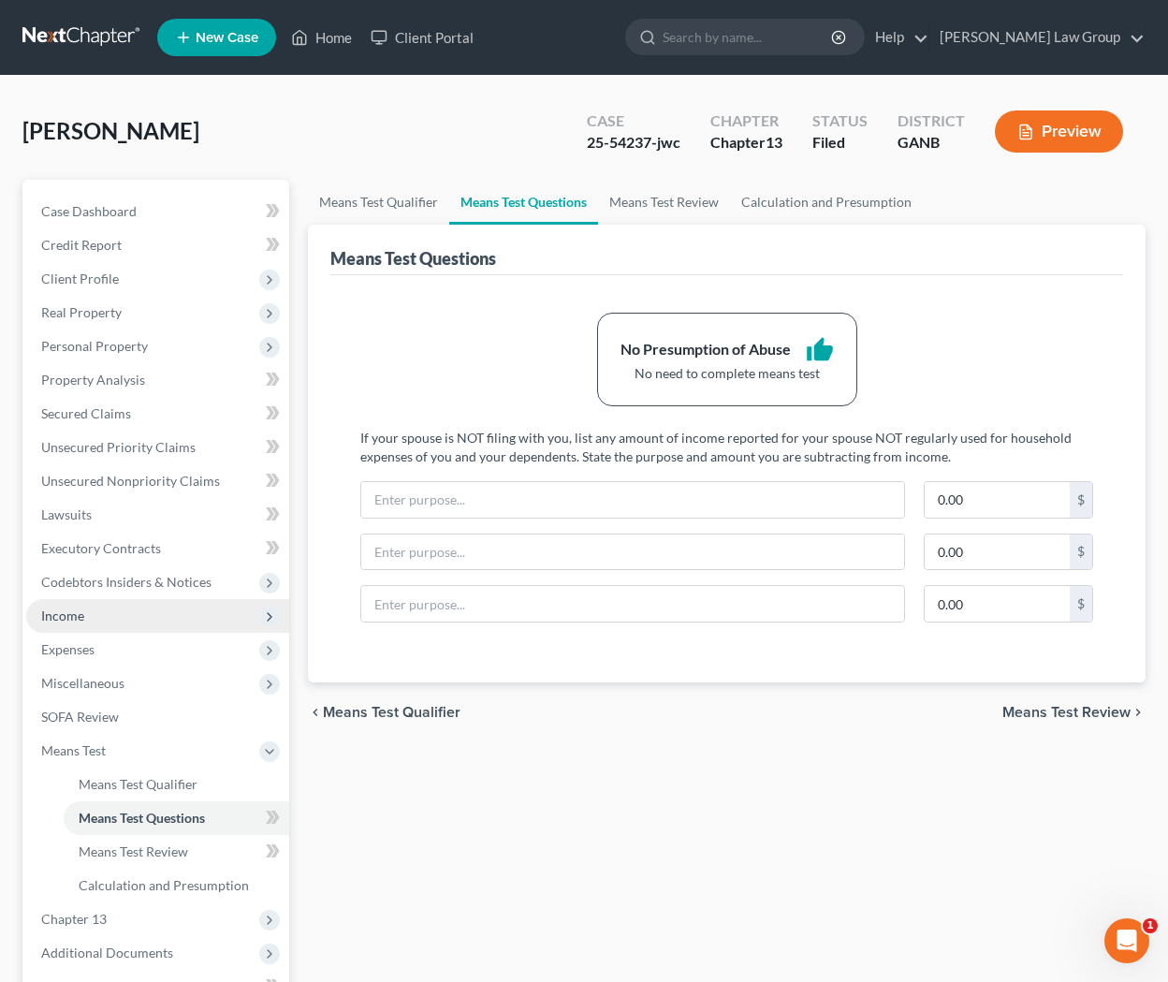
click at [107, 621] on span "Income" at bounding box center [157, 616] width 263 height 34
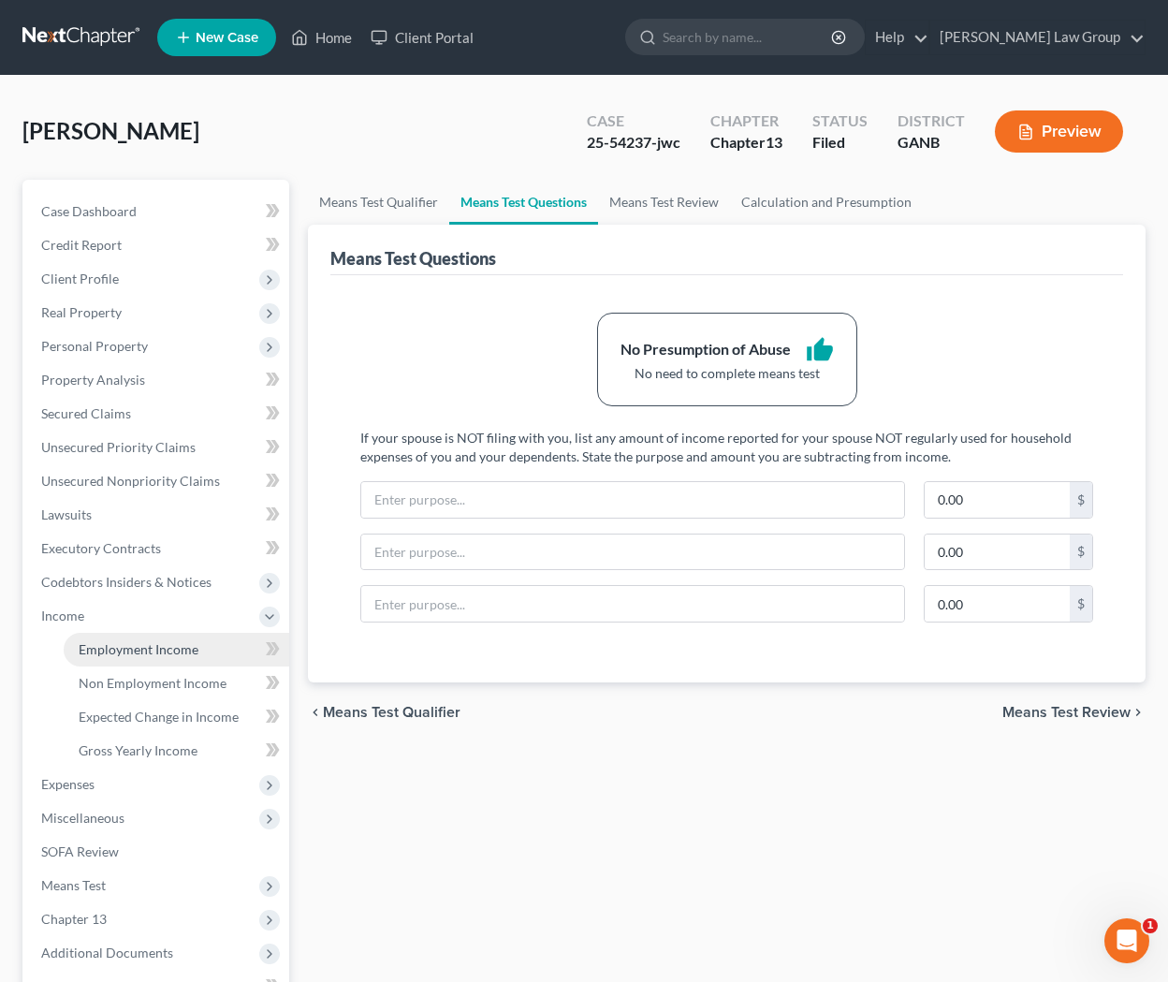
click at [118, 652] on span "Employment Income" at bounding box center [139, 649] width 120 height 16
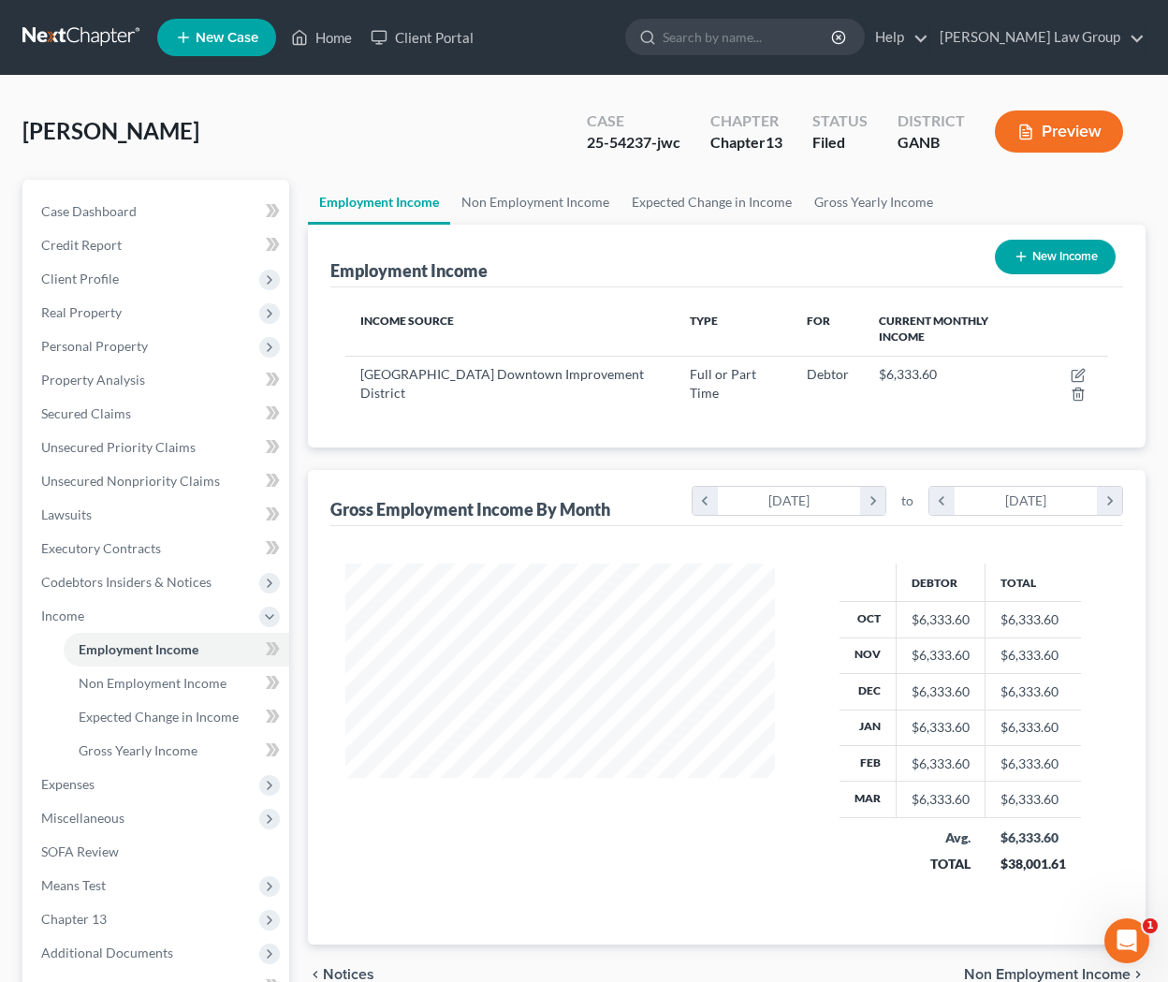
scroll to position [334, 466]
click at [184, 673] on link "Non Employment Income" at bounding box center [177, 683] width 226 height 34
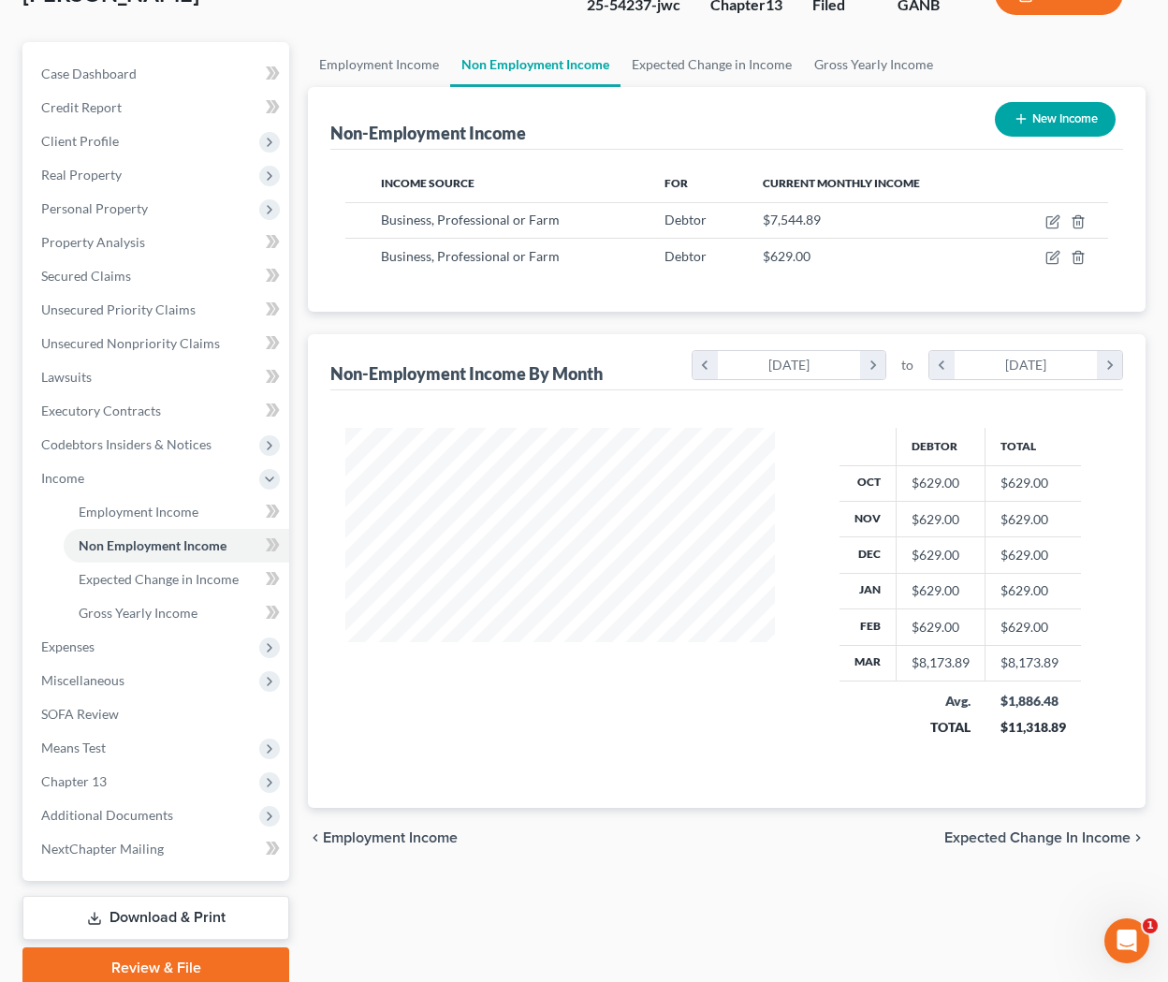
scroll to position [147, 0]
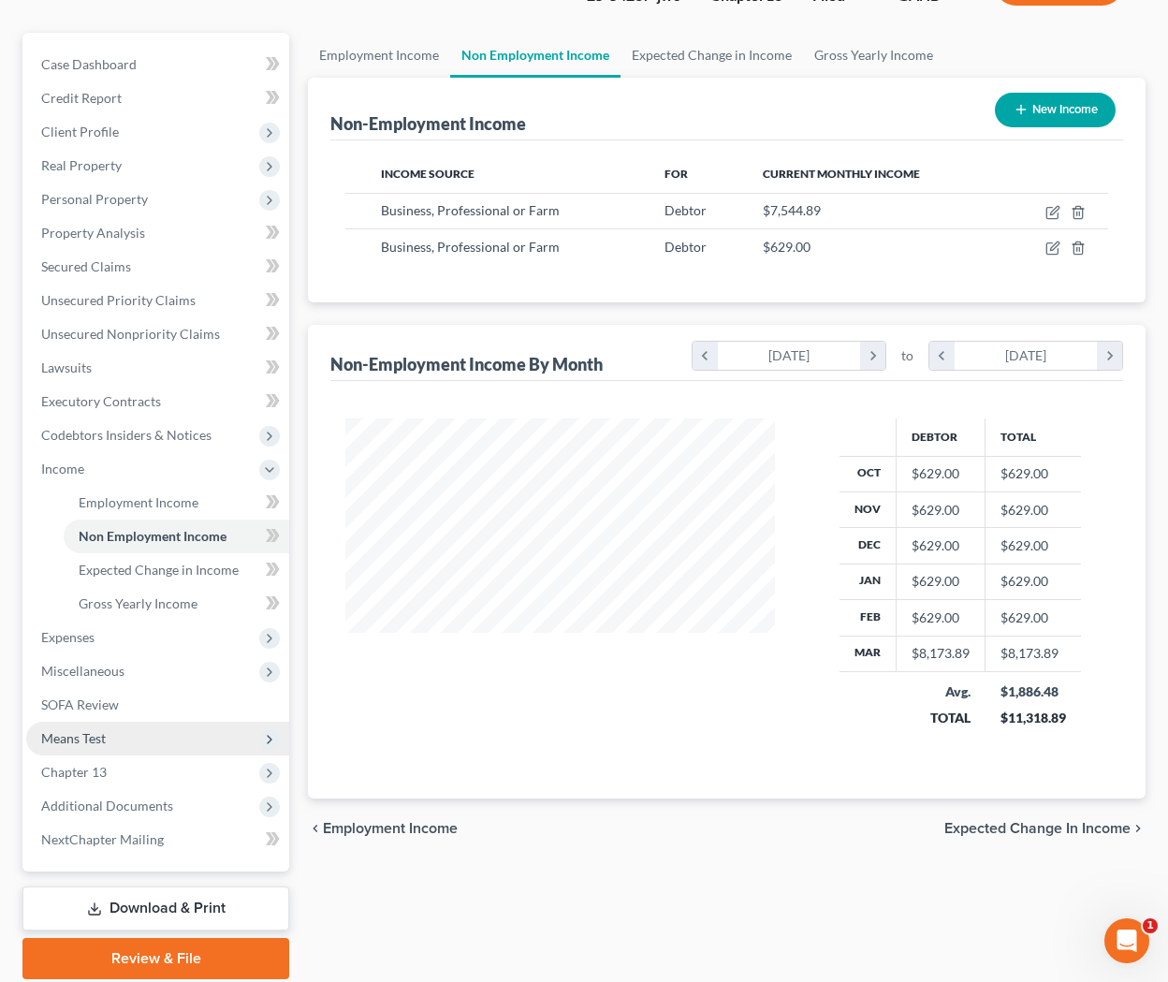
click at [130, 731] on span "Means Test" at bounding box center [157, 739] width 263 height 34
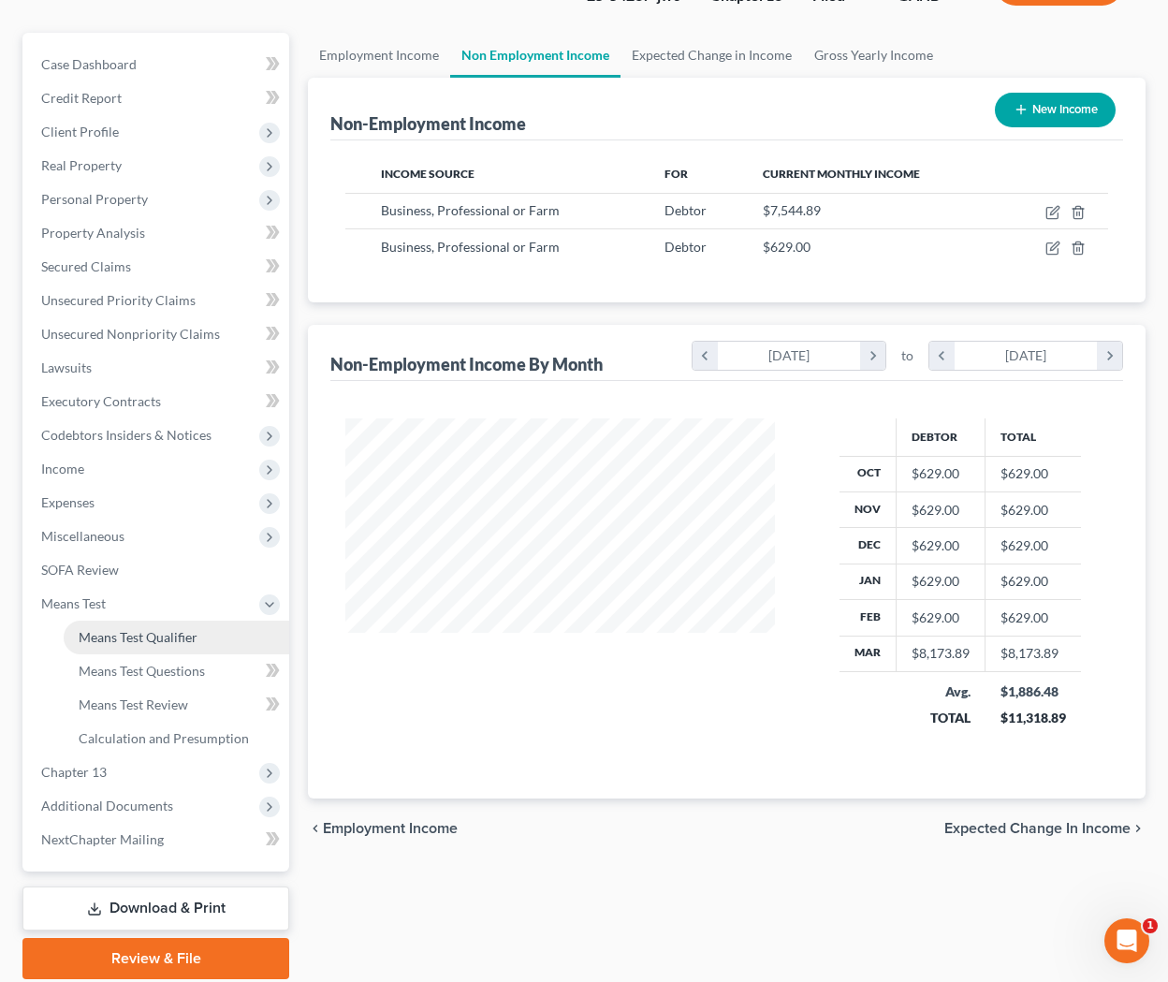
click at [135, 648] on link "Means Test Qualifier" at bounding box center [177, 638] width 226 height 34
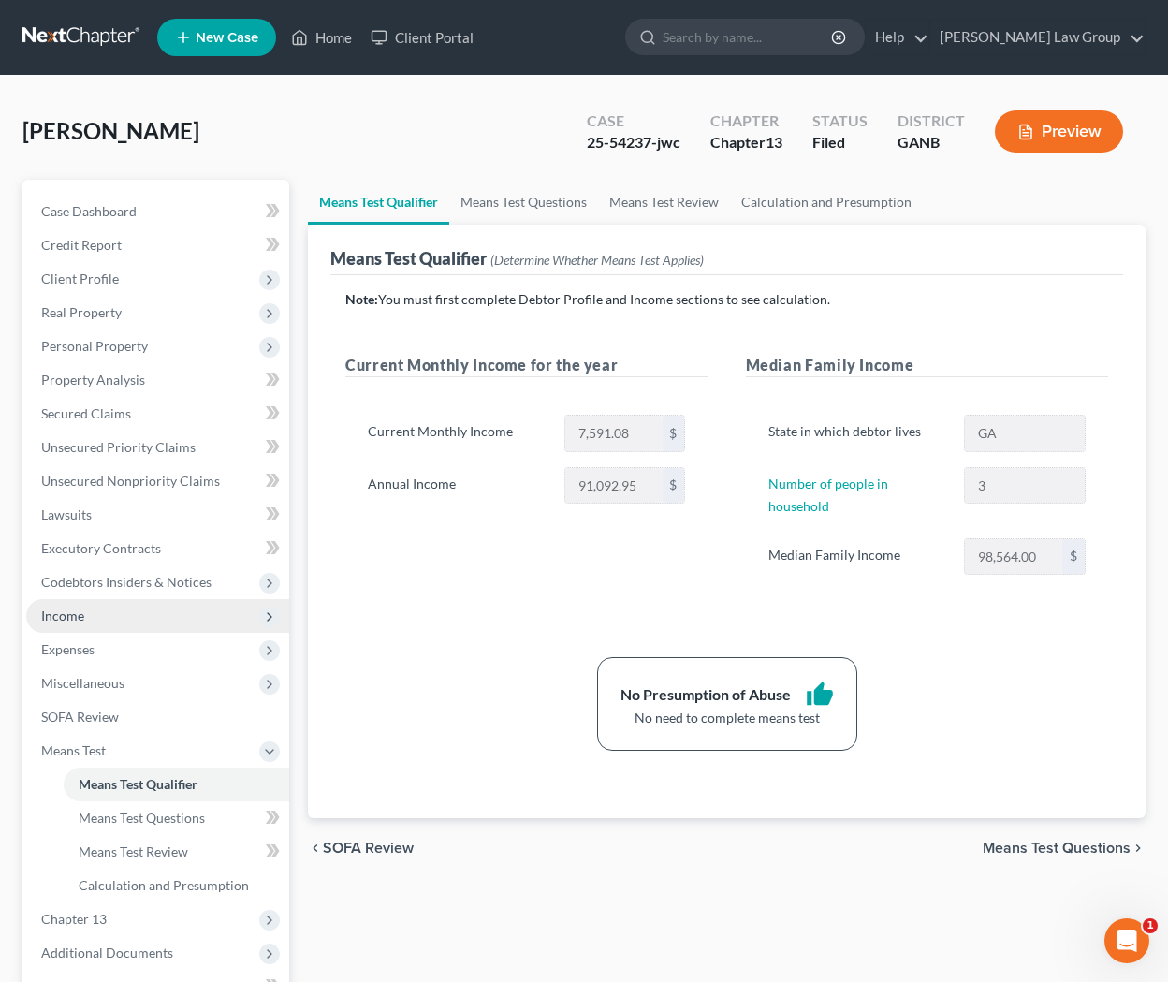
click at [110, 621] on span "Income" at bounding box center [157, 616] width 263 height 34
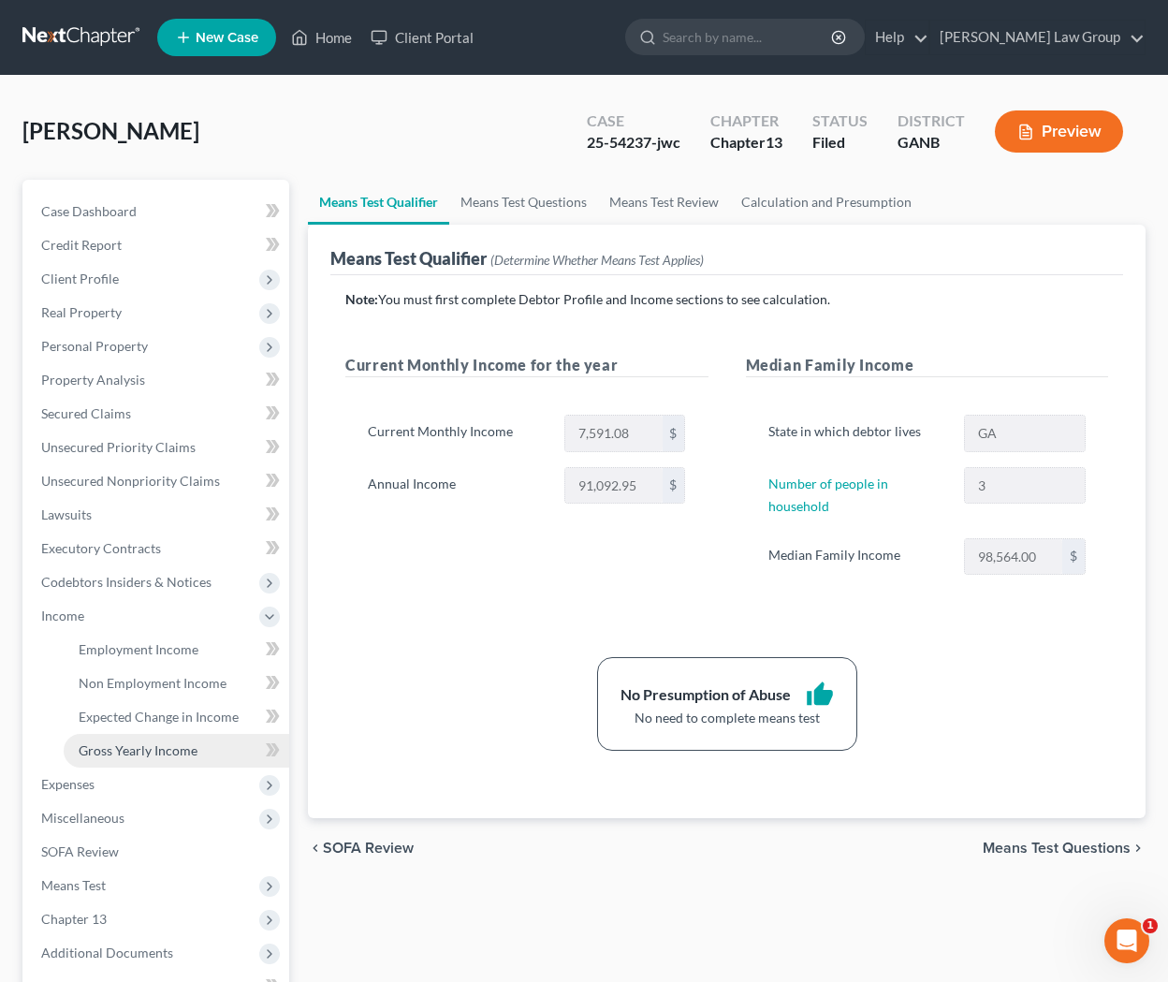
click at [184, 752] on span "Gross Yearly Income" at bounding box center [138, 750] width 119 height 16
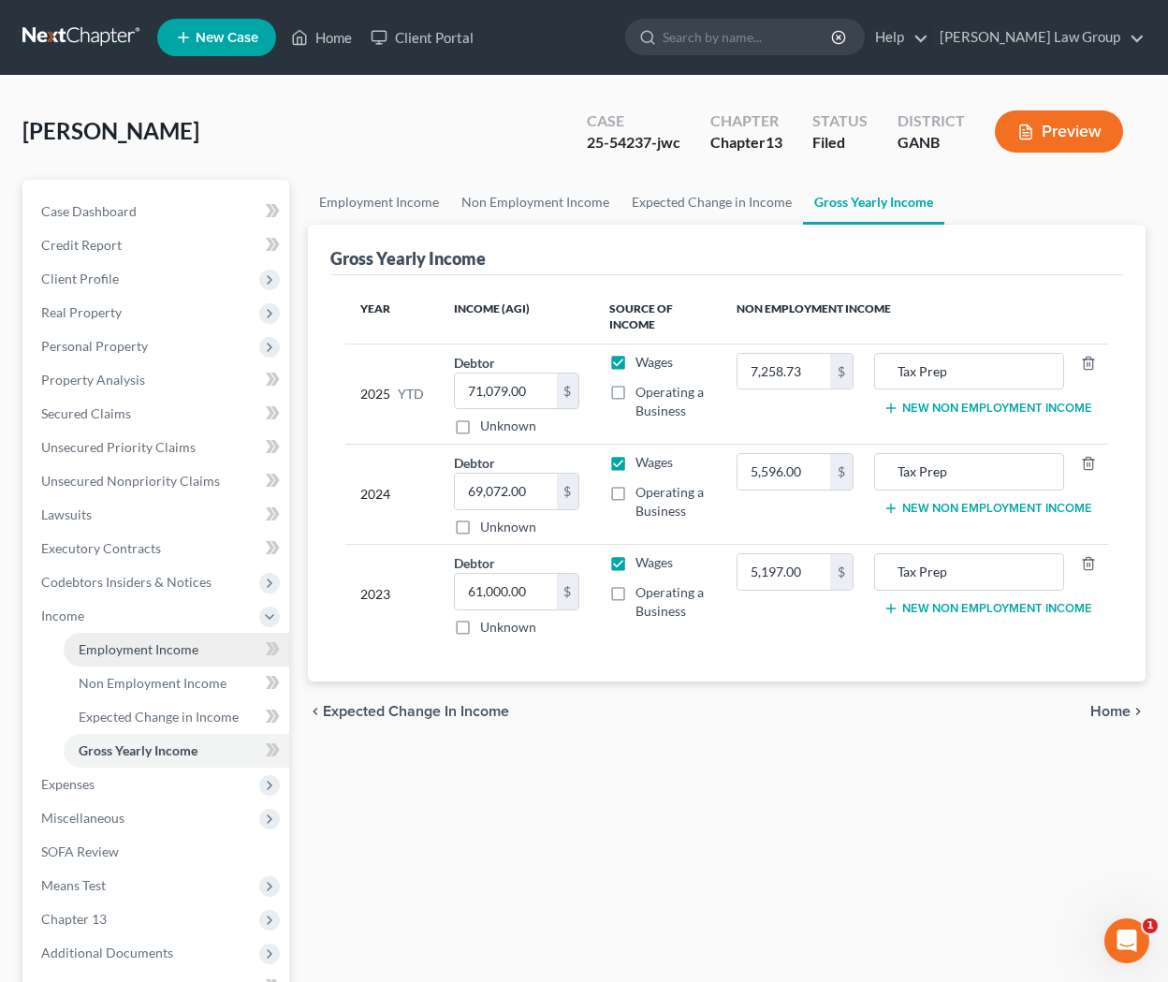
click at [166, 662] on link "Employment Income" at bounding box center [177, 650] width 226 height 34
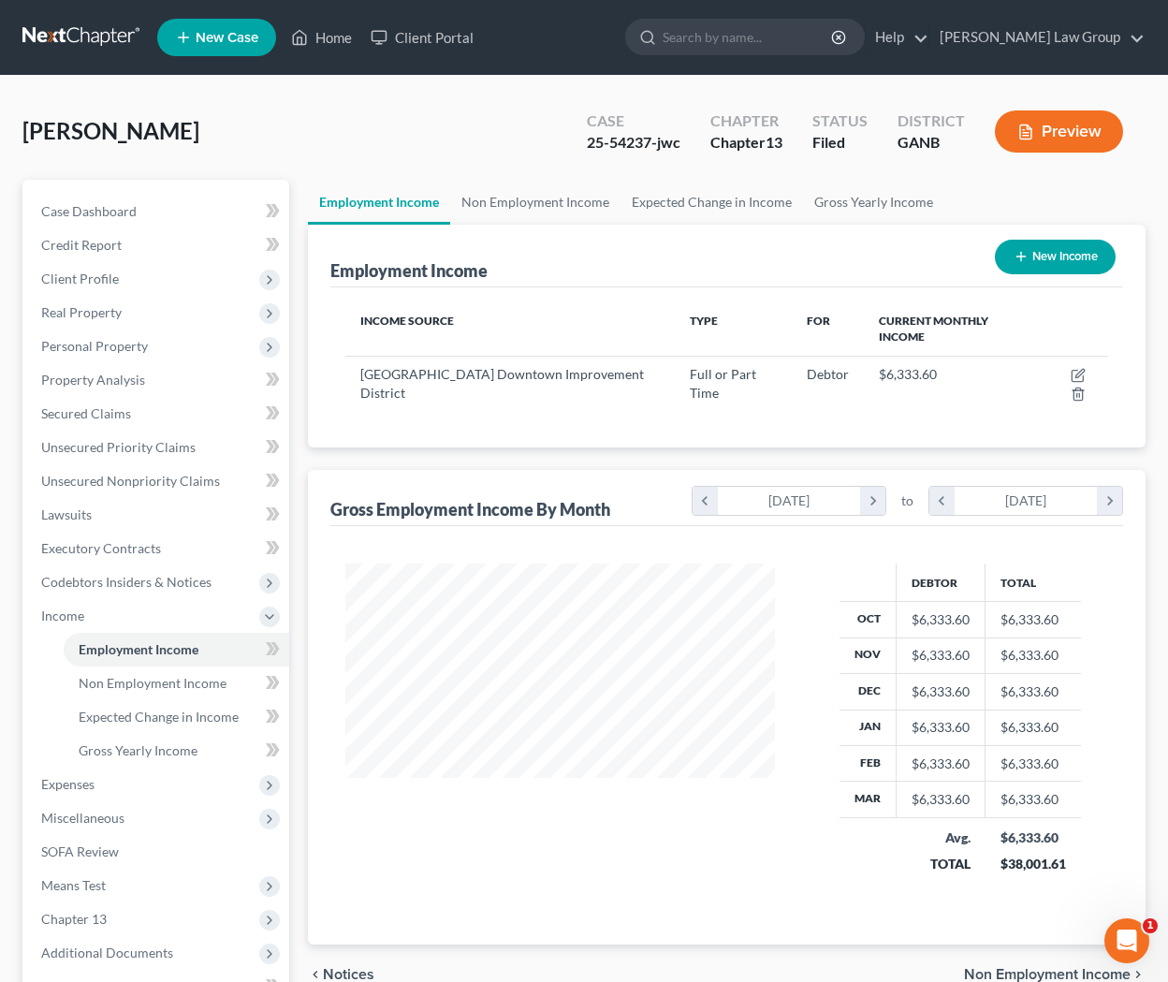
scroll to position [334, 466]
click at [194, 681] on span "Non Employment Income" at bounding box center [153, 683] width 148 height 16
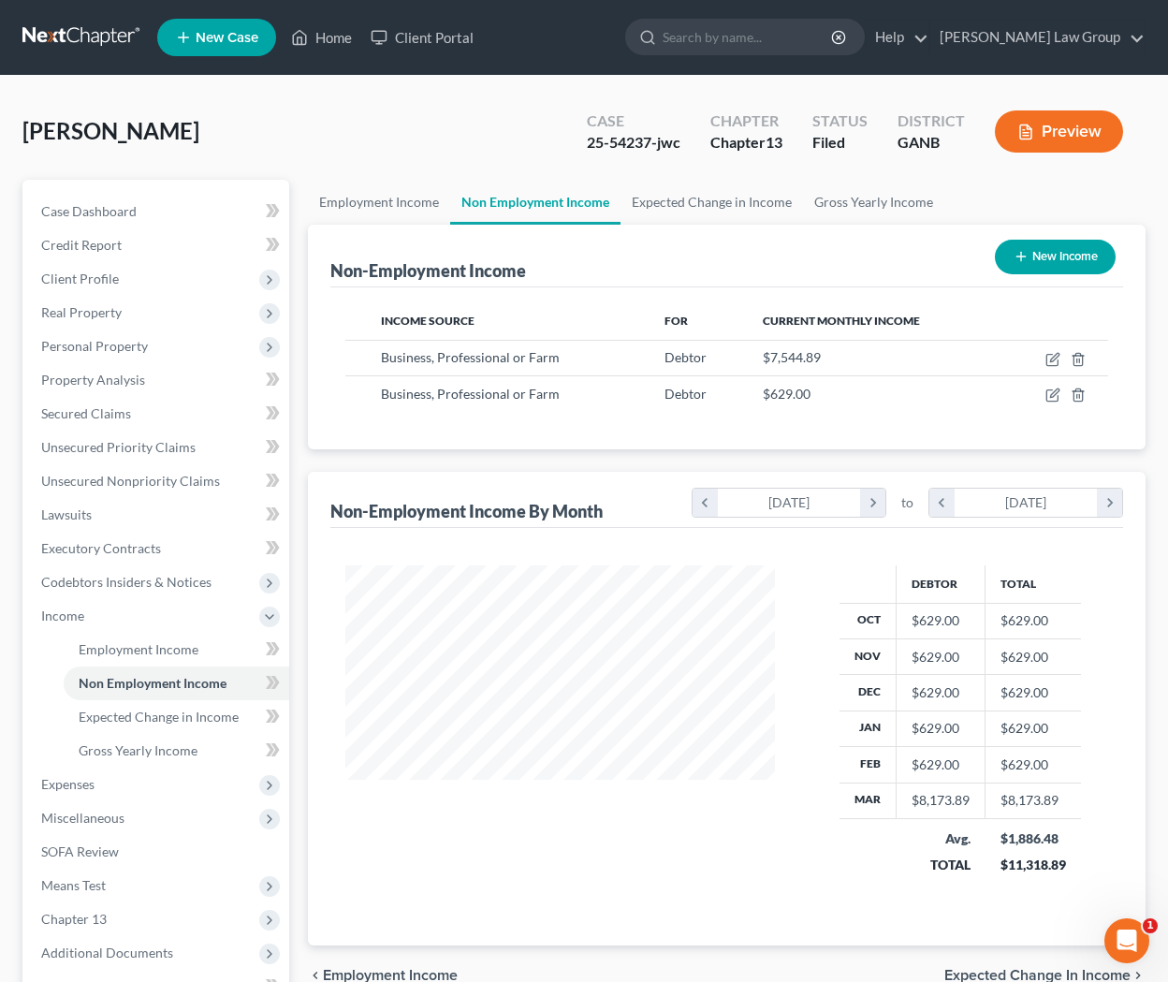
scroll to position [334, 466]
click at [210, 718] on span "Expected Change in Income" at bounding box center [159, 717] width 160 height 16
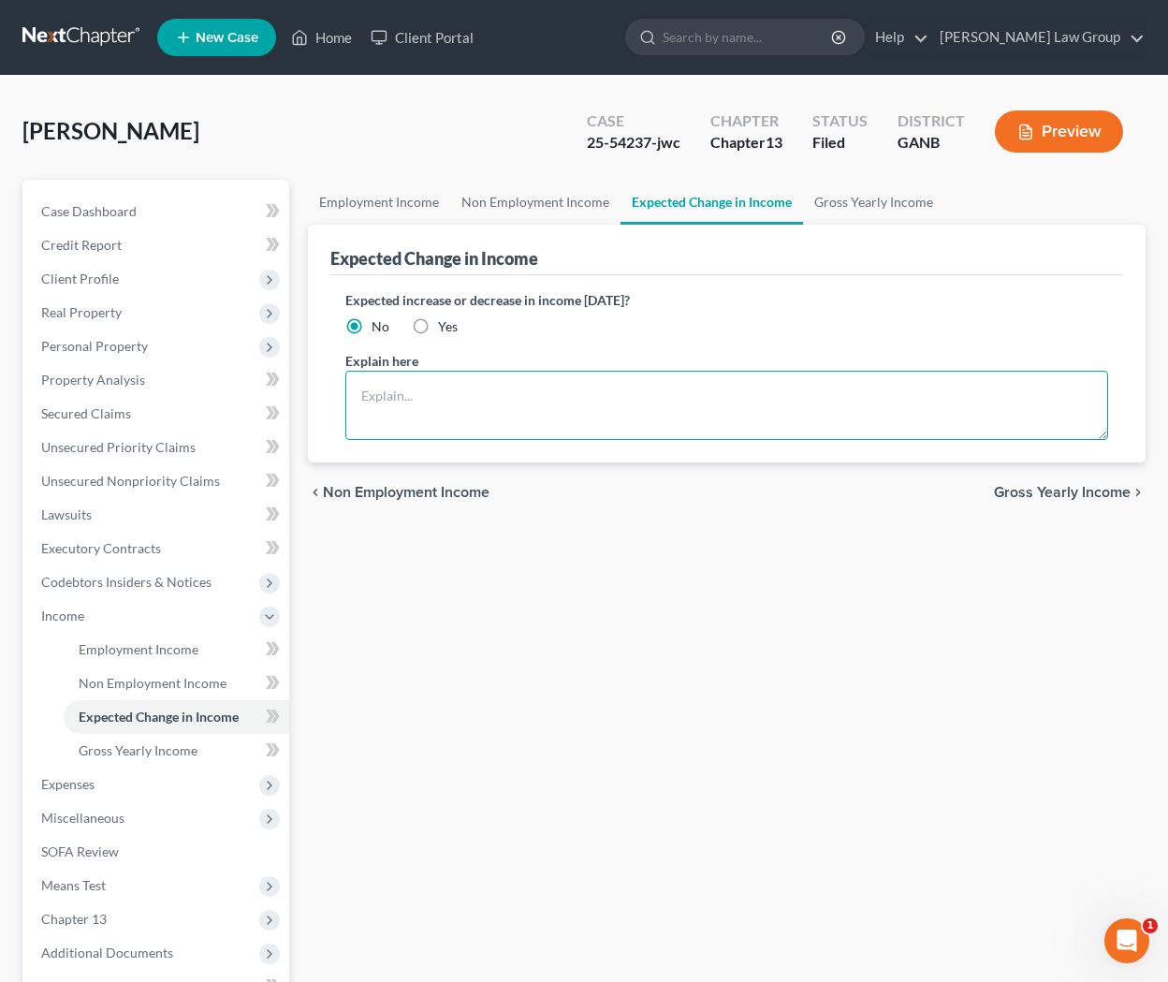
click at [510, 396] on textarea at bounding box center [726, 405] width 763 height 69
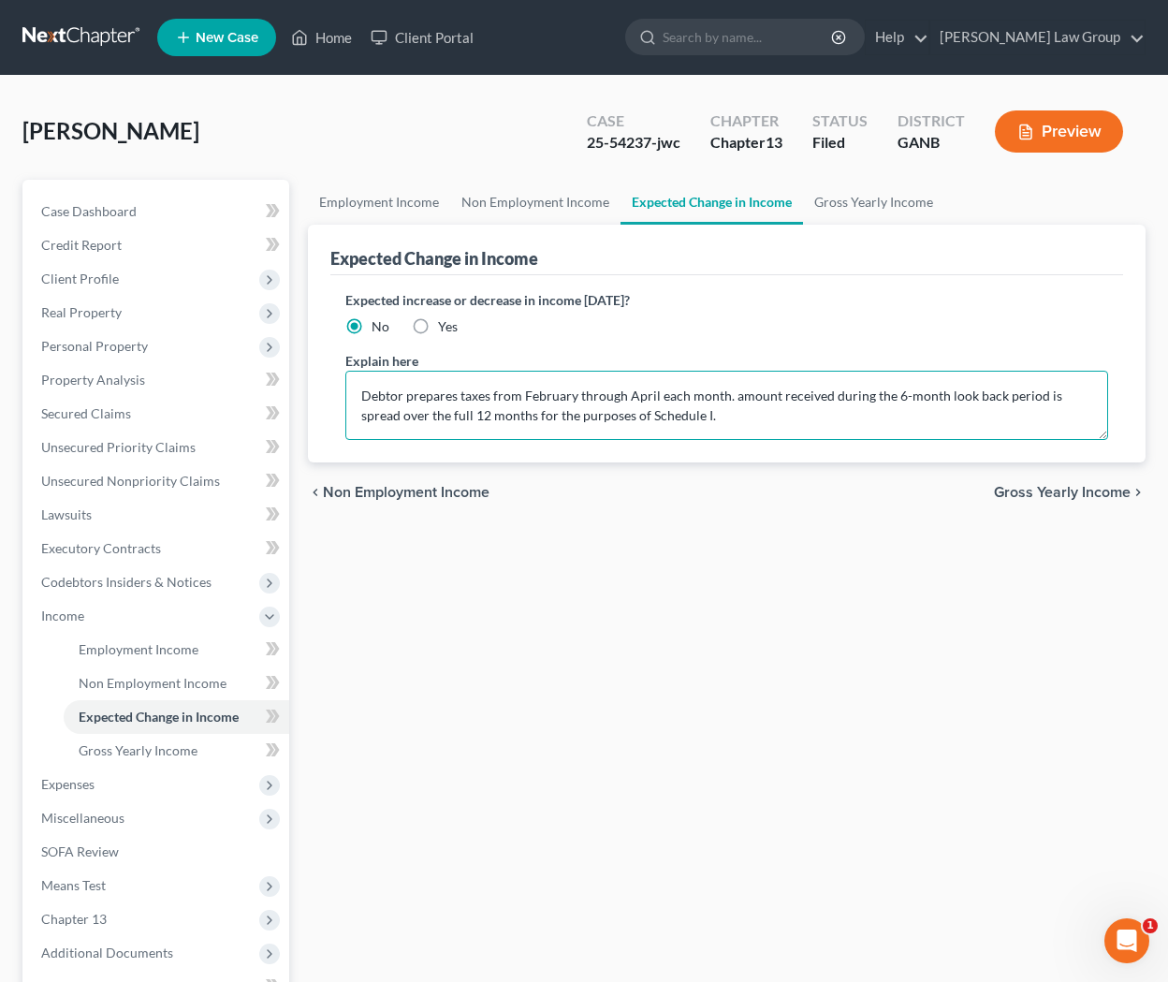
drag, startPoint x: 602, startPoint y: 417, endPoint x: 499, endPoint y: 420, distance: 103.0
click at [498, 420] on textarea "Debtor prepares taxes from February through April each month. amount received d…" at bounding box center [726, 405] width 763 height 69
click at [962, 393] on textarea "Debtor prepares taxes from February through April each month. amount received d…" at bounding box center [726, 405] width 763 height 69
click at [962, 414] on textarea "Debtor prepares taxes from February through April each month. amount received d…" at bounding box center [726, 405] width 763 height 69
click at [962, 400] on textarea "Debtor prepares taxes from February through April each month. amount received d…" at bounding box center [726, 405] width 763 height 69
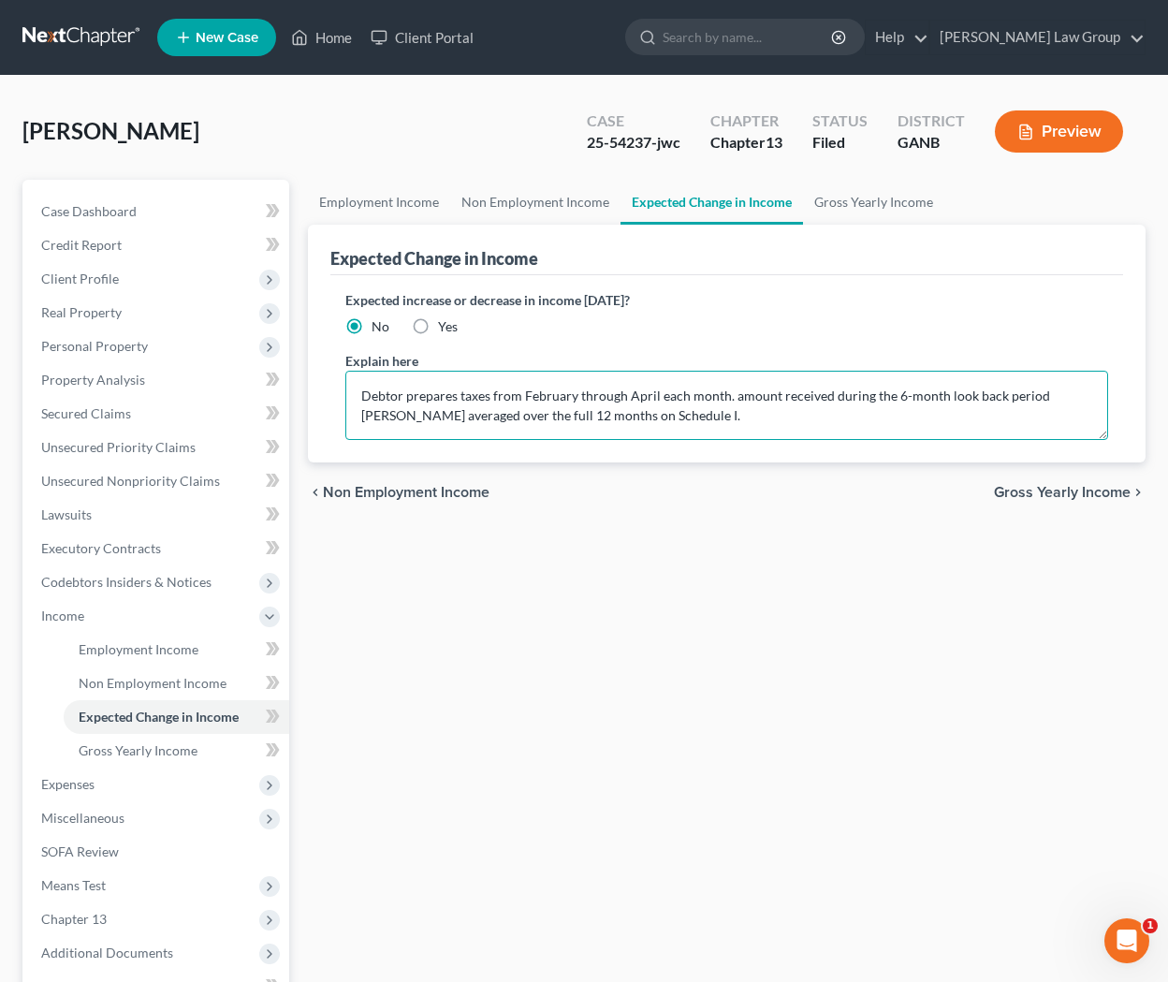
type textarea "Debtor prepares taxes from February through April each month. amount received d…"
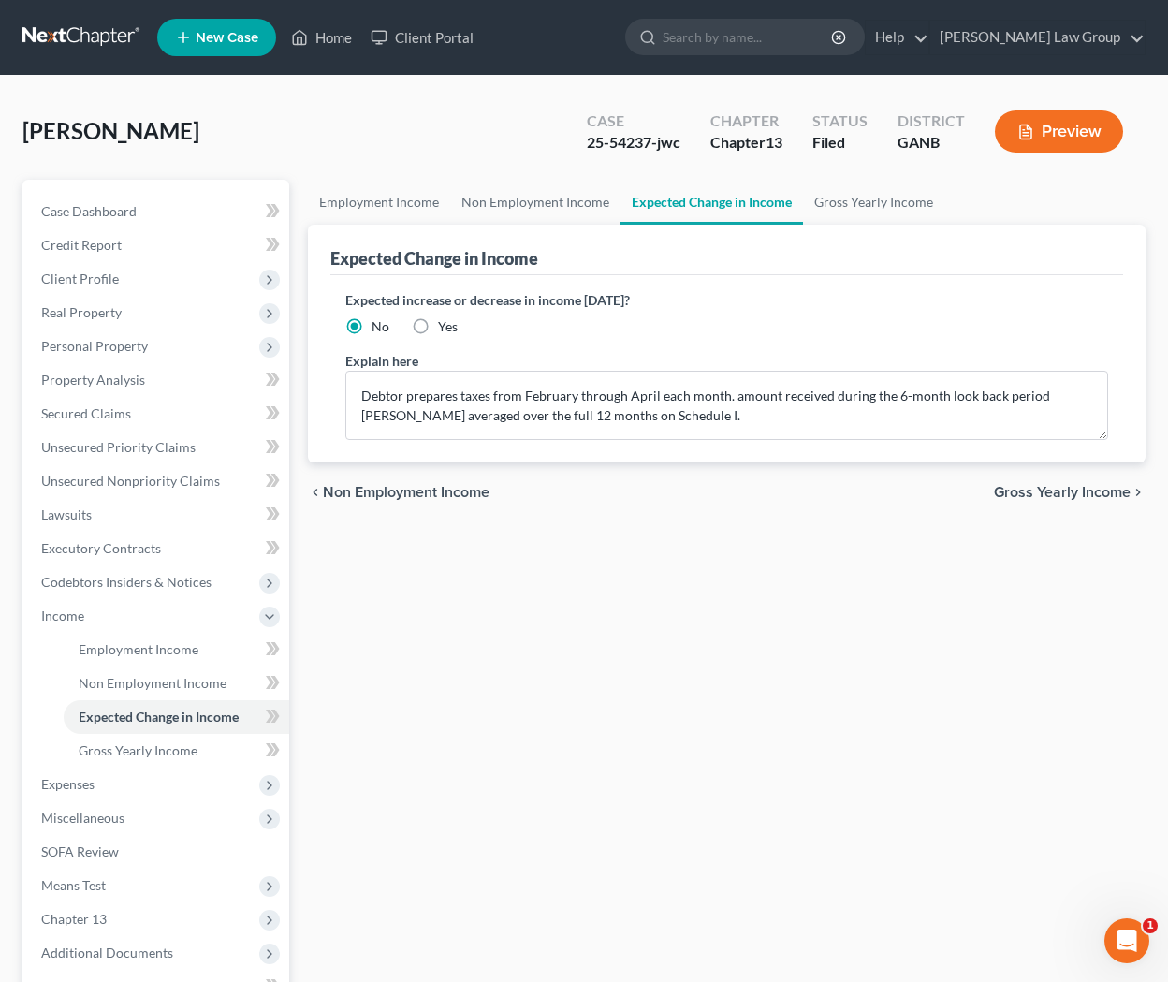
click at [962, 491] on span "Gross Yearly Income" at bounding box center [1062, 492] width 137 height 15
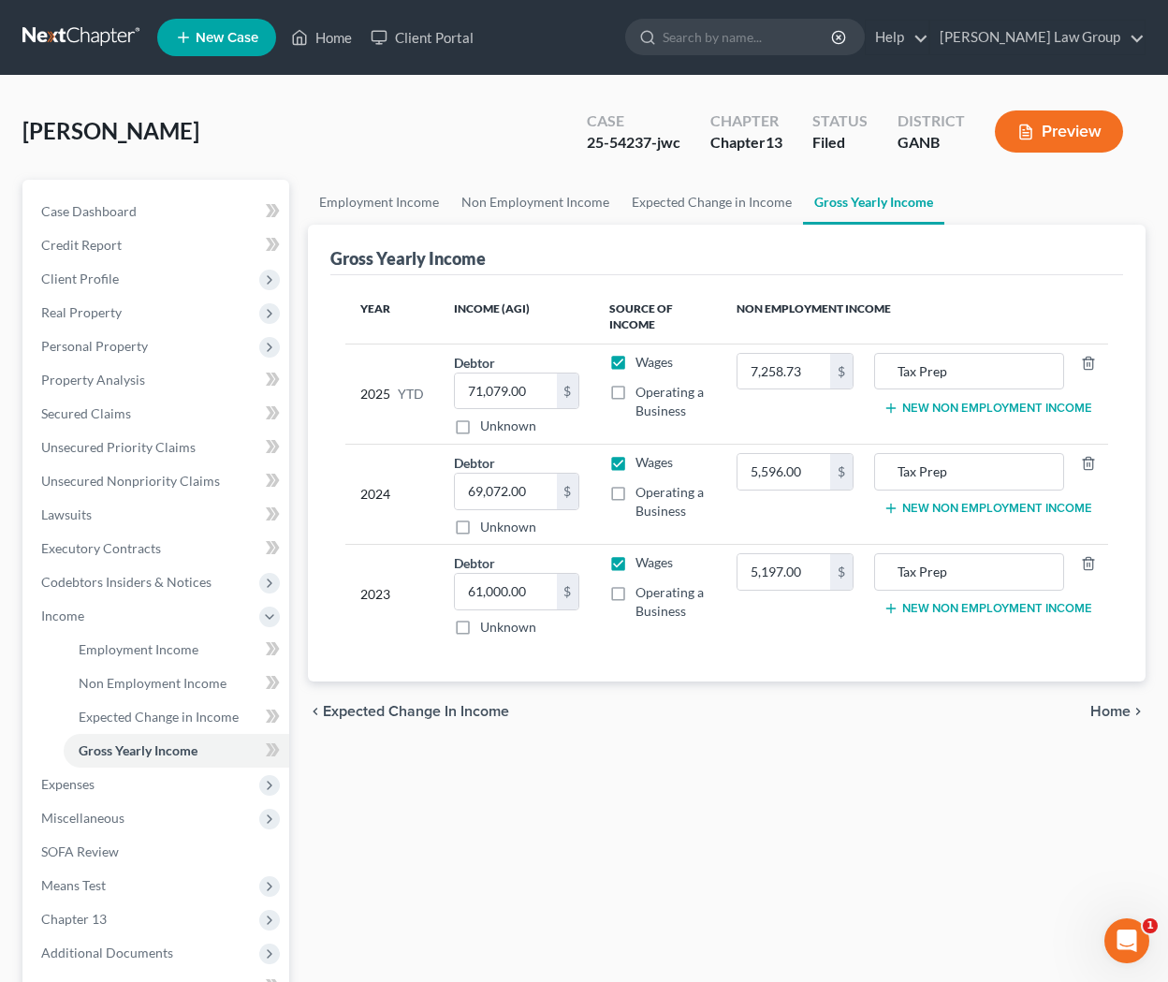
click at [962, 710] on span "Home" at bounding box center [1111, 711] width 40 height 15
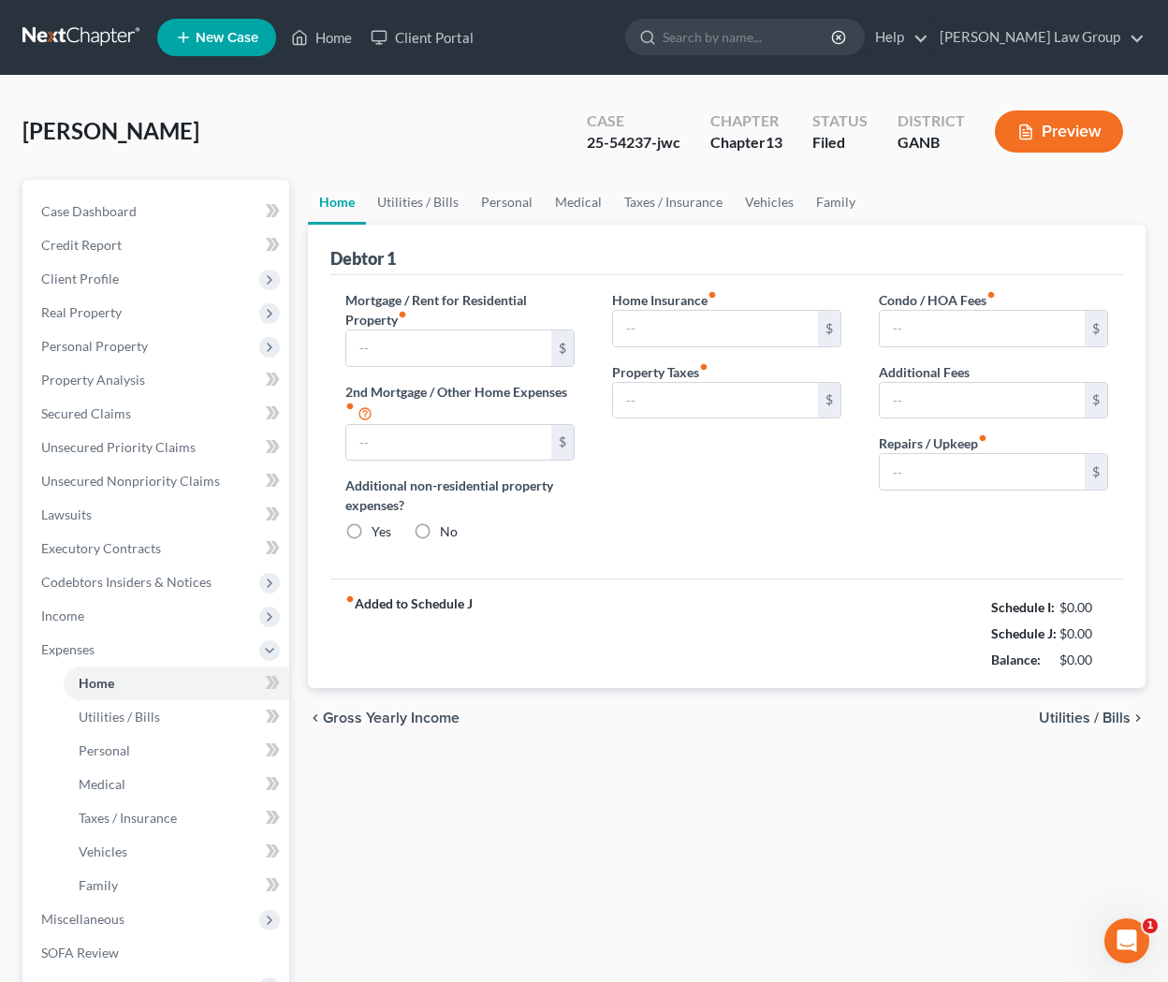
type input "2,683.00"
type input "0.00"
radio input "true"
type input "0.00"
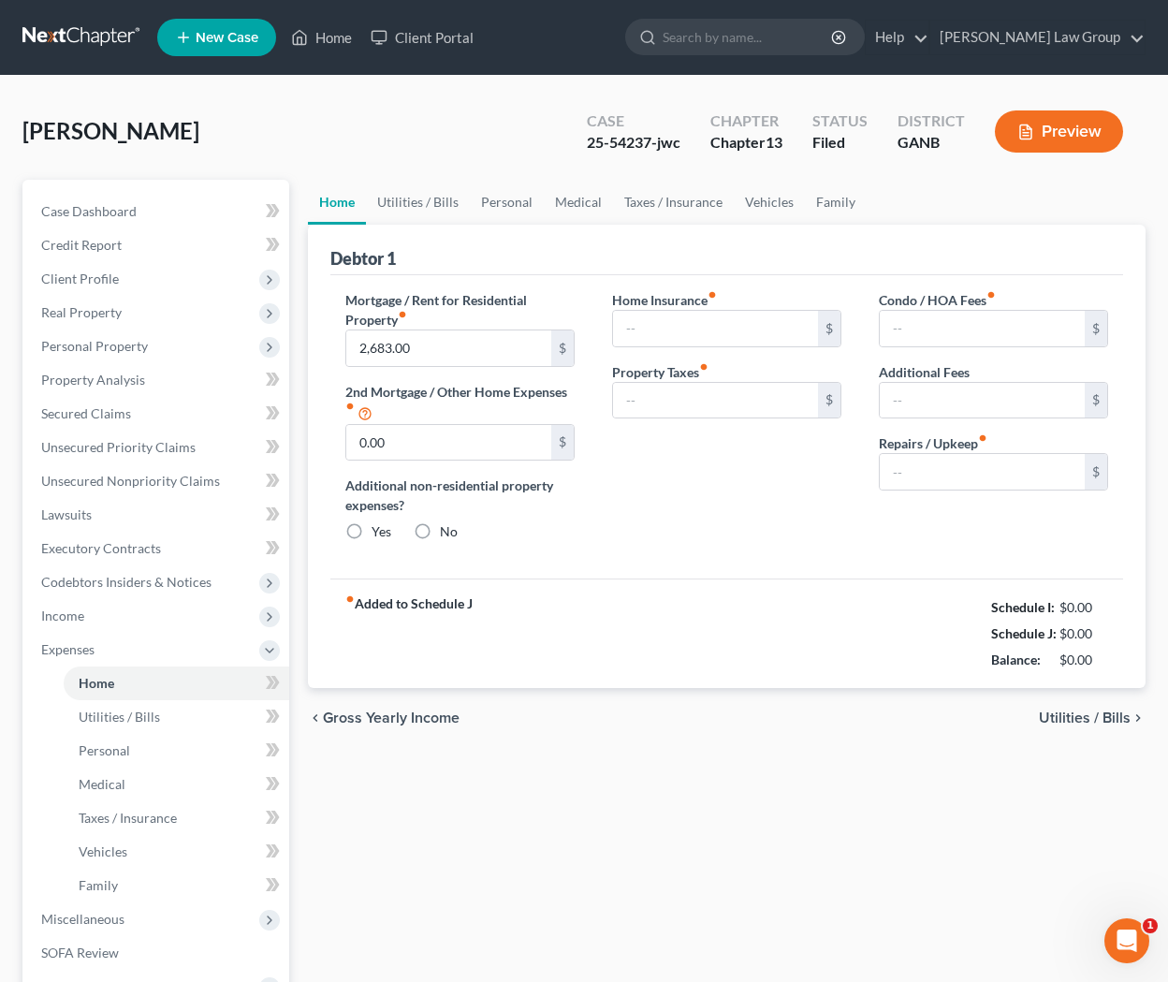
type input "0.00"
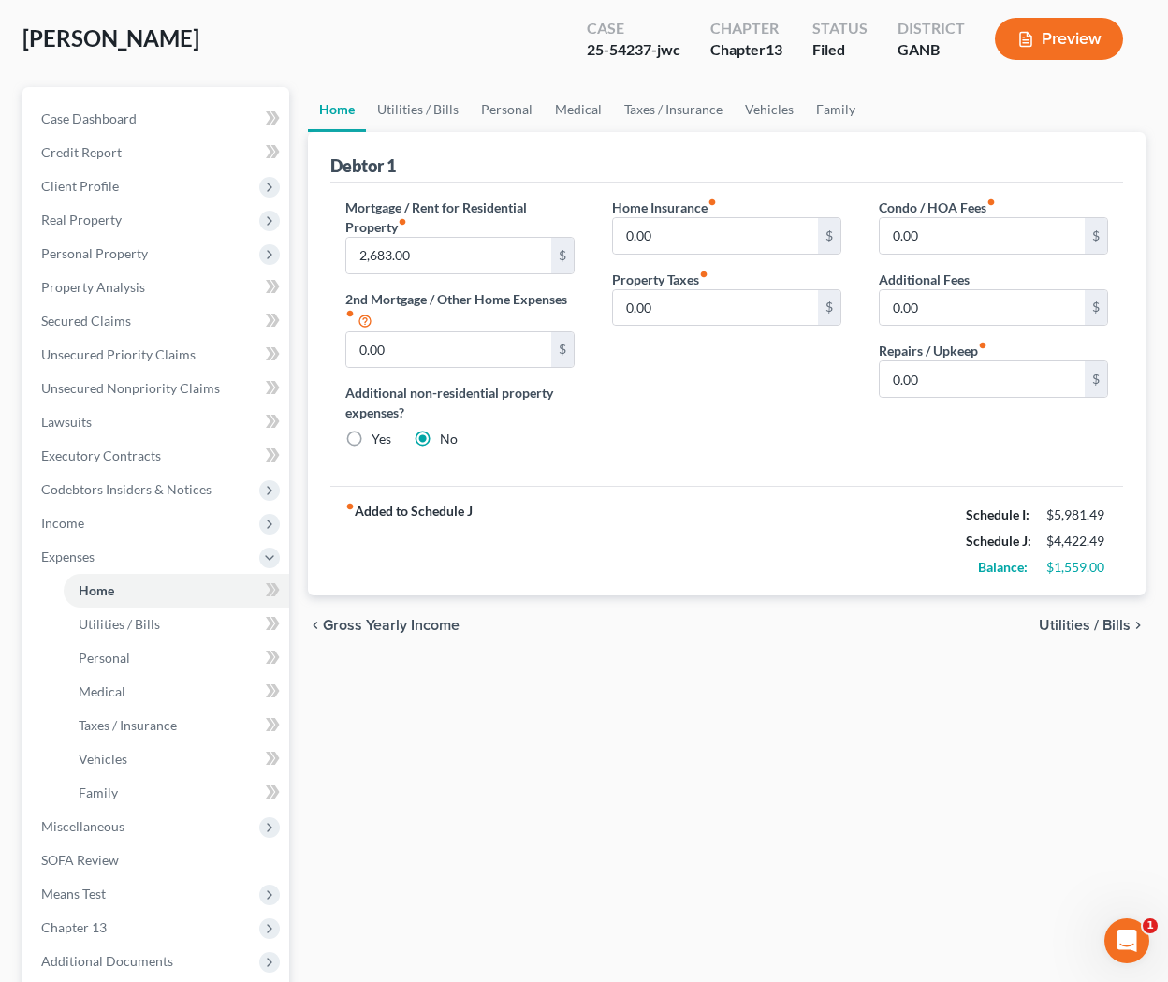
scroll to position [102, 0]
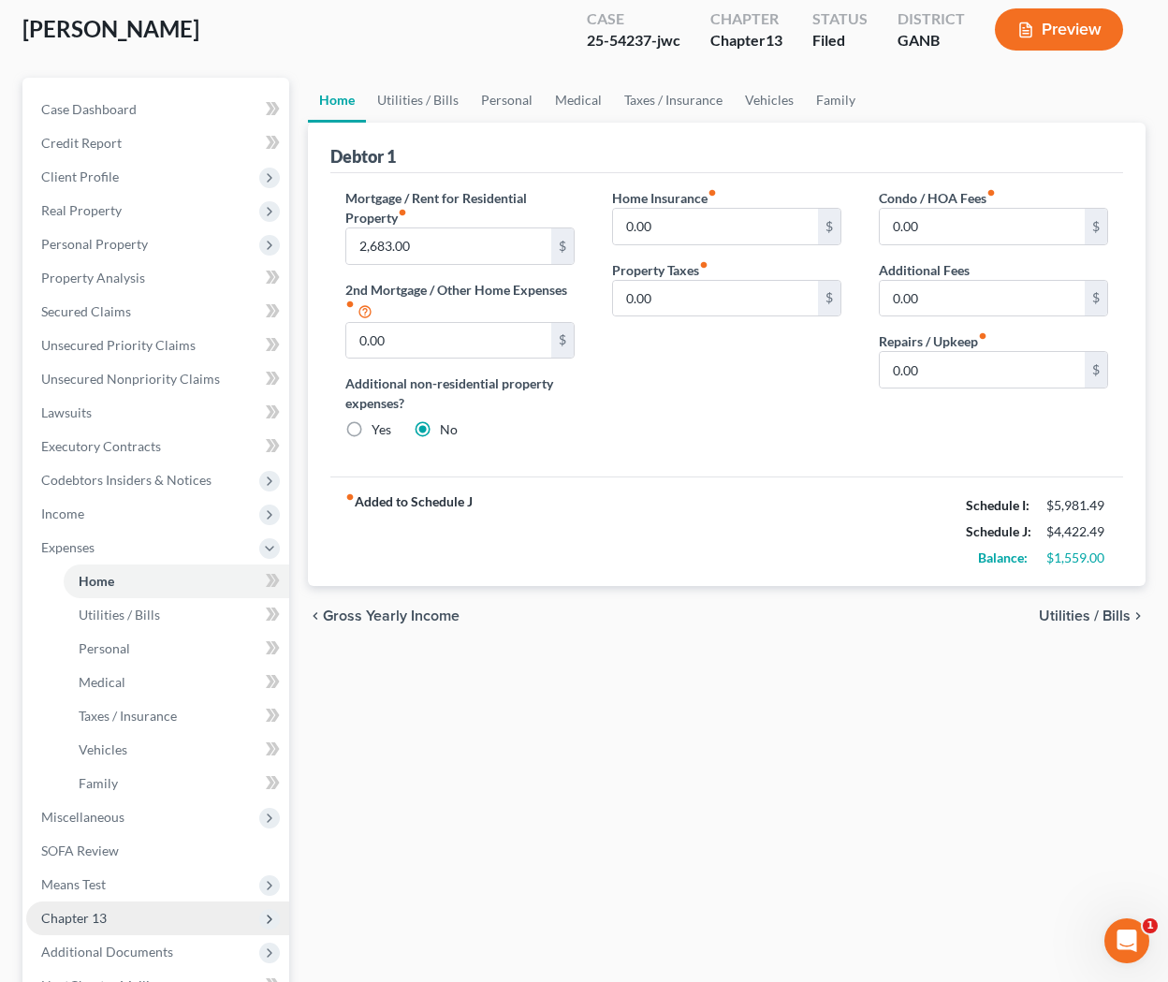
click at [125, 923] on span "Chapter 13" at bounding box center [157, 918] width 263 height 34
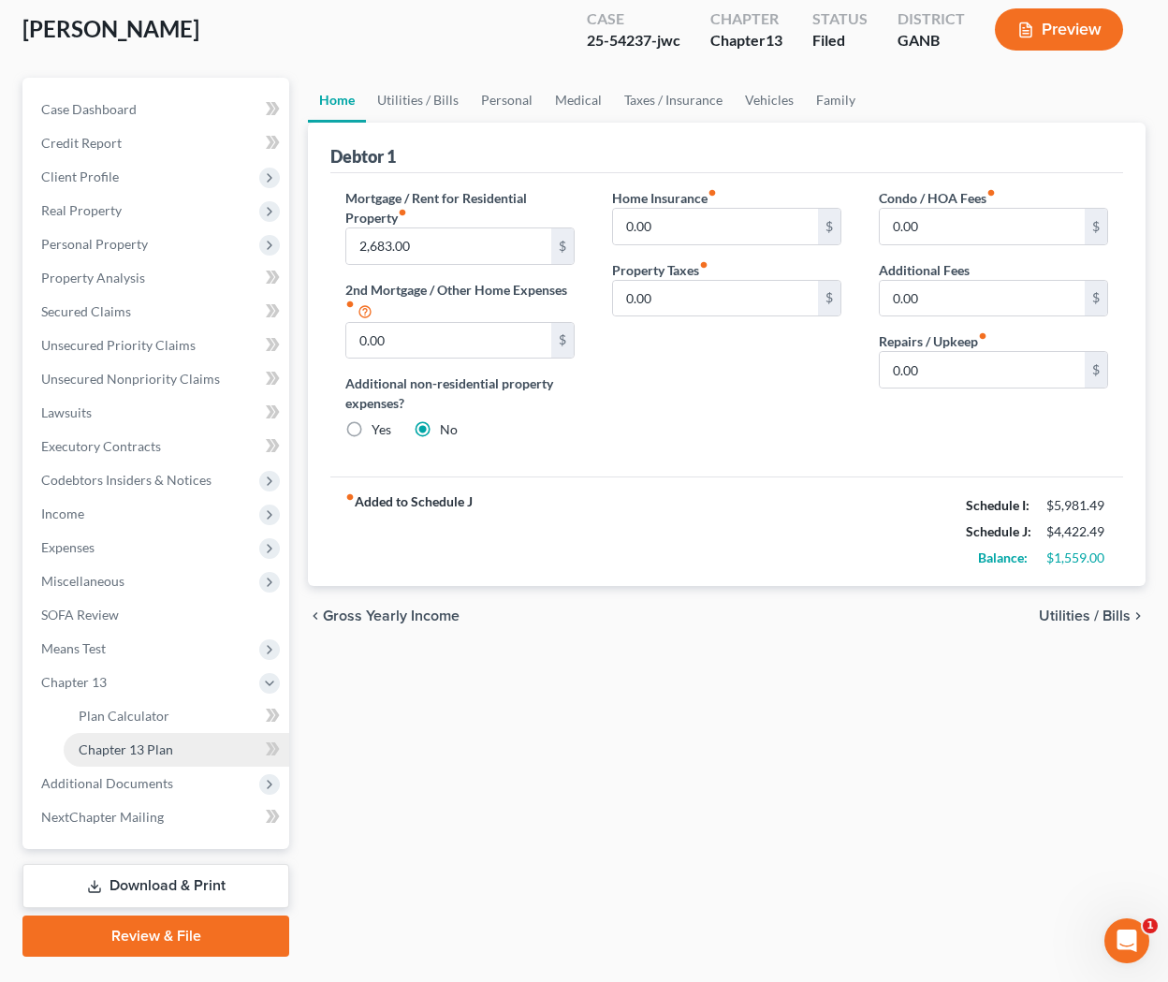
click at [152, 757] on link "Chapter 13 Plan" at bounding box center [177, 750] width 226 height 34
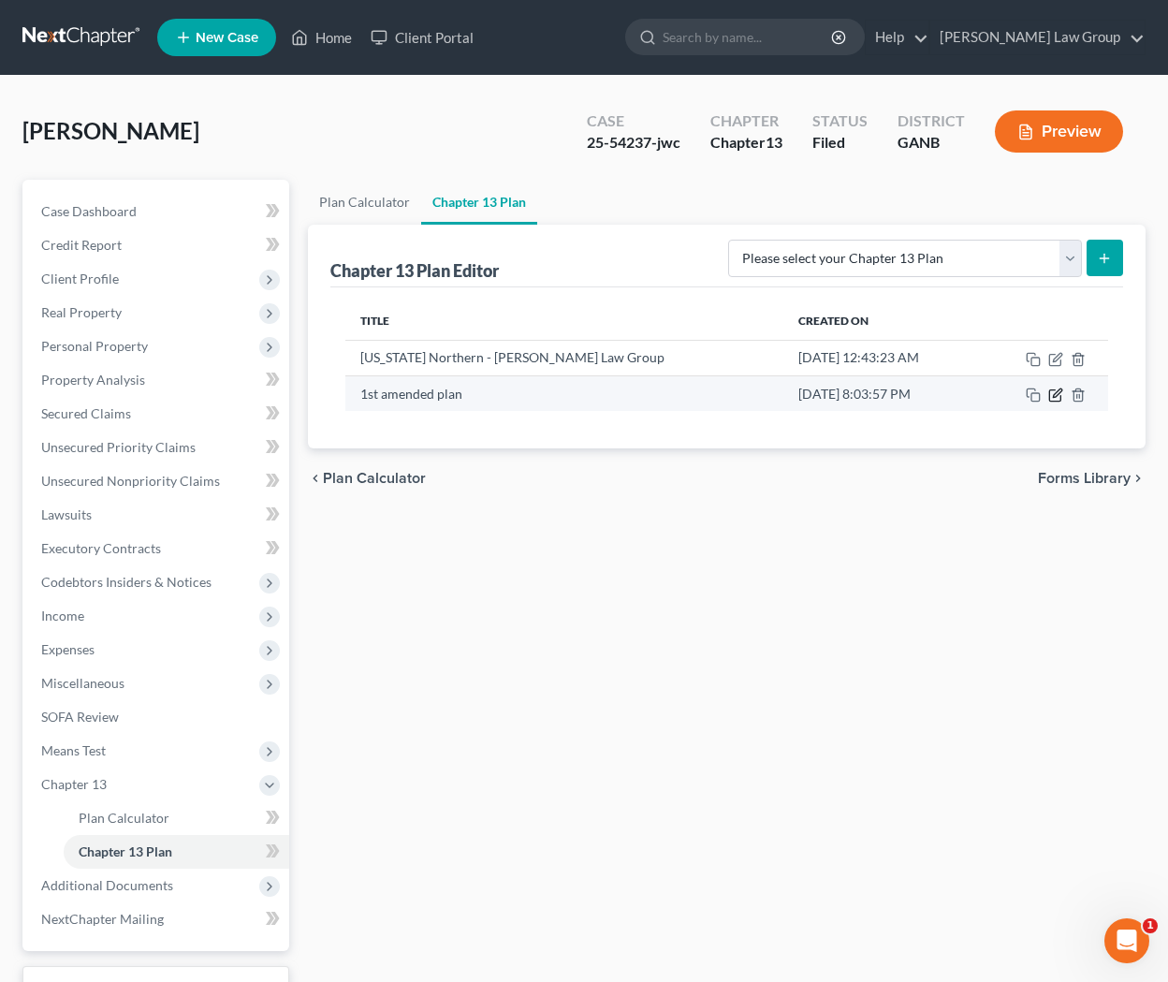
click at [962, 395] on icon "button" at bounding box center [1055, 395] width 15 height 15
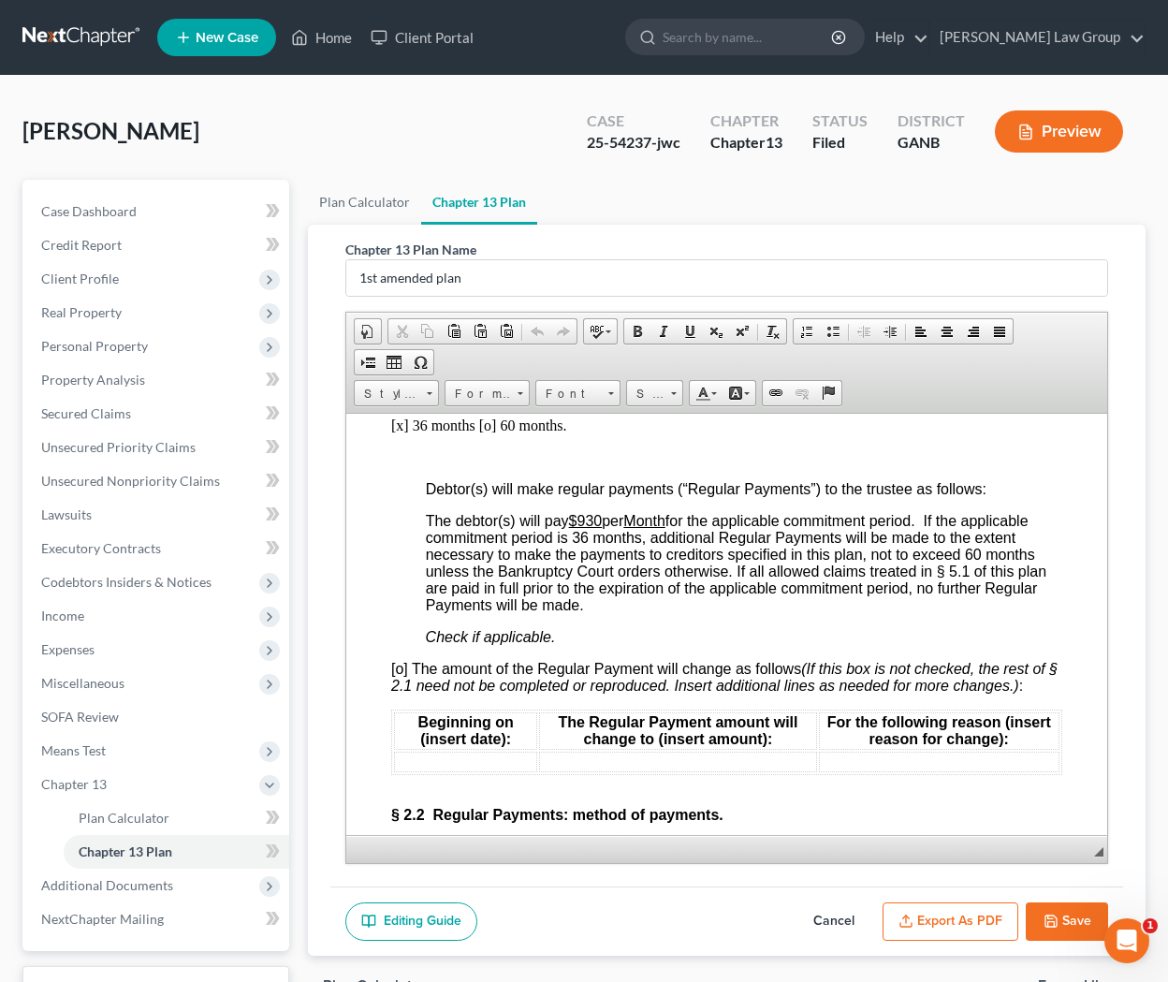
scroll to position [1845, 0]
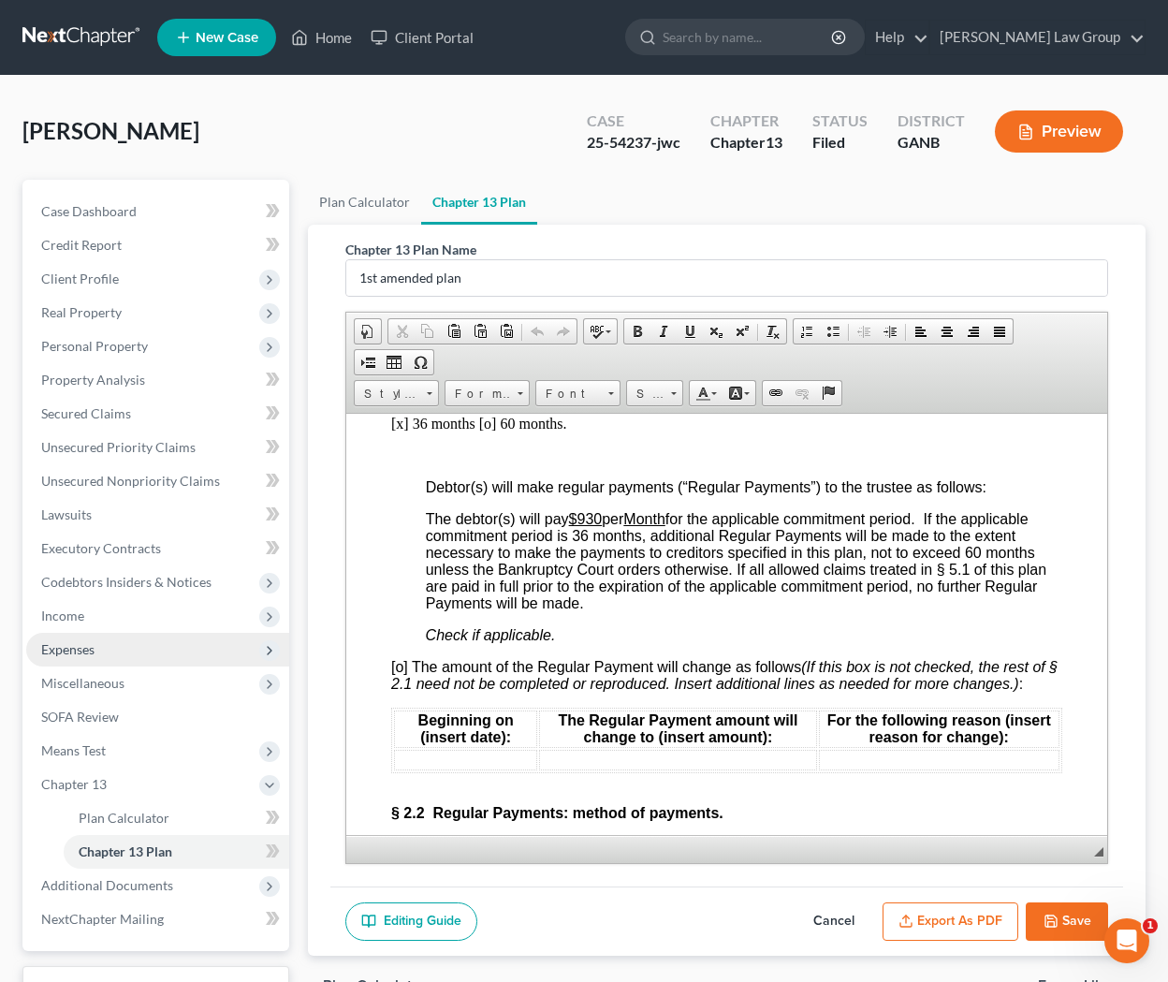
click at [100, 650] on span "Expenses" at bounding box center [157, 650] width 263 height 34
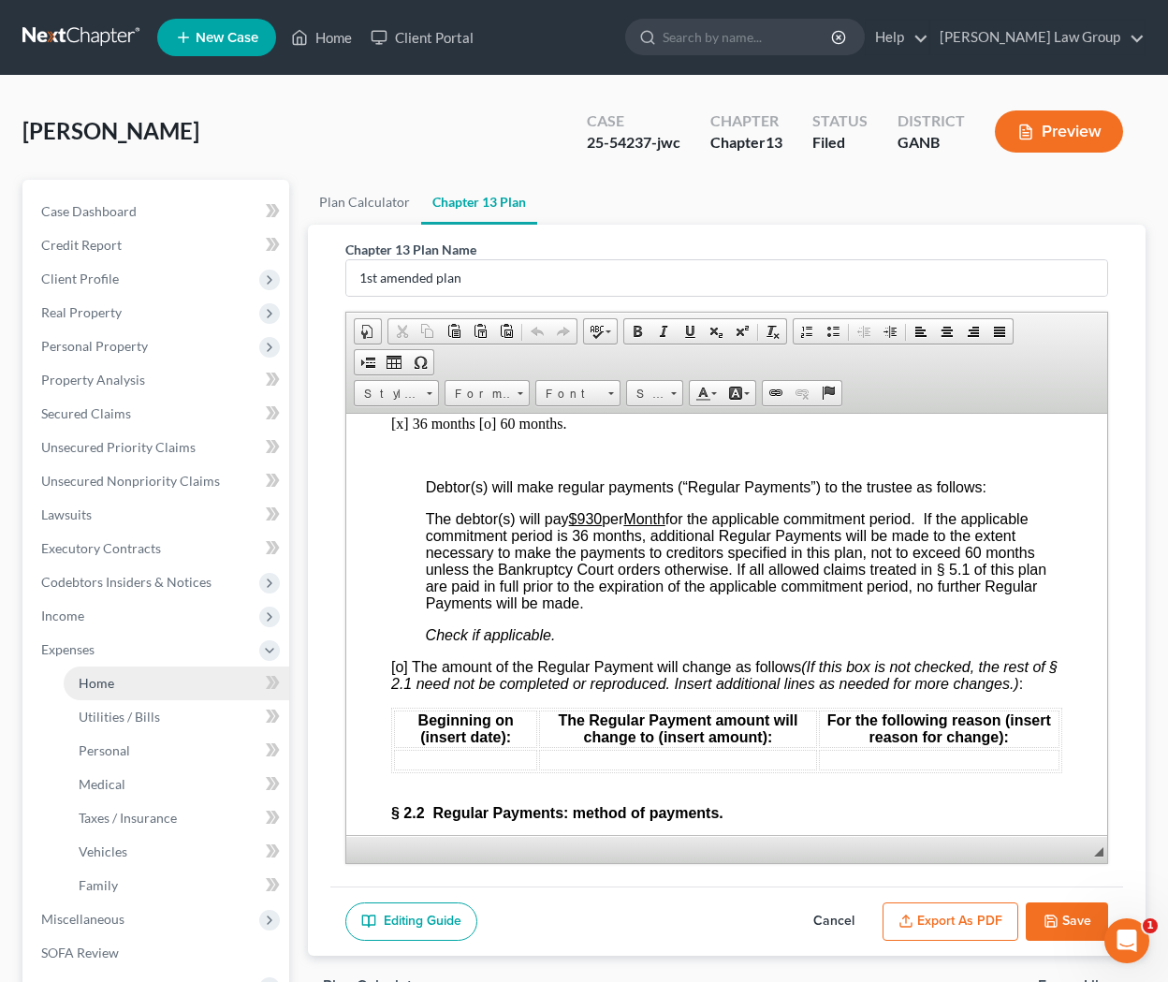
click at [232, 681] on link "Home" at bounding box center [177, 683] width 226 height 34
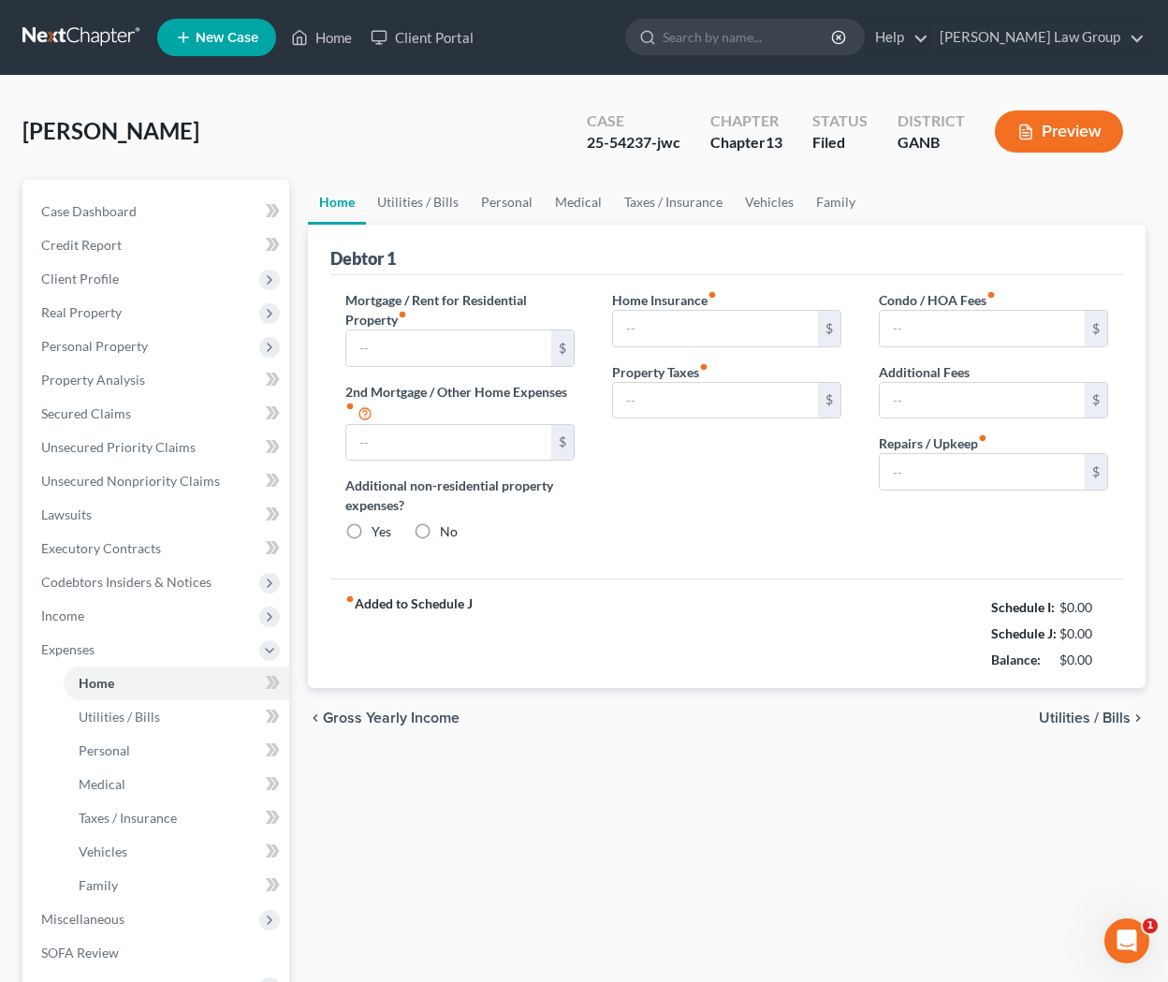
type input "2,683.00"
type input "0.00"
radio input "true"
type input "0.00"
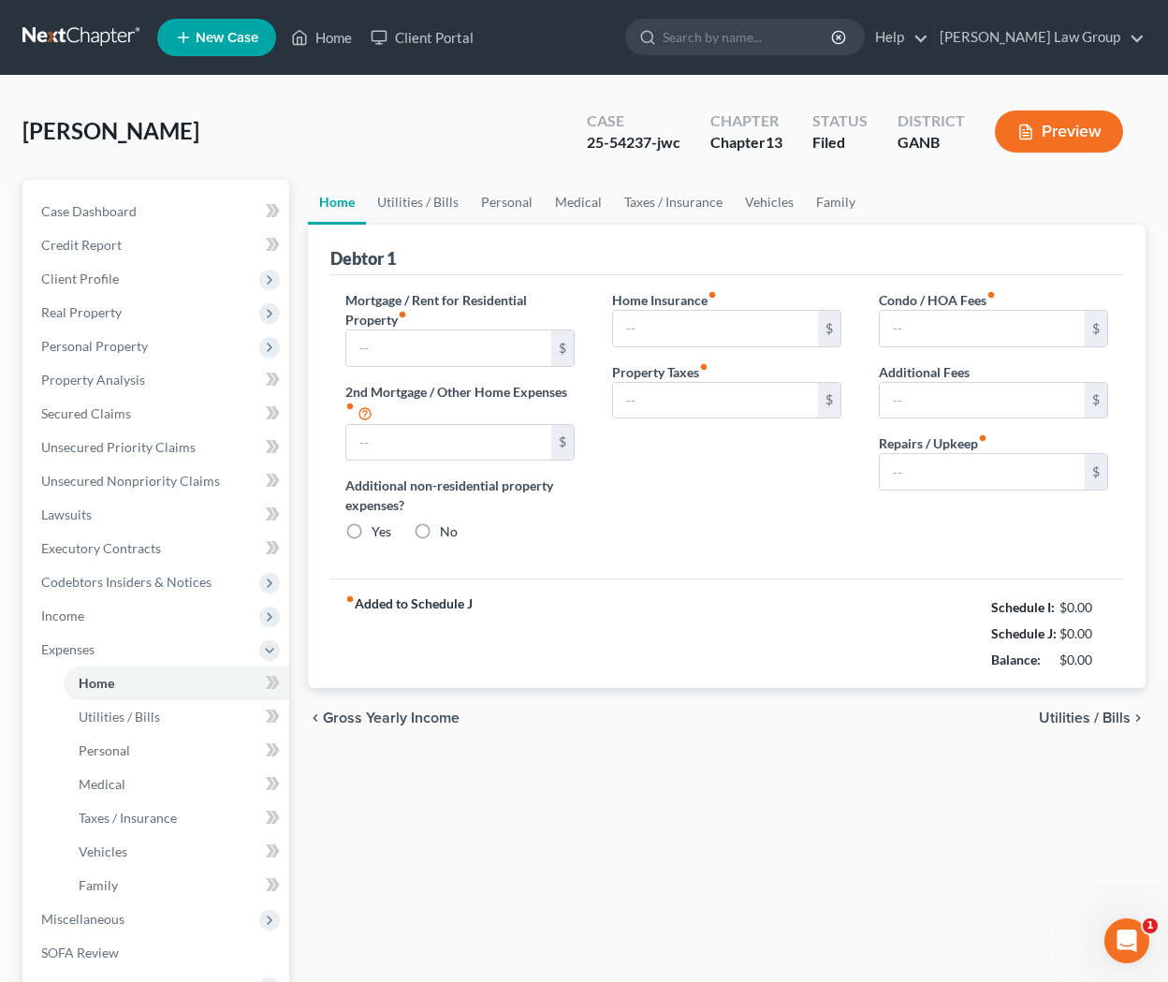
type input "0.00"
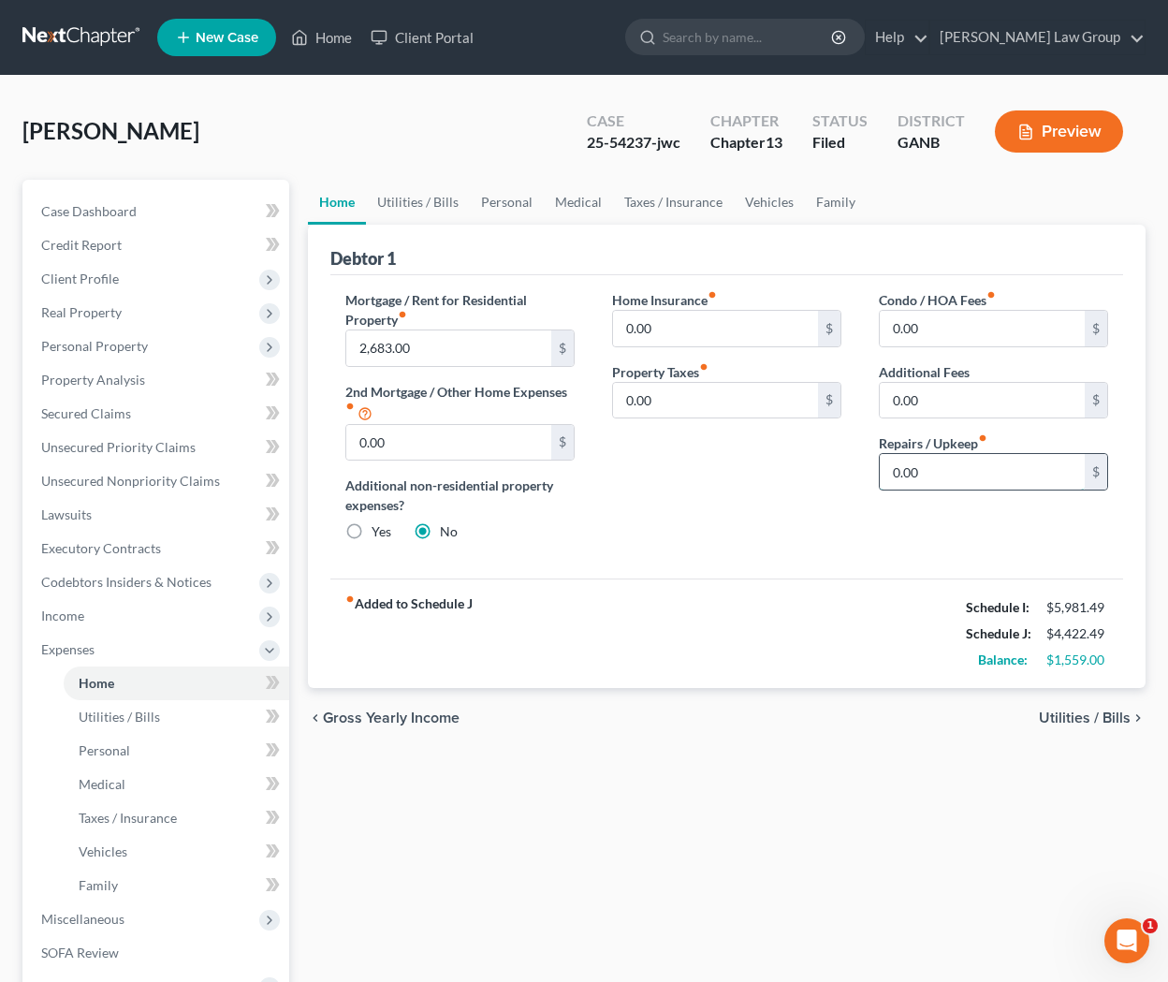
click at [957, 478] on input "0.00" at bounding box center [982, 472] width 205 height 36
click at [106, 316] on span "Real Property" at bounding box center [81, 312] width 81 height 16
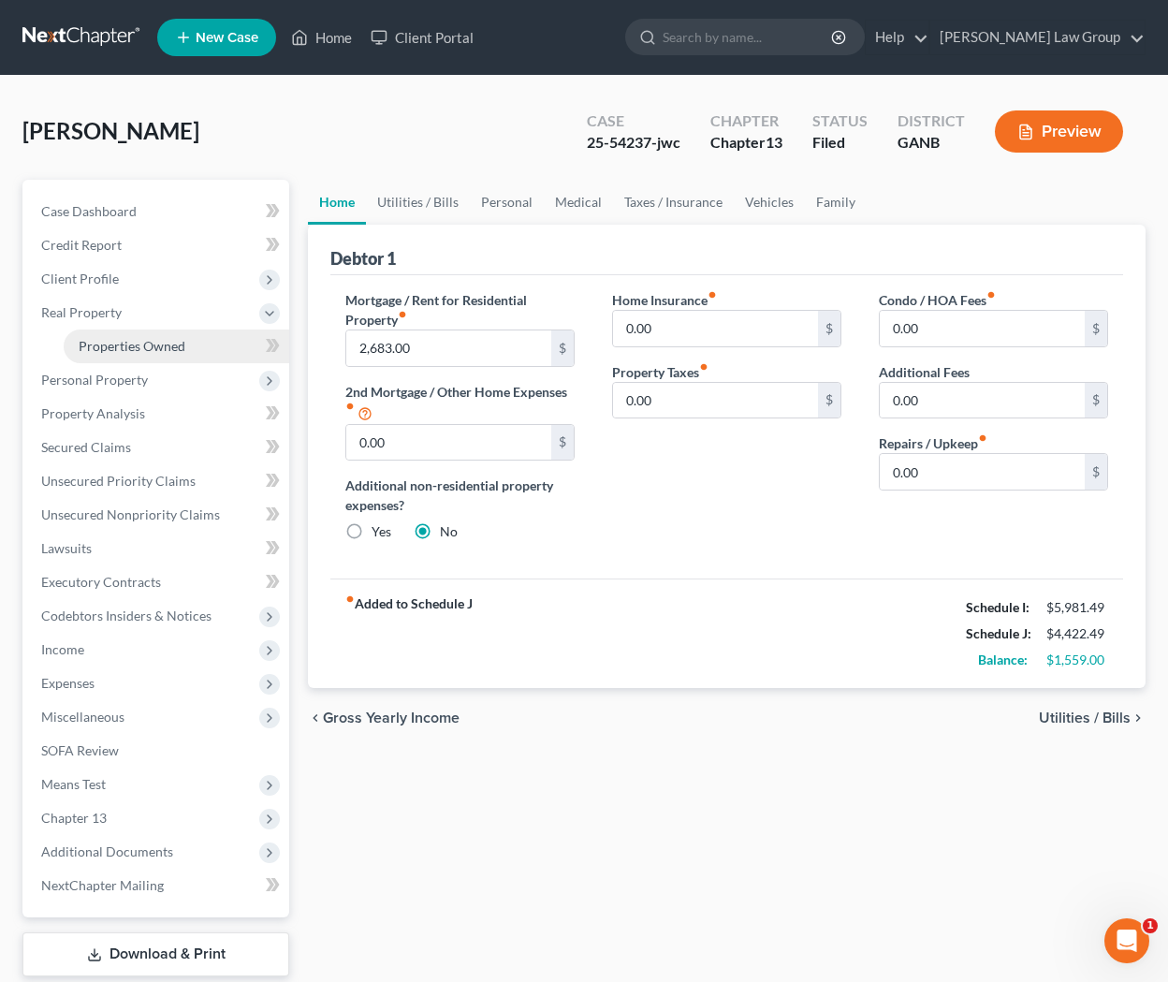
click at [112, 338] on span "Properties Owned" at bounding box center [132, 346] width 107 height 16
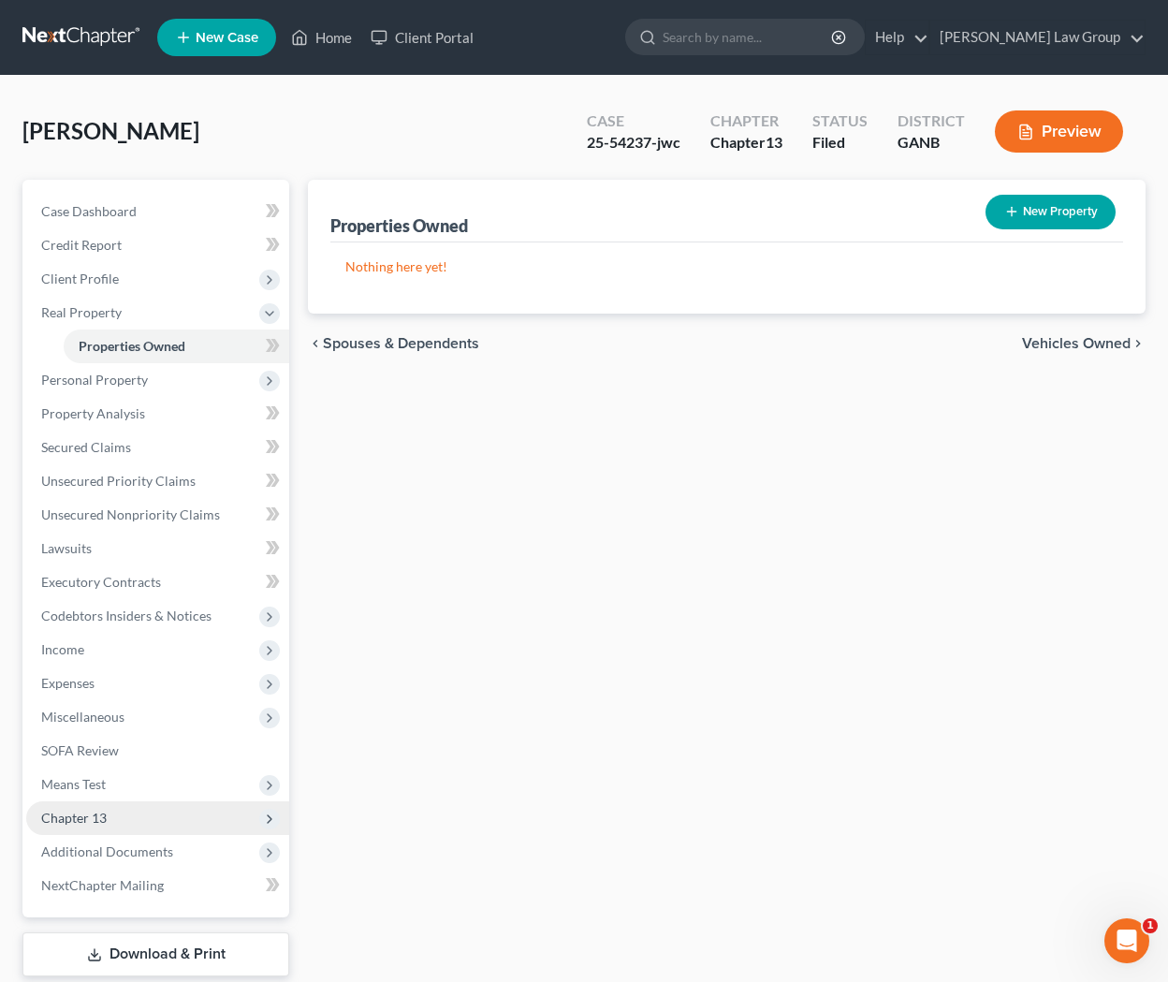
click at [111, 827] on span "Chapter 13" at bounding box center [157, 818] width 263 height 34
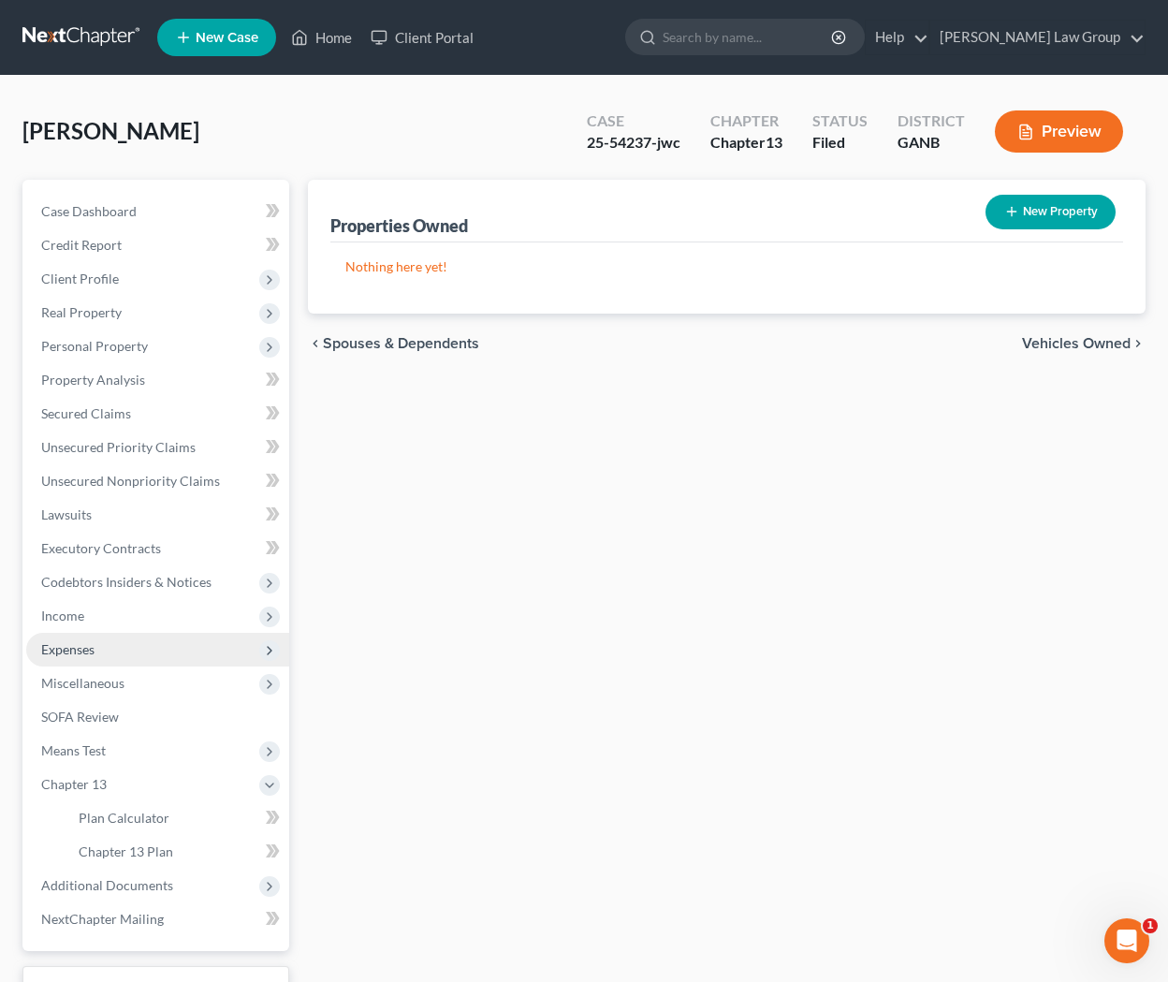
click at [125, 651] on span "Expenses" at bounding box center [157, 650] width 263 height 34
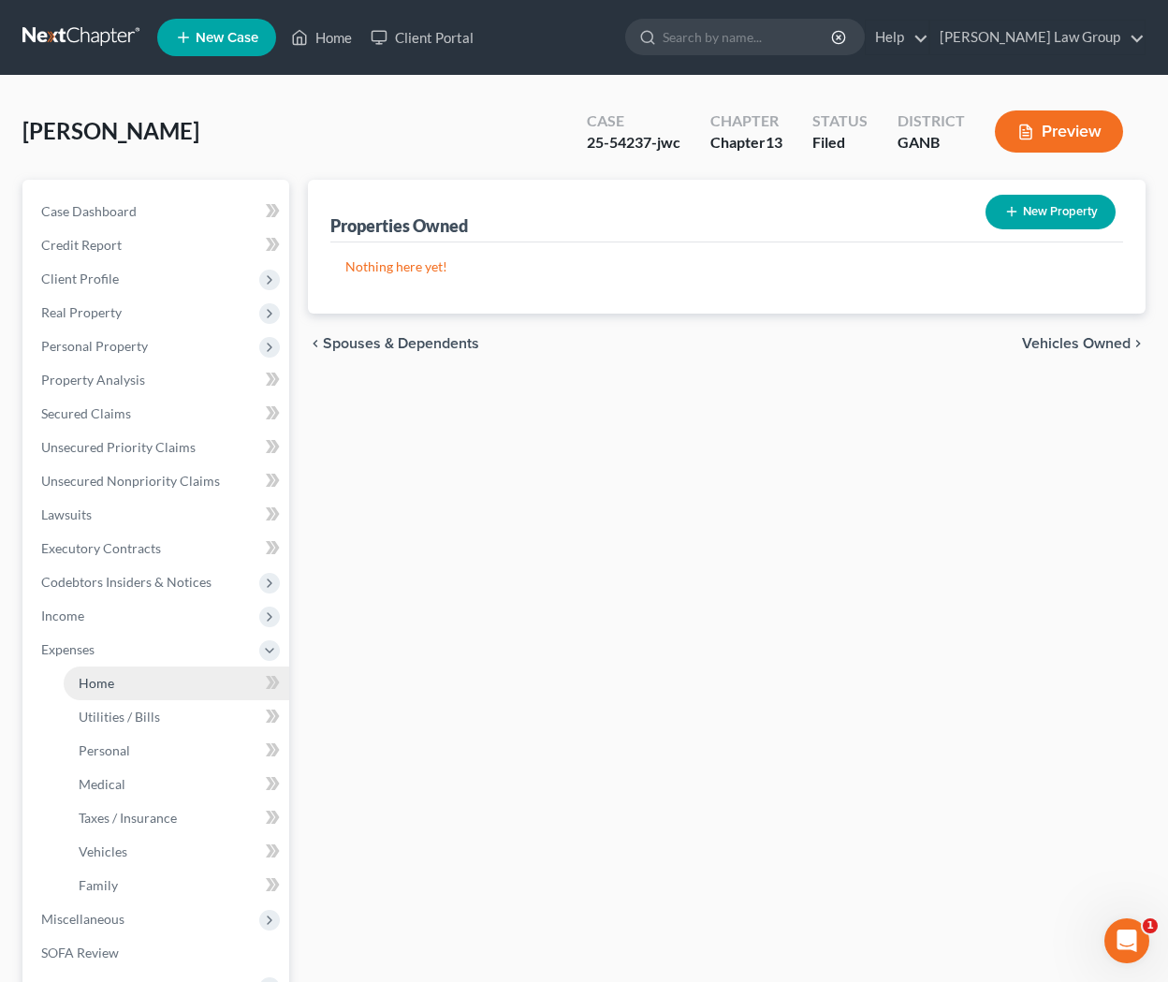
click at [138, 677] on link "Home" at bounding box center [177, 683] width 226 height 34
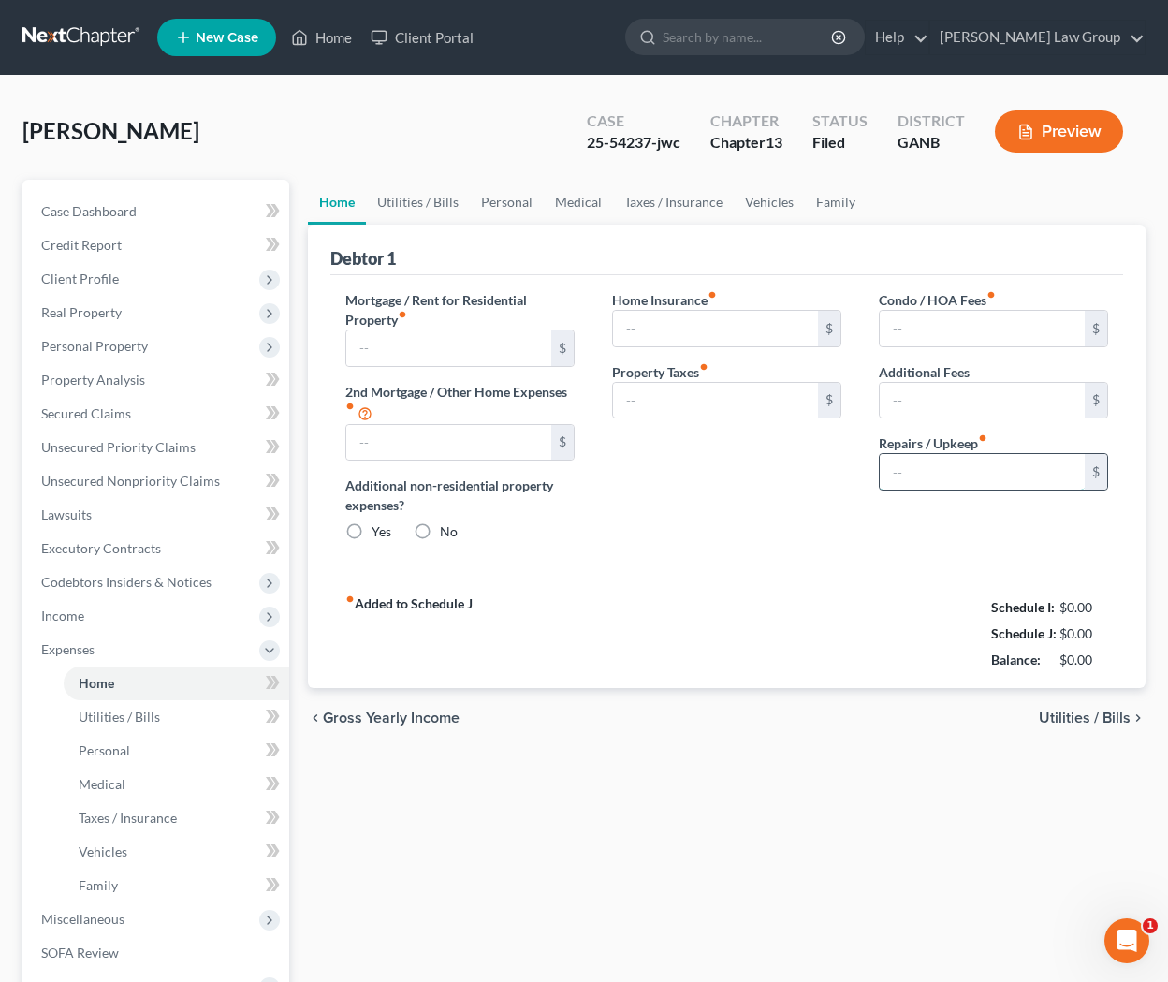
click at [937, 475] on input "text" at bounding box center [982, 472] width 205 height 36
type input "100"
type input "2,683.00"
type input "0.00"
radio input "true"
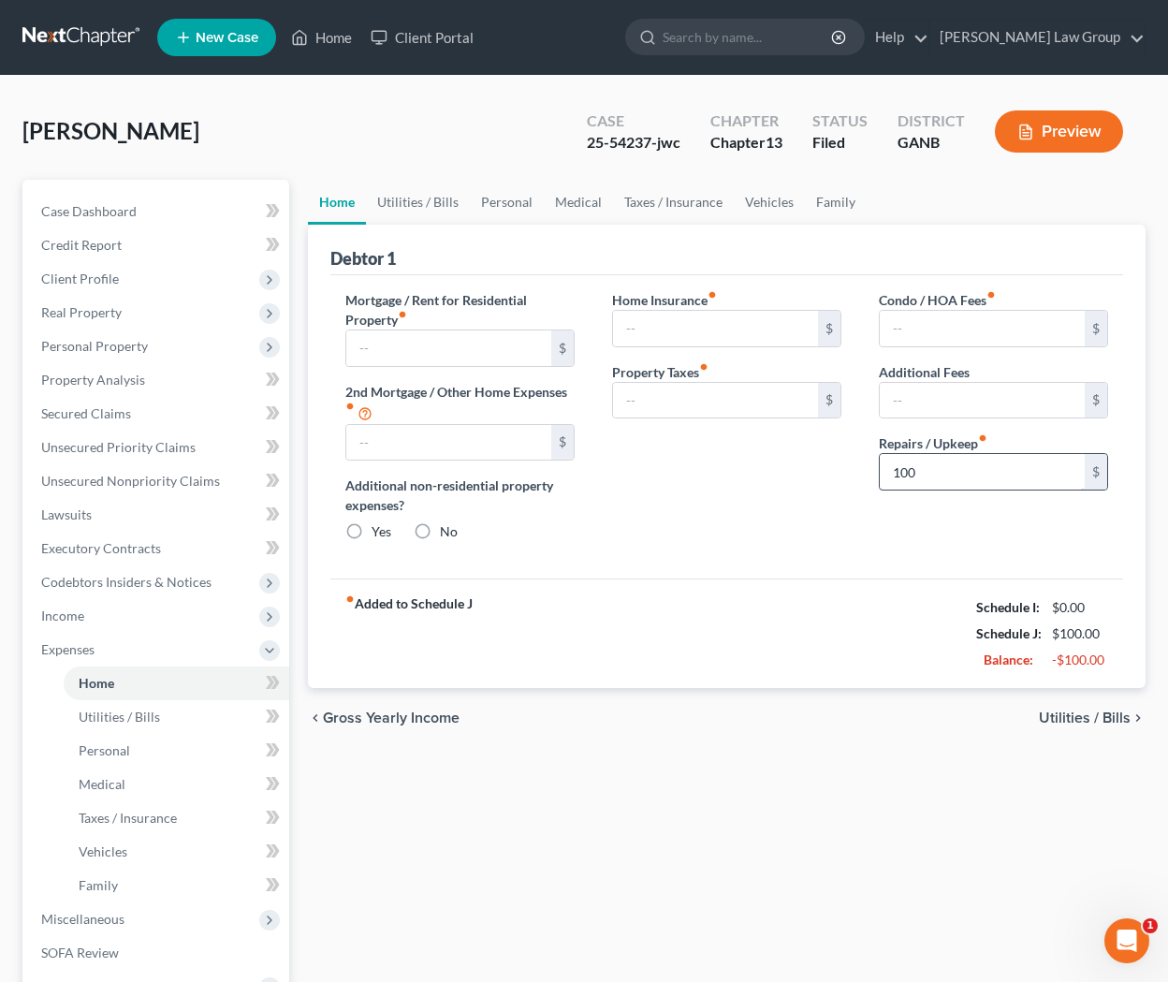
type input "0.00"
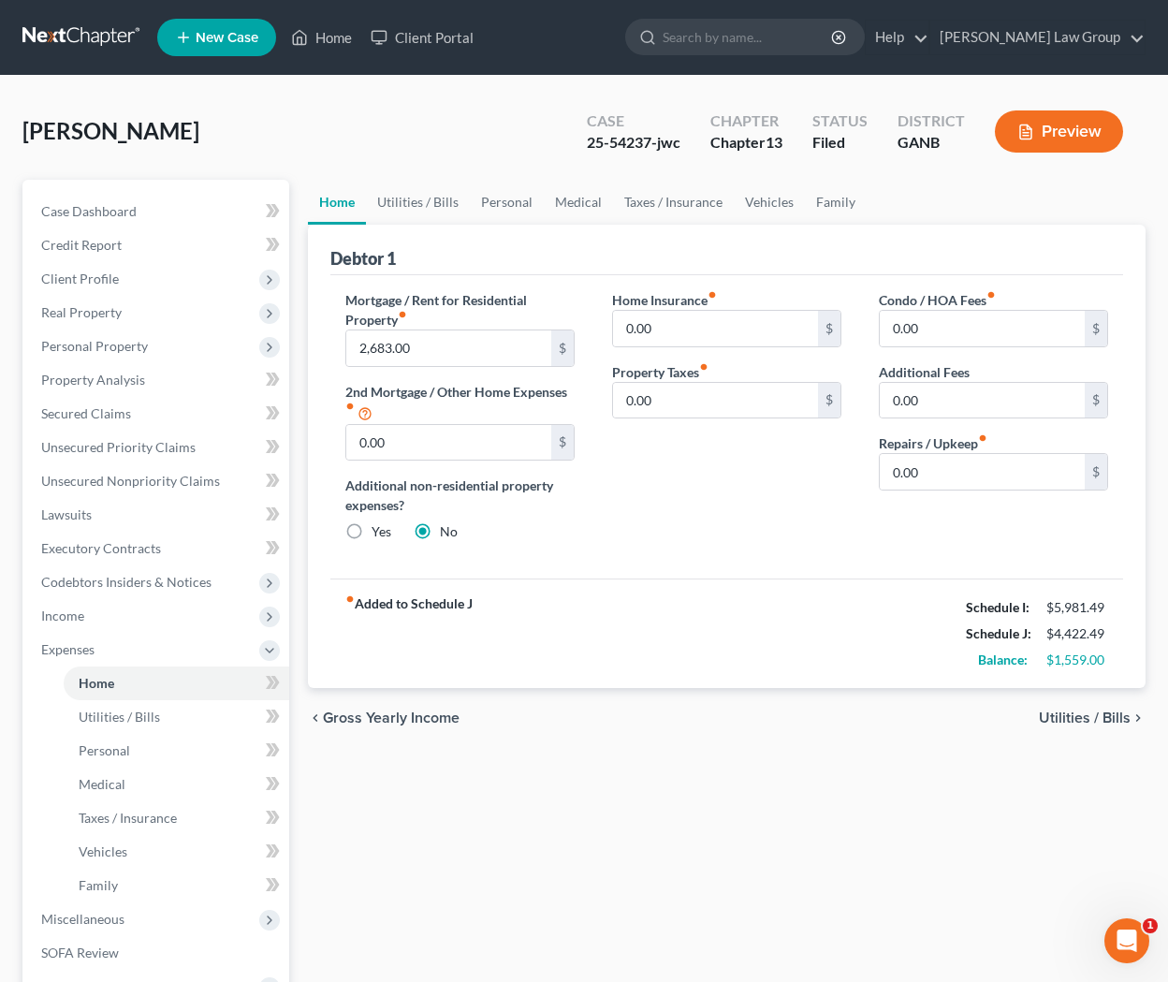
click at [962, 712] on span "Utilities / Bills" at bounding box center [1085, 717] width 92 height 15
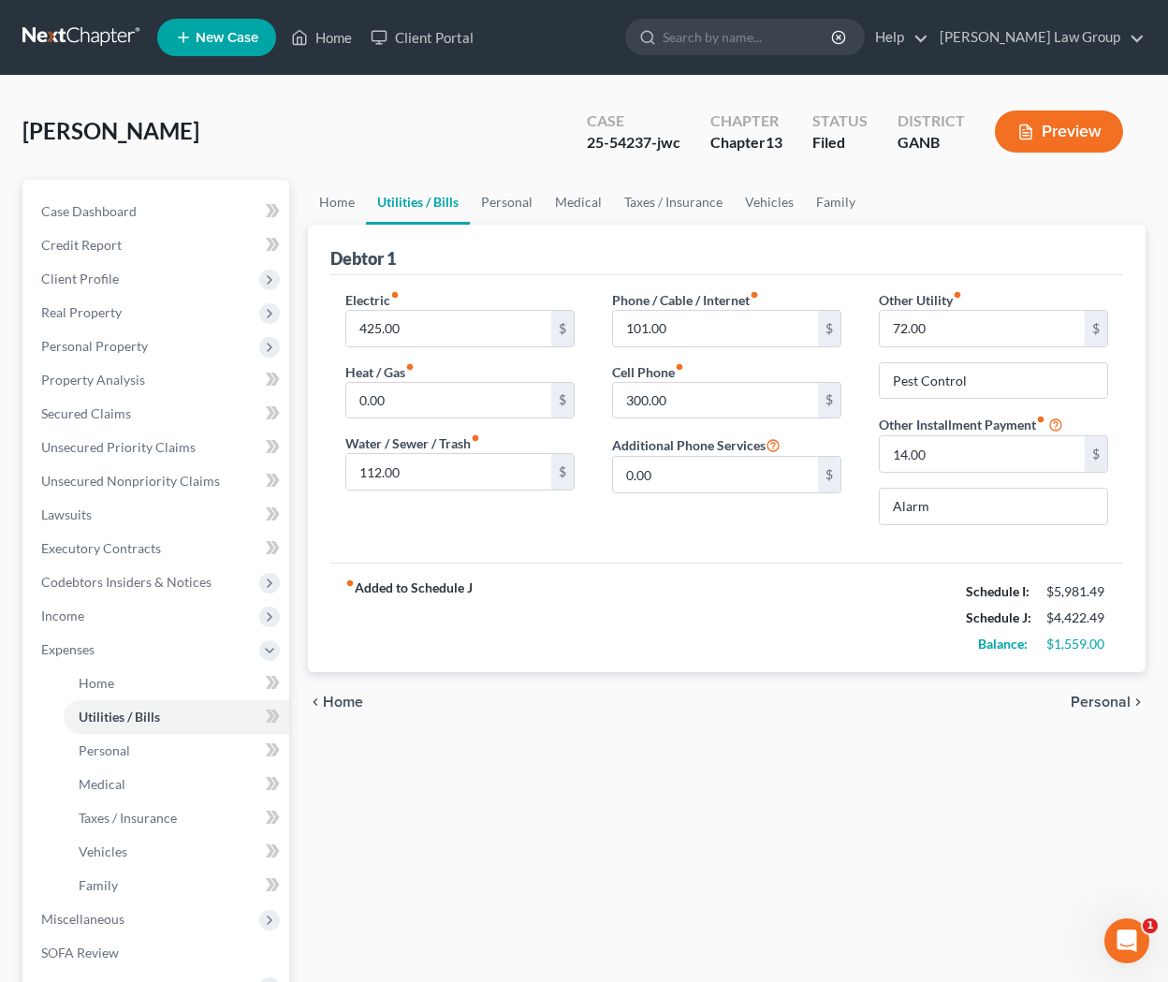
click at [962, 701] on span "Personal" at bounding box center [1101, 702] width 60 height 15
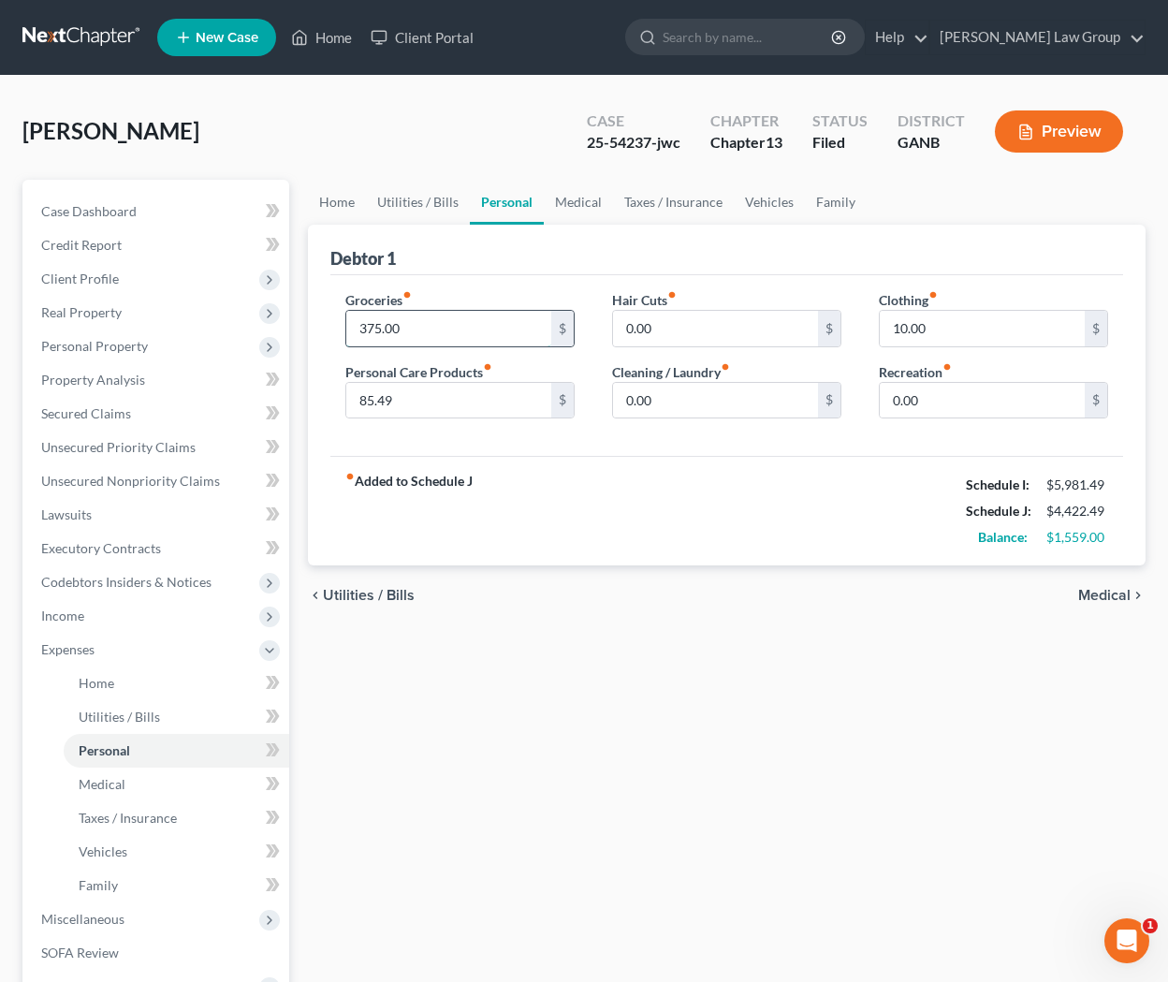
click at [365, 330] on input "375.00" at bounding box center [448, 329] width 205 height 36
type input "600."
click at [931, 320] on input "10.00" at bounding box center [982, 329] width 205 height 36
type input "150"
click at [443, 330] on input "600." at bounding box center [448, 329] width 205 height 36
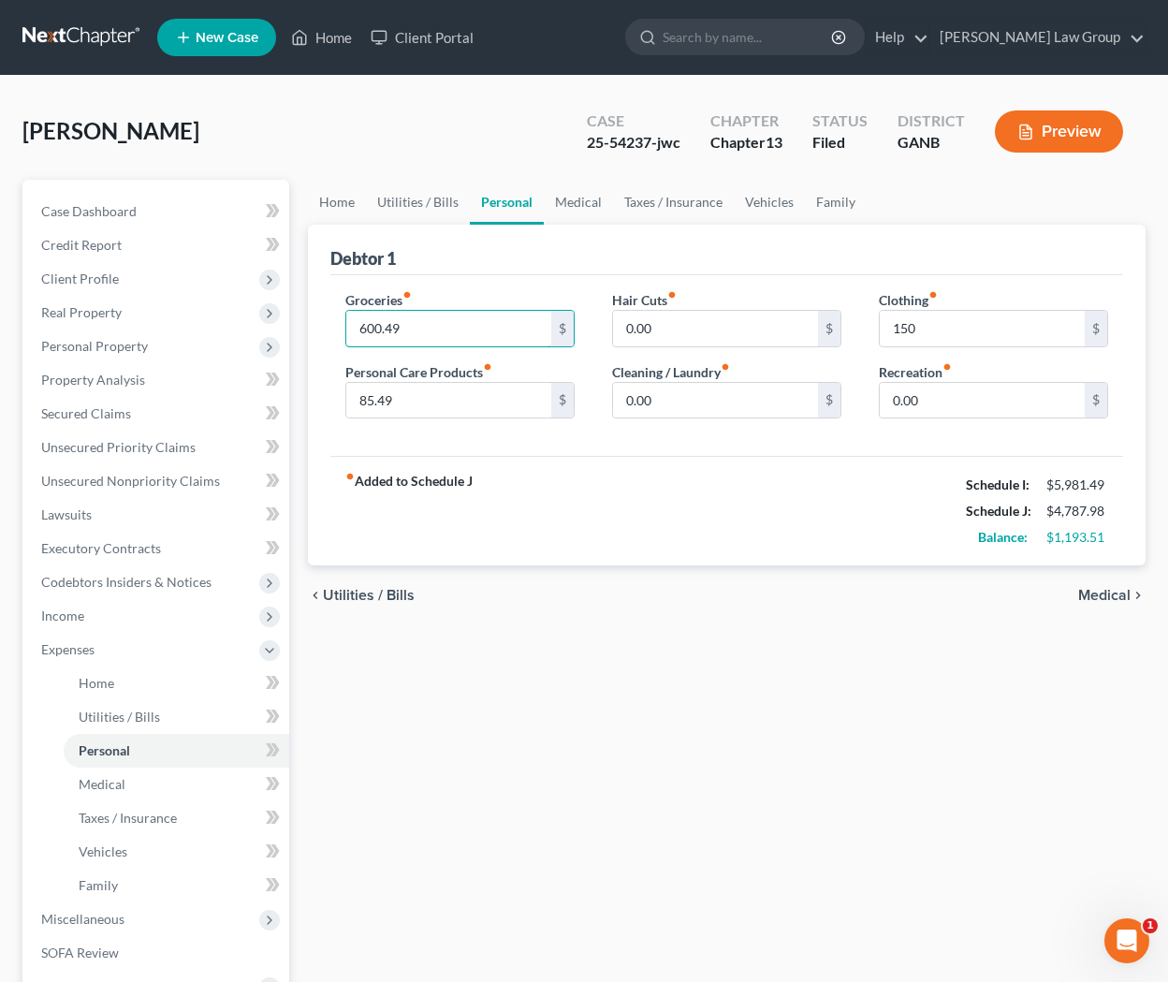
type input "600.49"
type input "100"
click at [926, 333] on input "150" at bounding box center [982, 329] width 205 height 36
type input "200"
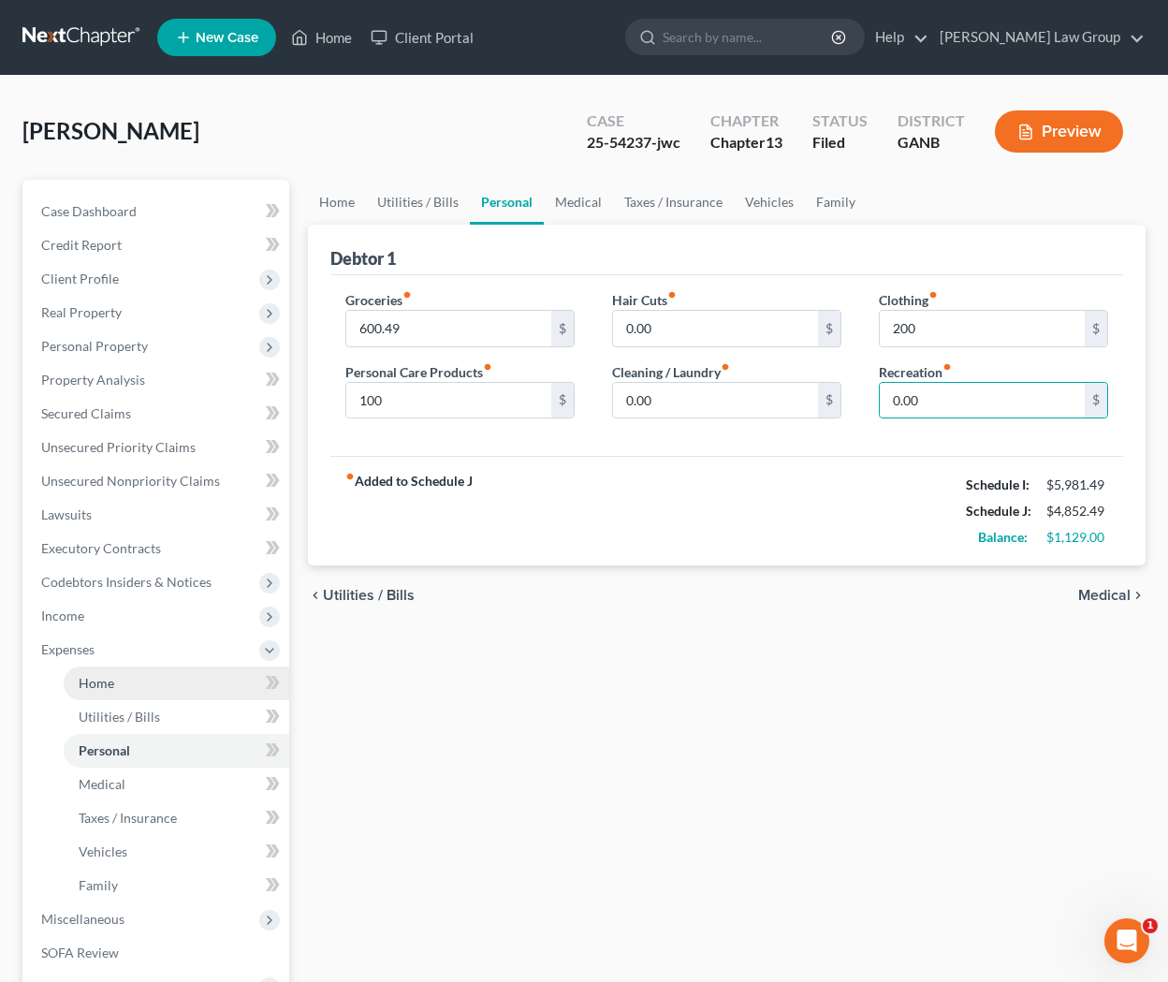
click at [119, 693] on link "Home" at bounding box center [177, 683] width 226 height 34
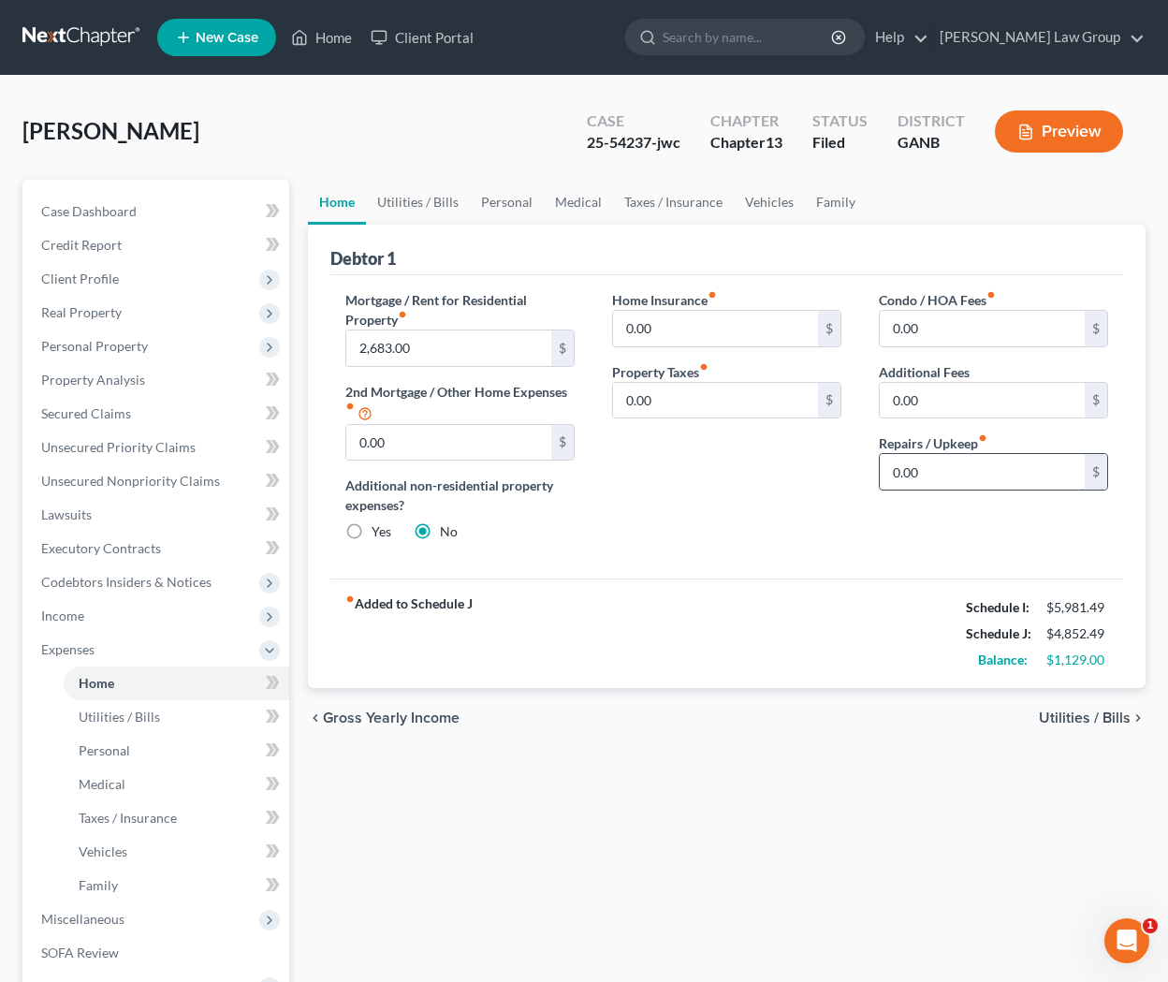
click at [924, 474] on input "0.00" at bounding box center [982, 472] width 205 height 36
type input "75"
click at [962, 713] on span "Utilities / Bills" at bounding box center [1085, 717] width 92 height 15
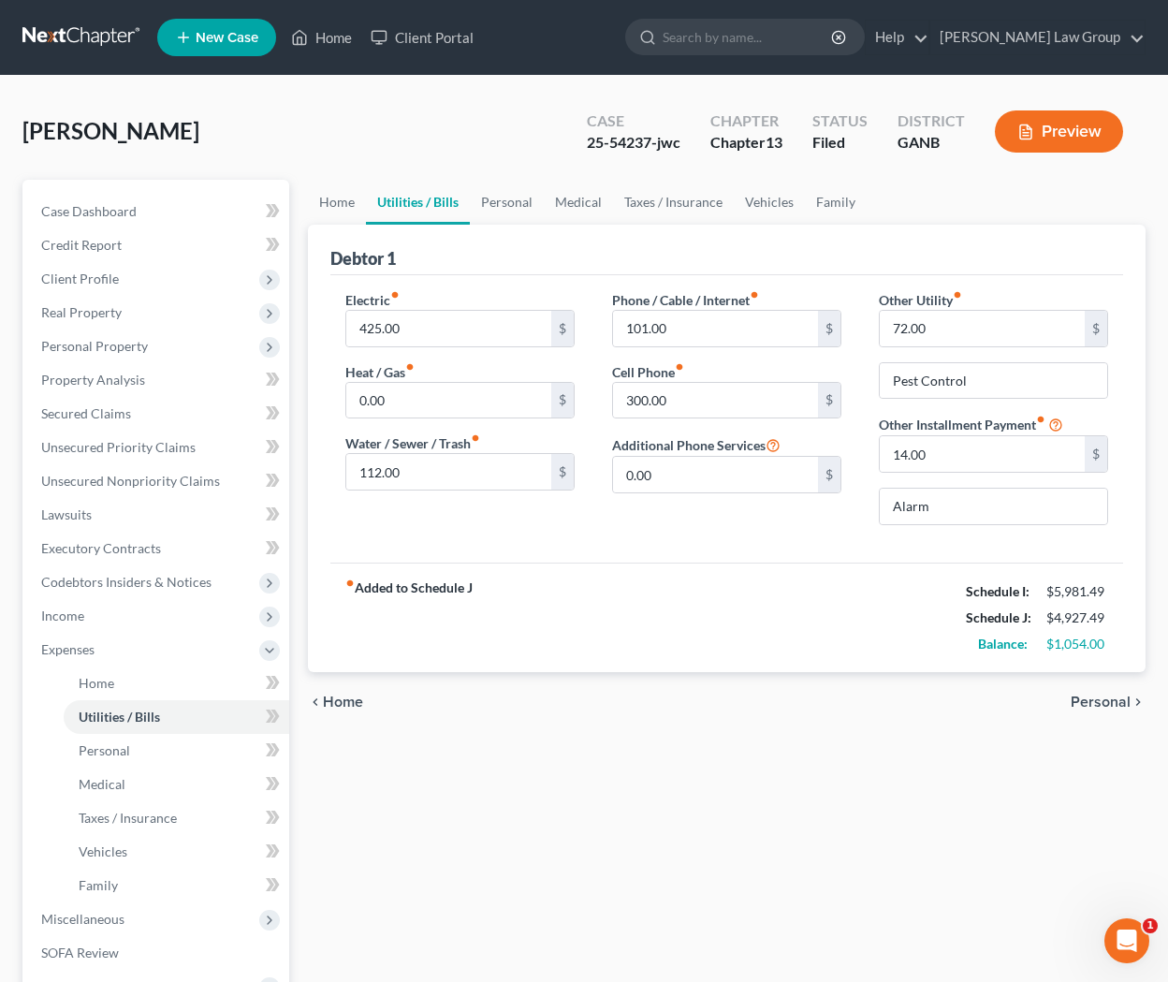
click at [962, 698] on span "Personal" at bounding box center [1101, 702] width 60 height 15
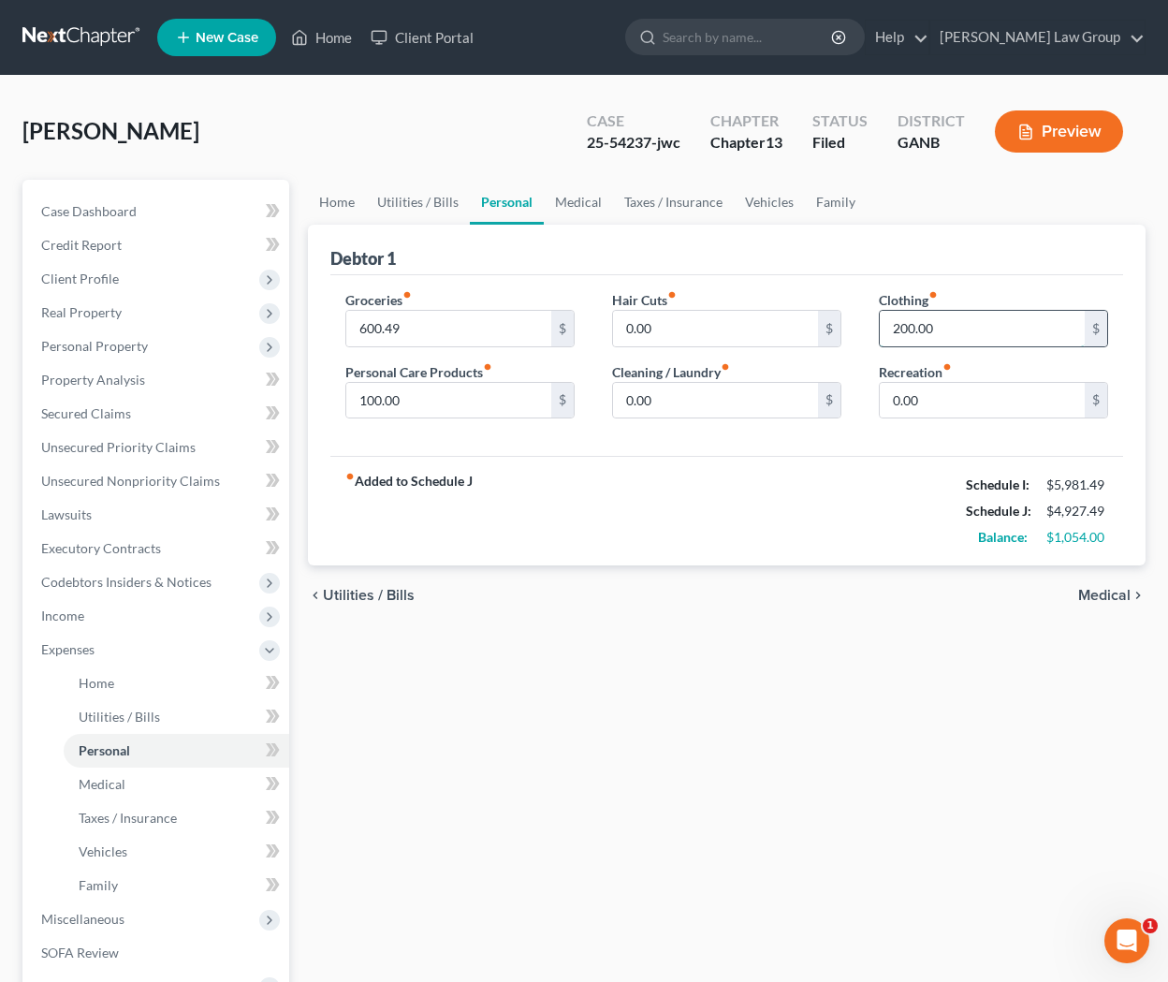
click at [916, 321] on input "200.00" at bounding box center [982, 329] width 205 height 36
type input "150"
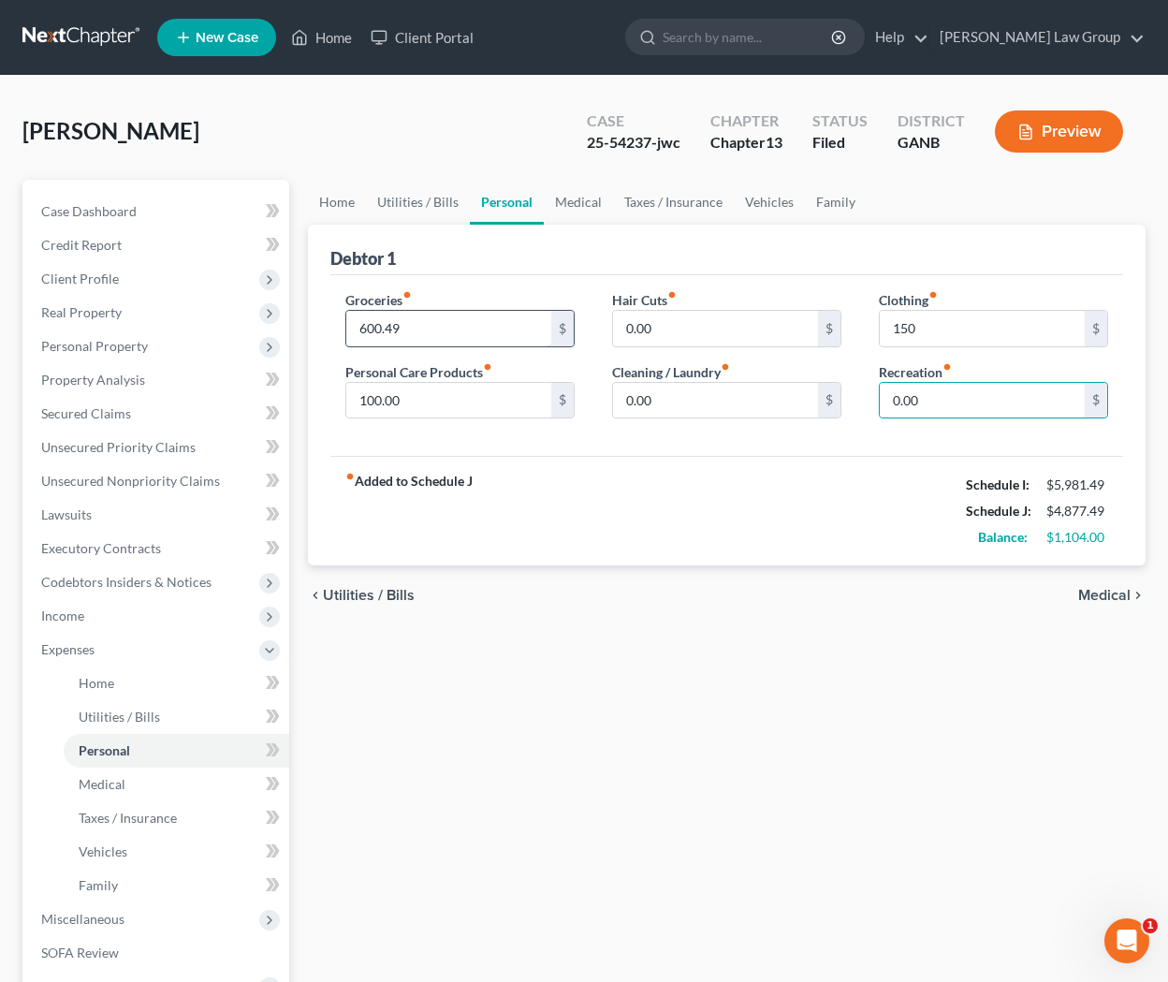
click at [367, 329] on input "600.49" at bounding box center [448, 329] width 205 height 36
type input "800"
click at [962, 597] on span "Medical" at bounding box center [1104, 595] width 52 height 15
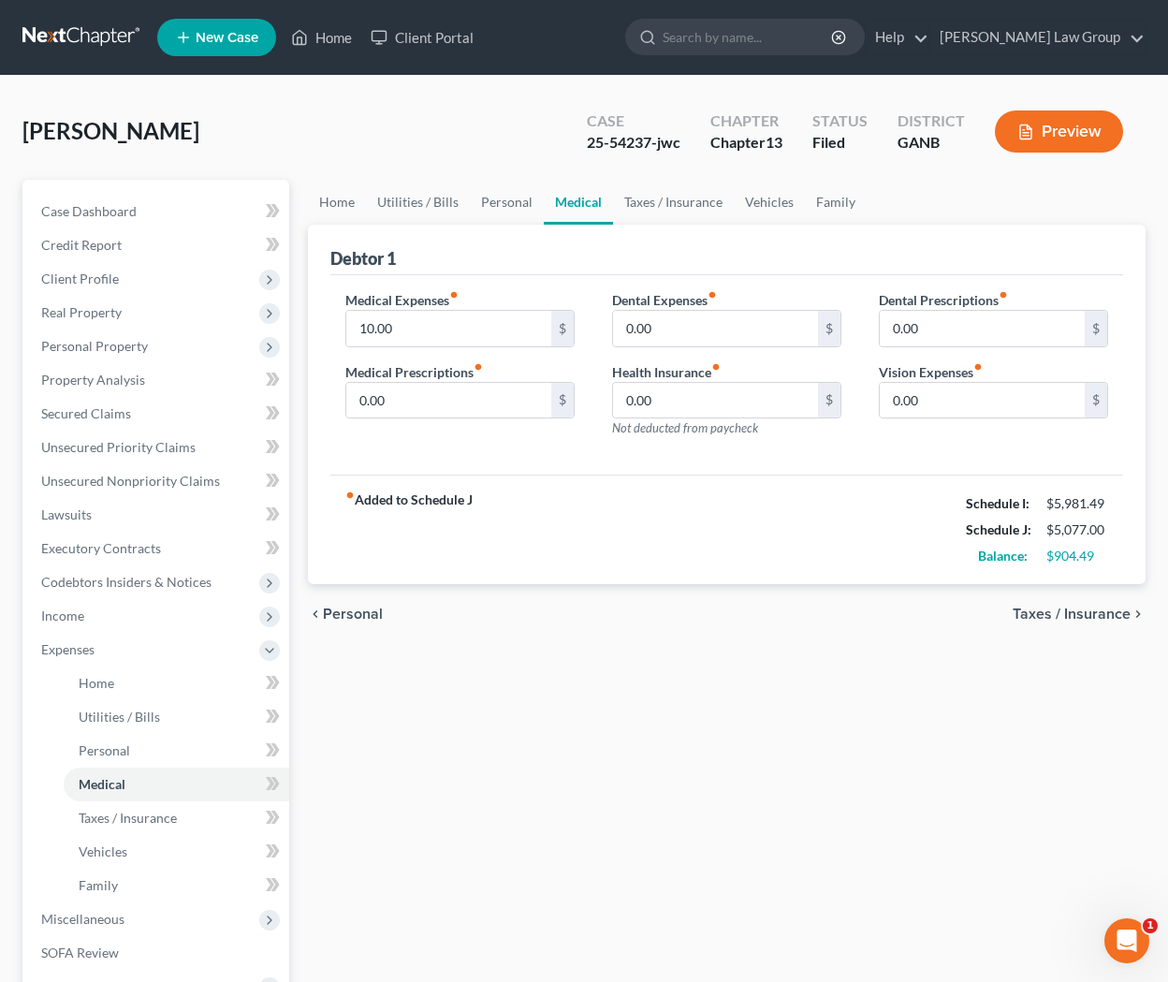
click at [962, 614] on span "Taxes / Insurance" at bounding box center [1072, 614] width 118 height 15
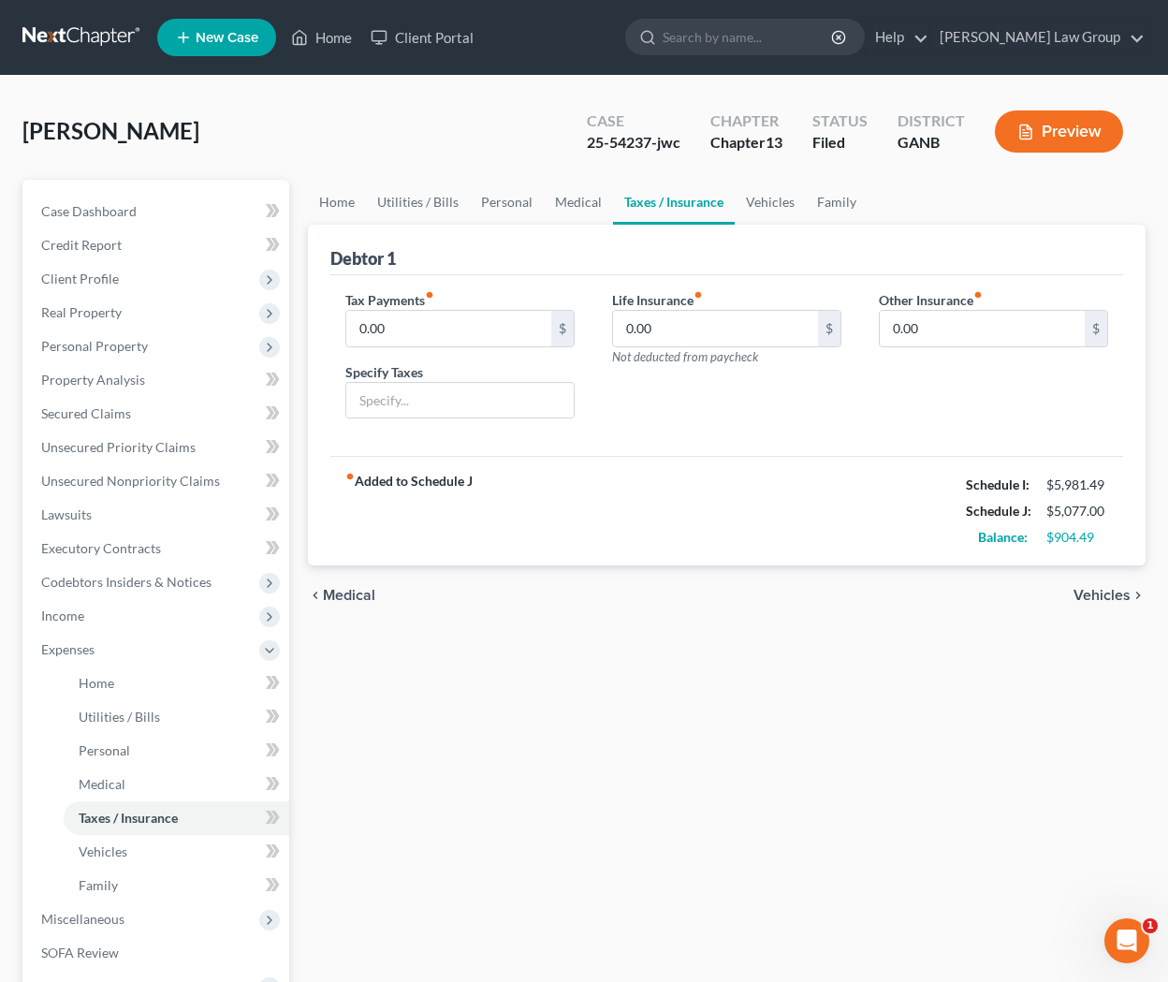
click at [962, 591] on span "Vehicles" at bounding box center [1102, 595] width 57 height 15
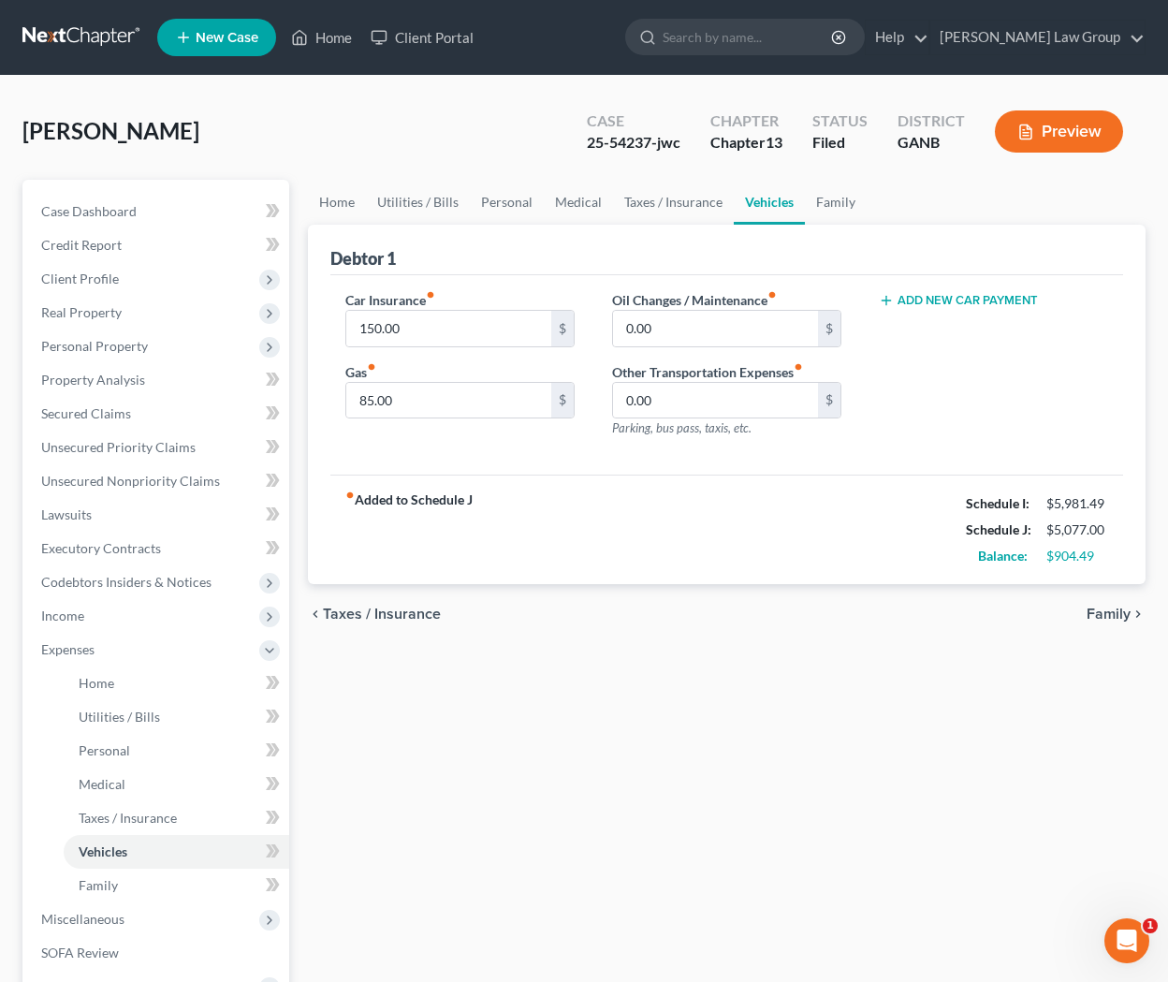
click at [962, 612] on span "Family" at bounding box center [1109, 614] width 44 height 15
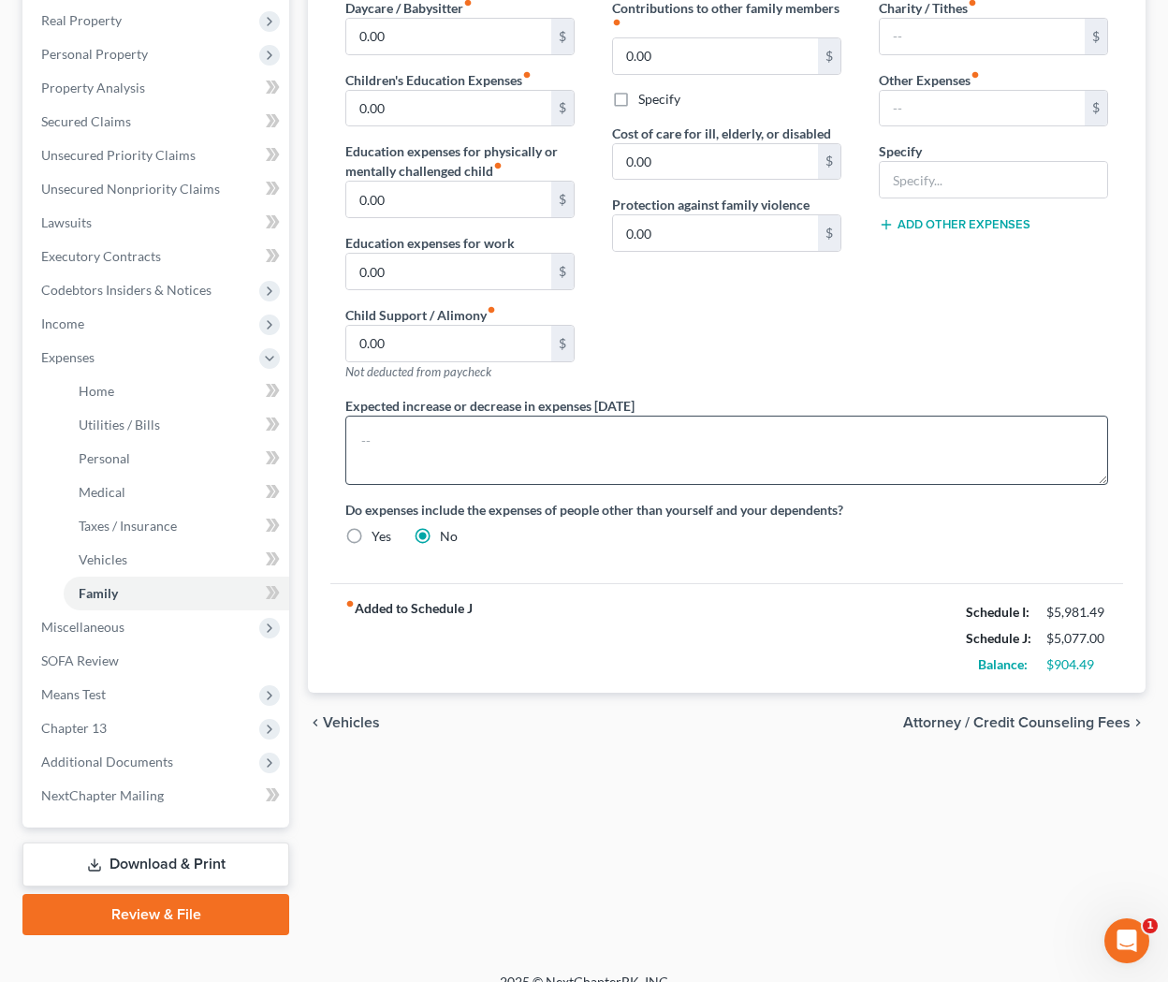
scroll to position [315, 0]
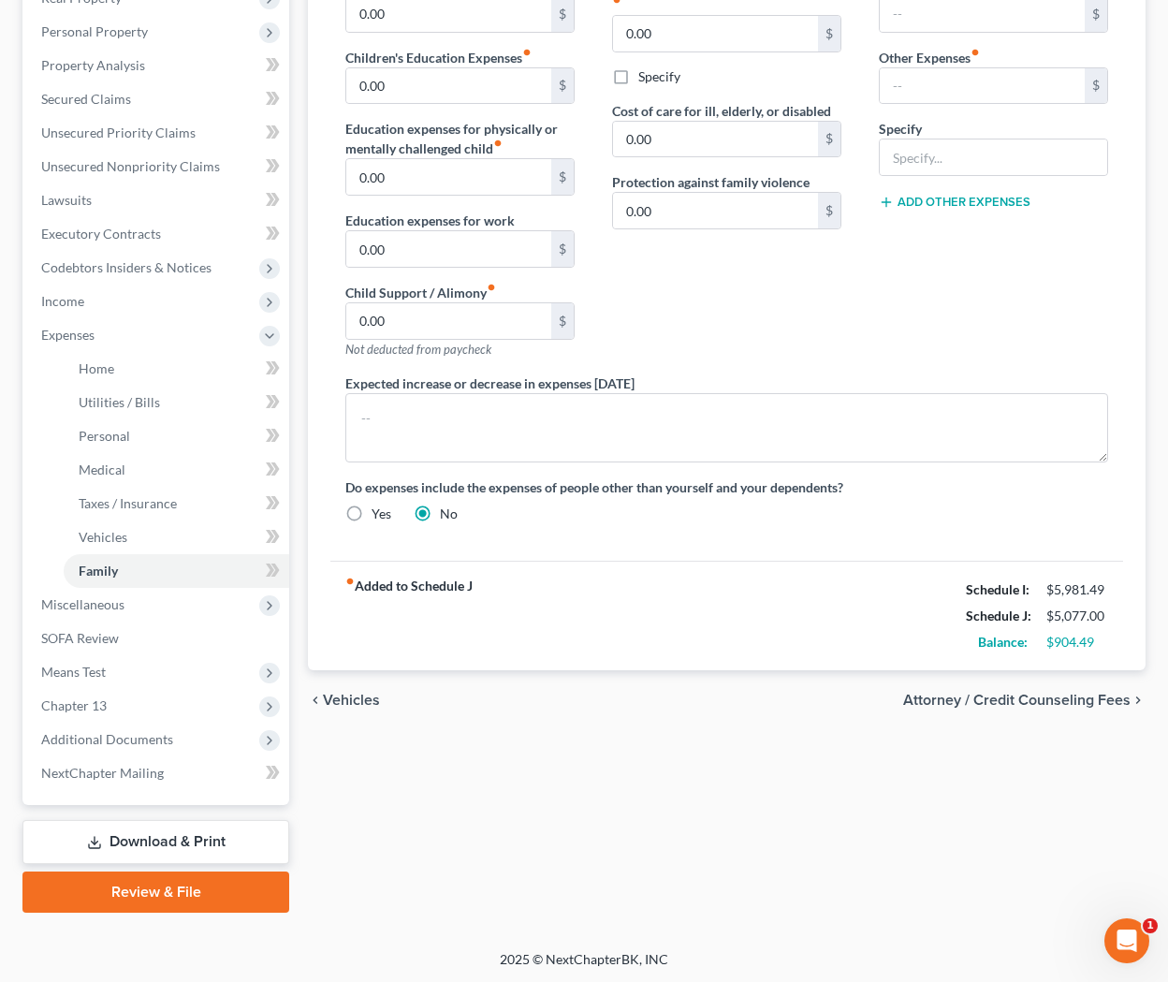
click at [962, 695] on span "Attorney / Credit Counseling Fees" at bounding box center [1016, 700] width 227 height 15
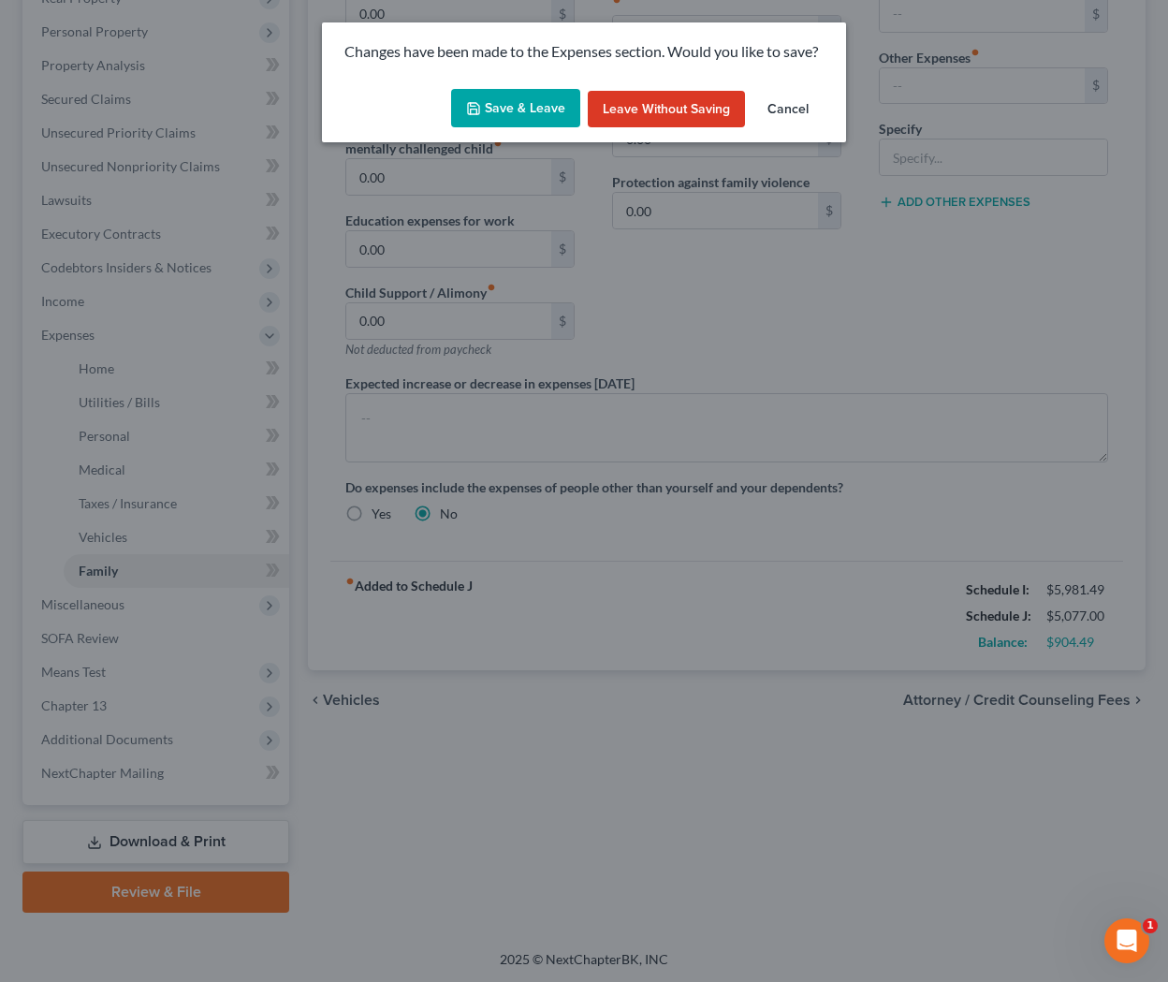
click at [525, 104] on button "Save & Leave" at bounding box center [515, 108] width 129 height 39
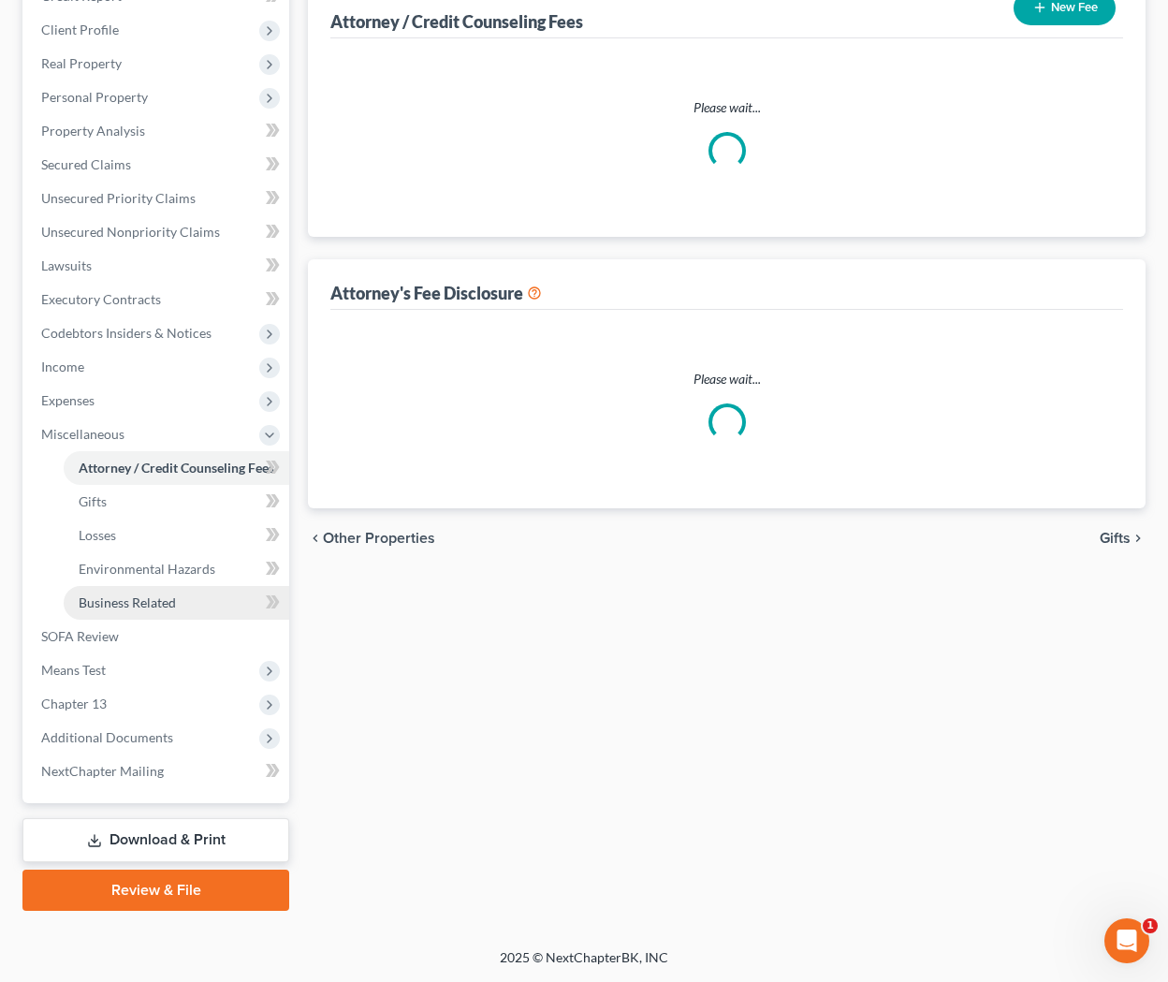
scroll to position [247, 0]
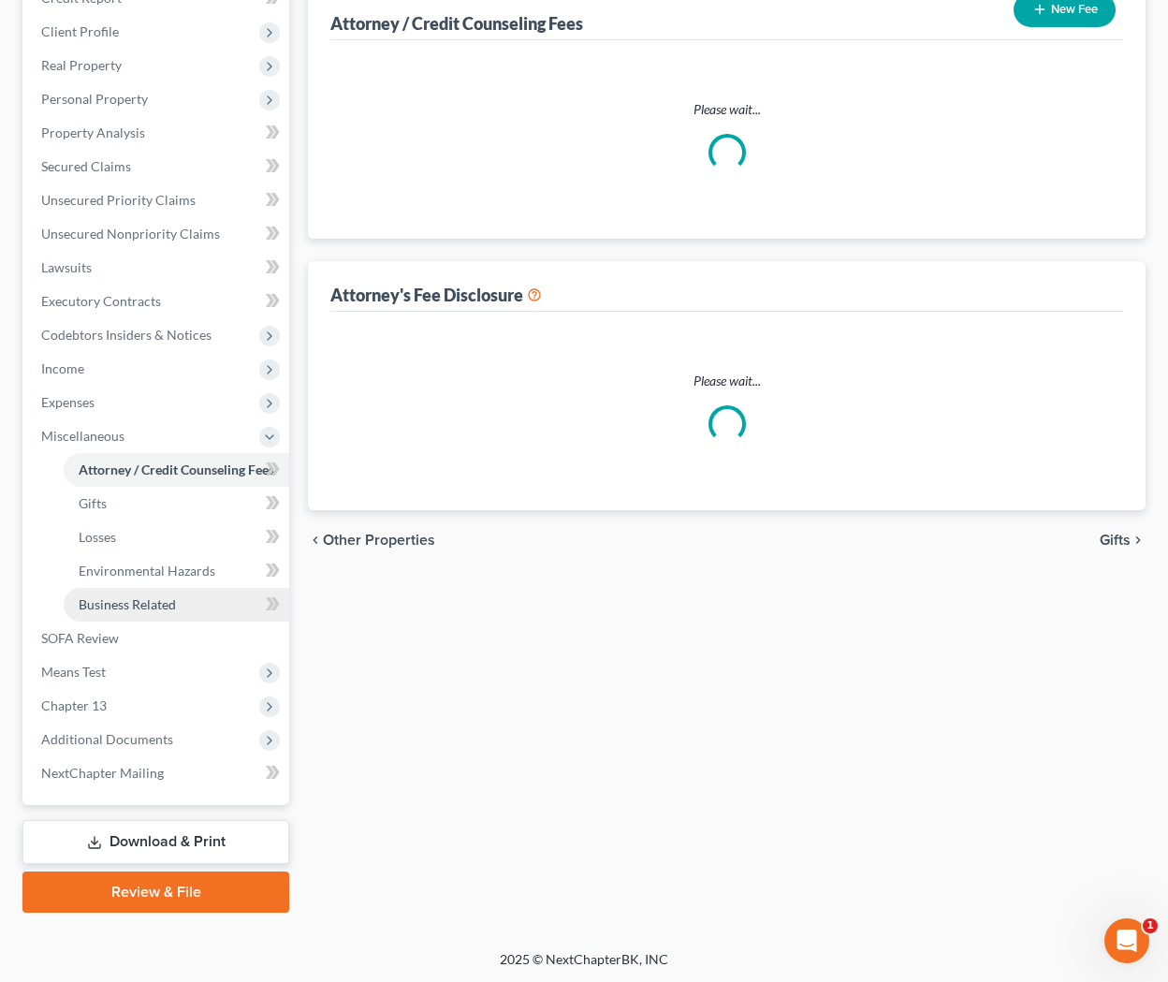
select select "1"
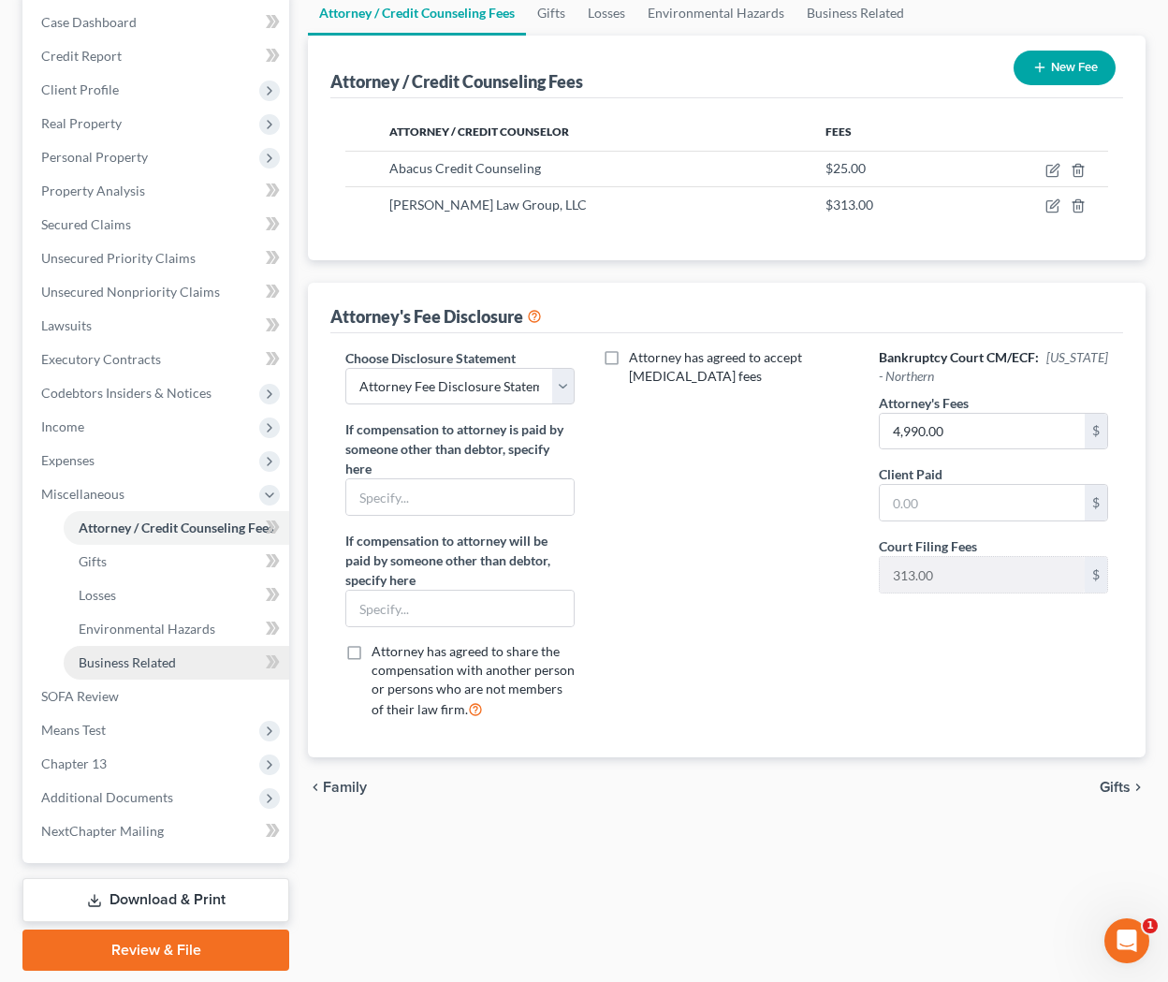
scroll to position [188, 0]
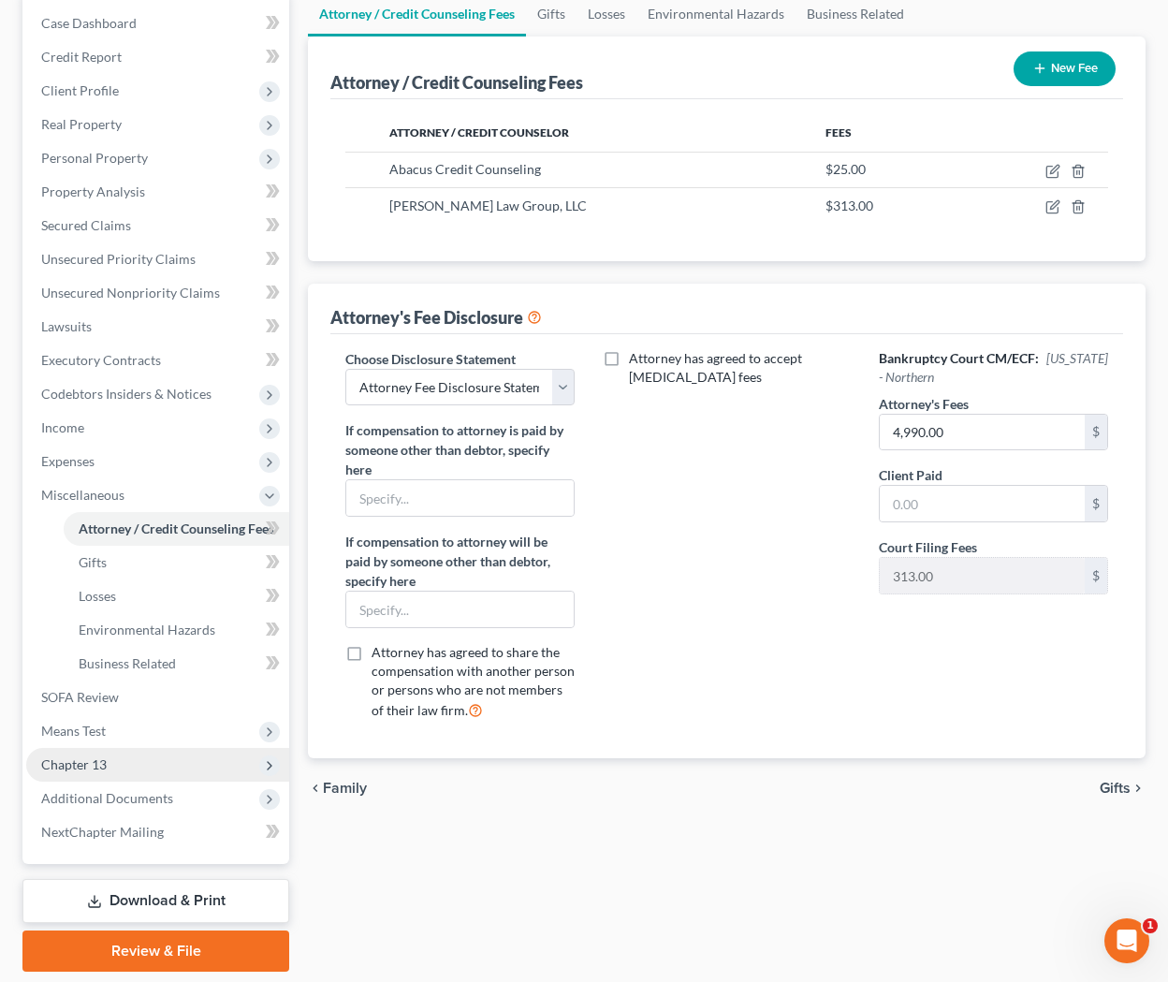
click at [92, 767] on span "Chapter 13" at bounding box center [74, 764] width 66 height 16
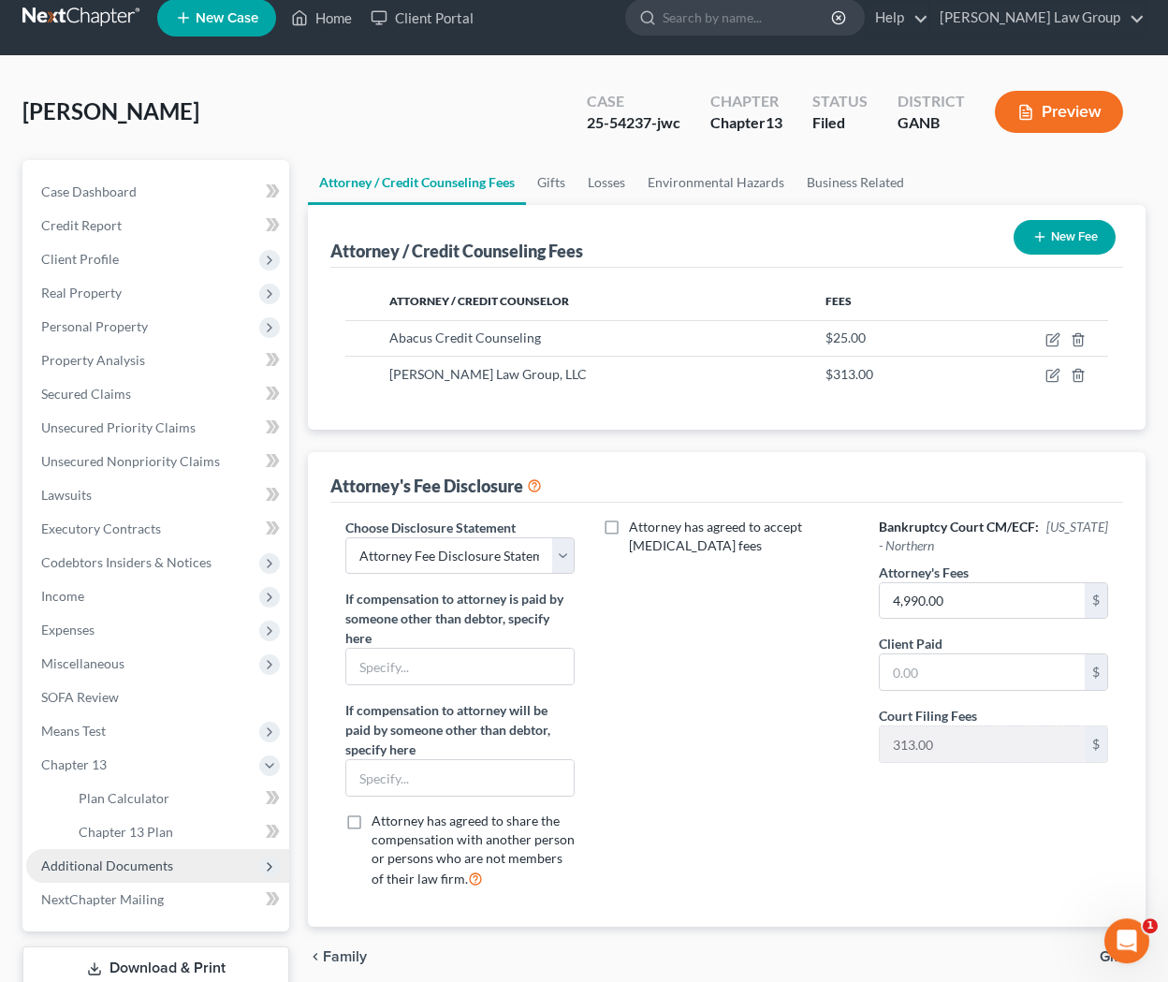
scroll to position [3, 0]
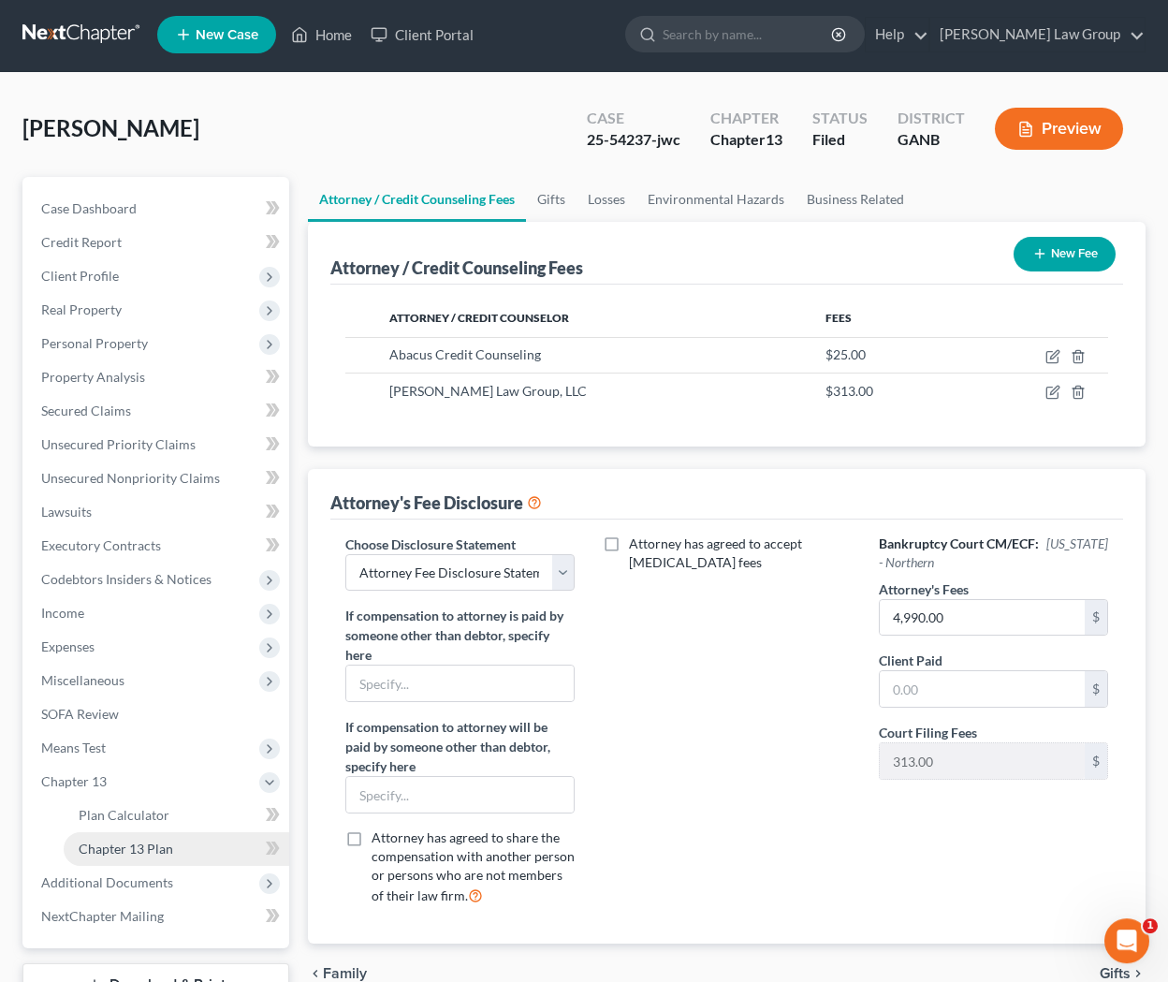
click at [147, 832] on link "Chapter 13 Plan" at bounding box center [177, 849] width 226 height 34
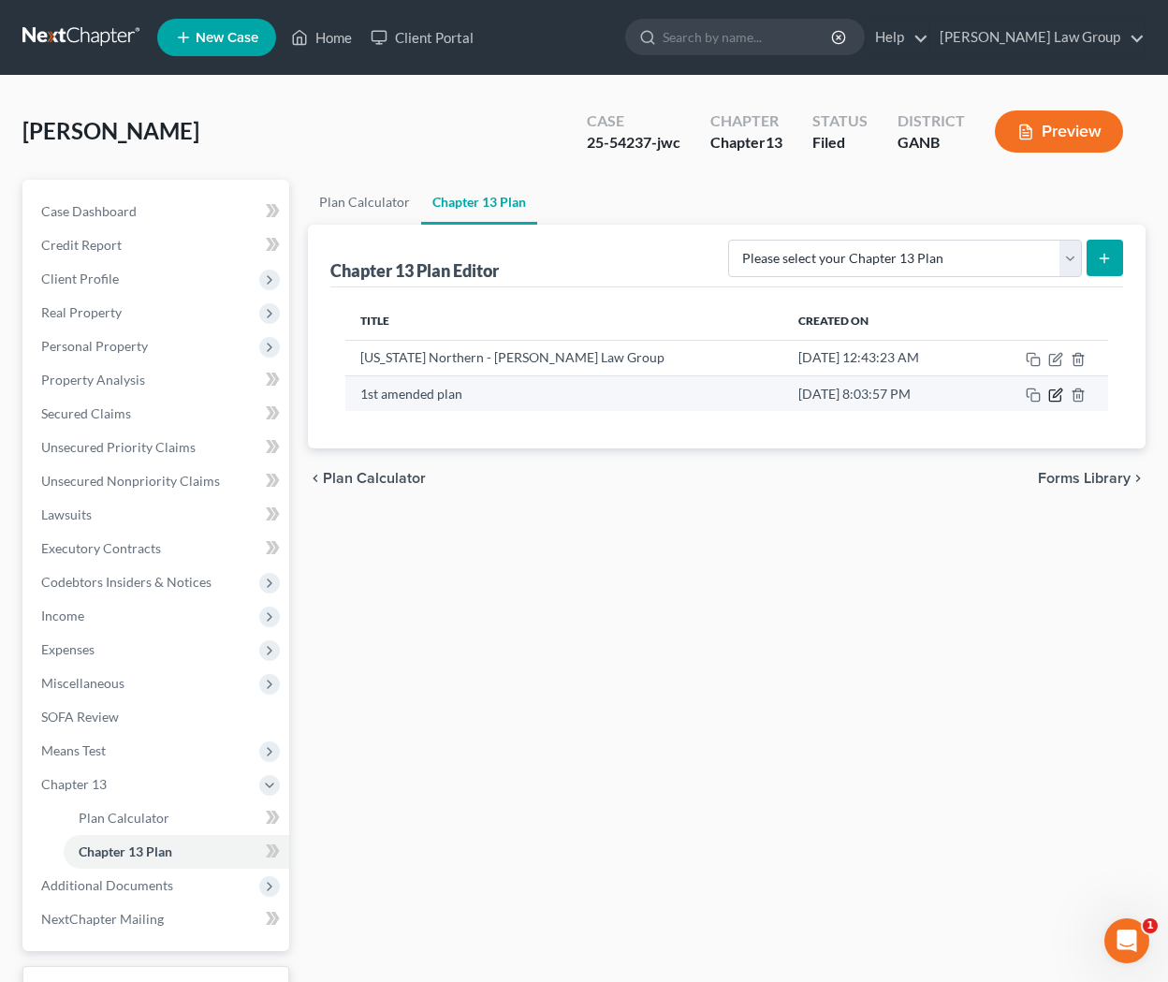
click at [962, 400] on icon "button" at bounding box center [1054, 395] width 11 height 11
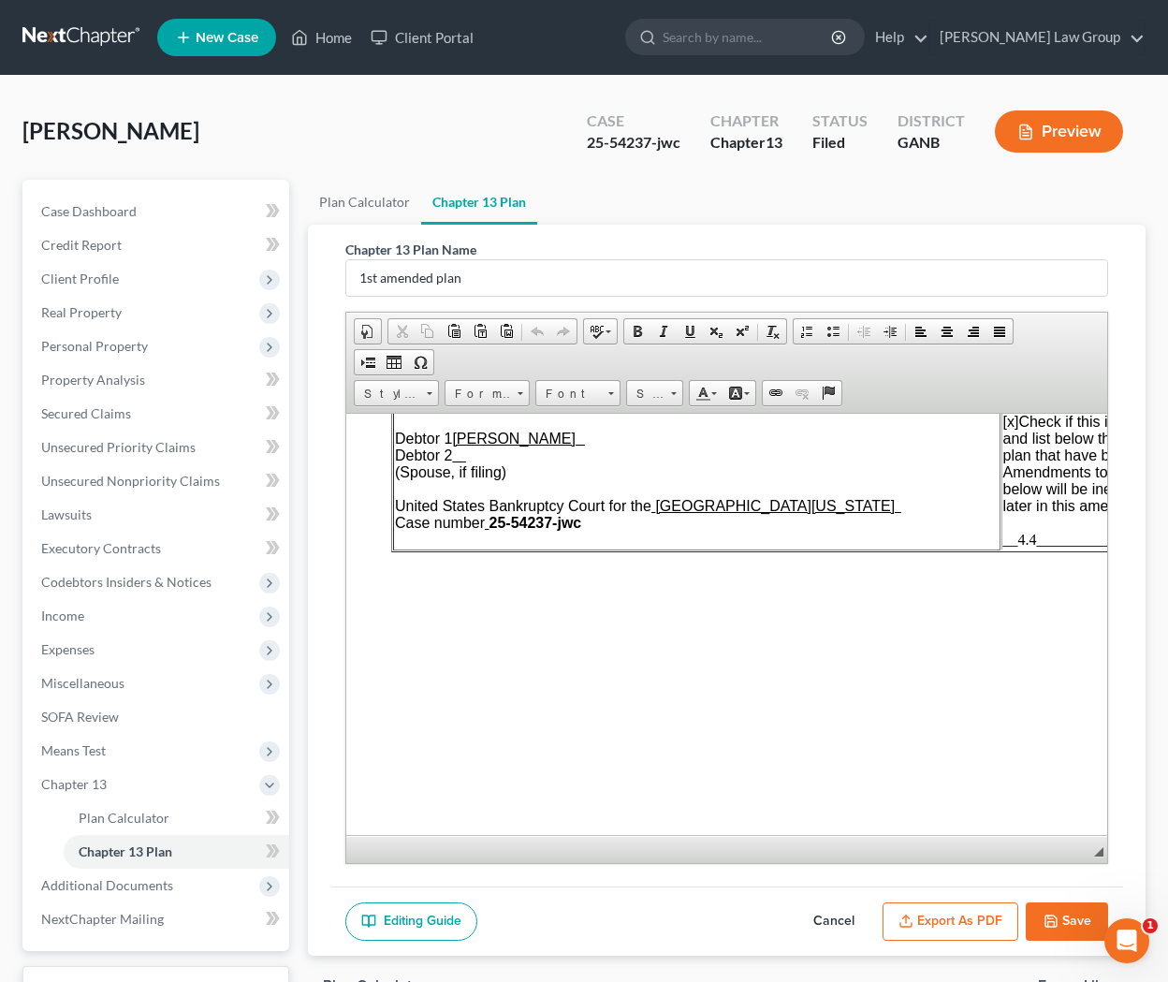
scroll to position [45, 0]
